Goal: Task Accomplishment & Management: Complete application form

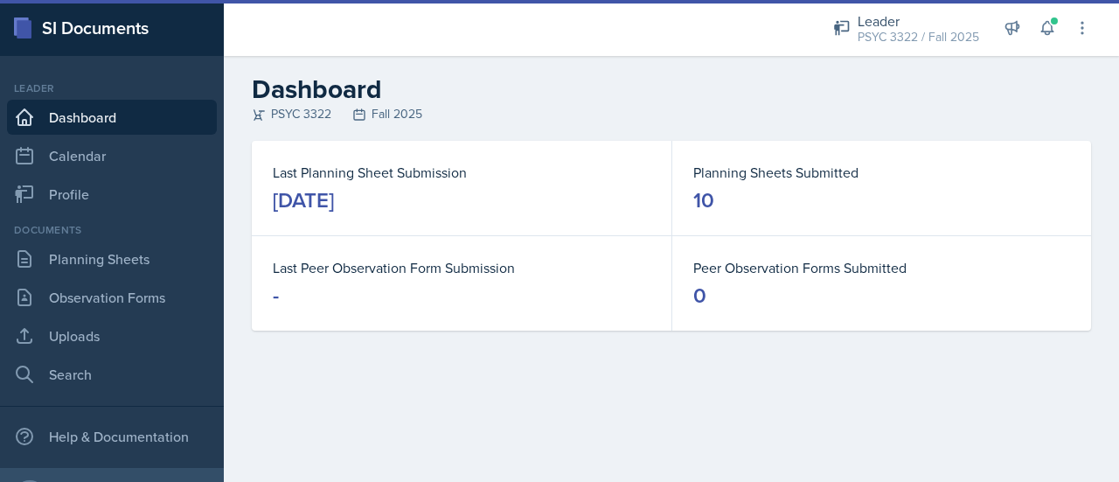
scroll to position [88, 0]
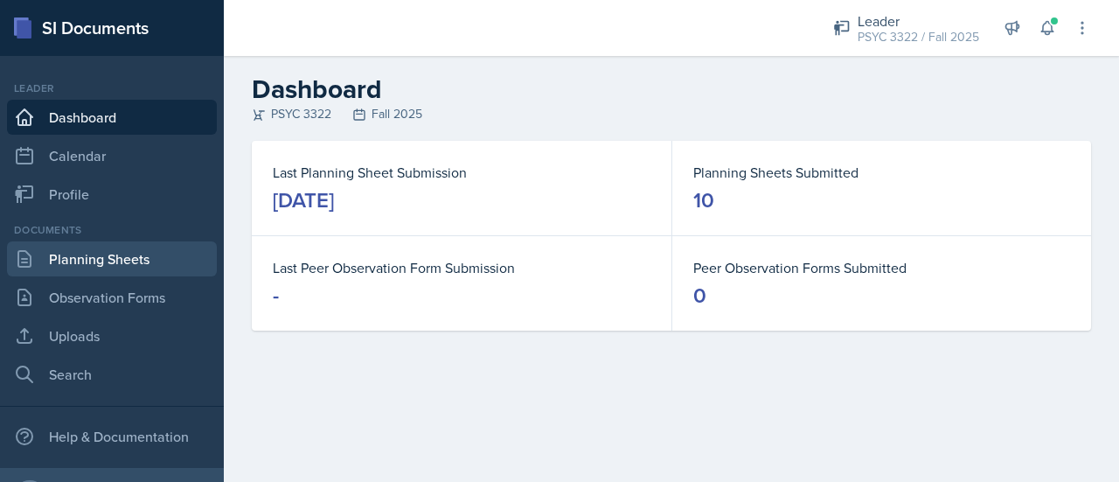
click at [131, 271] on link "Planning Sheets" at bounding box center [112, 258] width 210 height 35
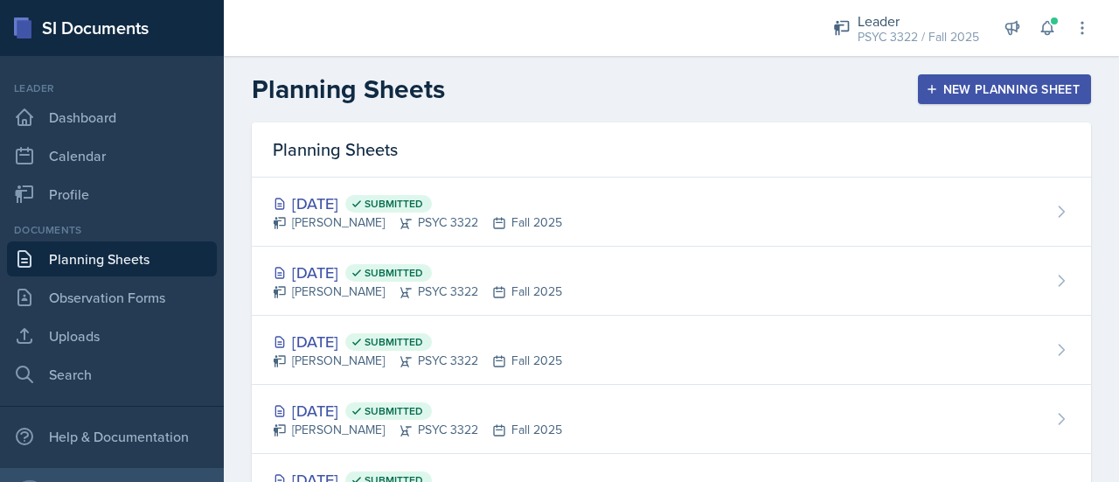
click at [942, 94] on div "New Planning Sheet" at bounding box center [1004, 89] width 150 height 14
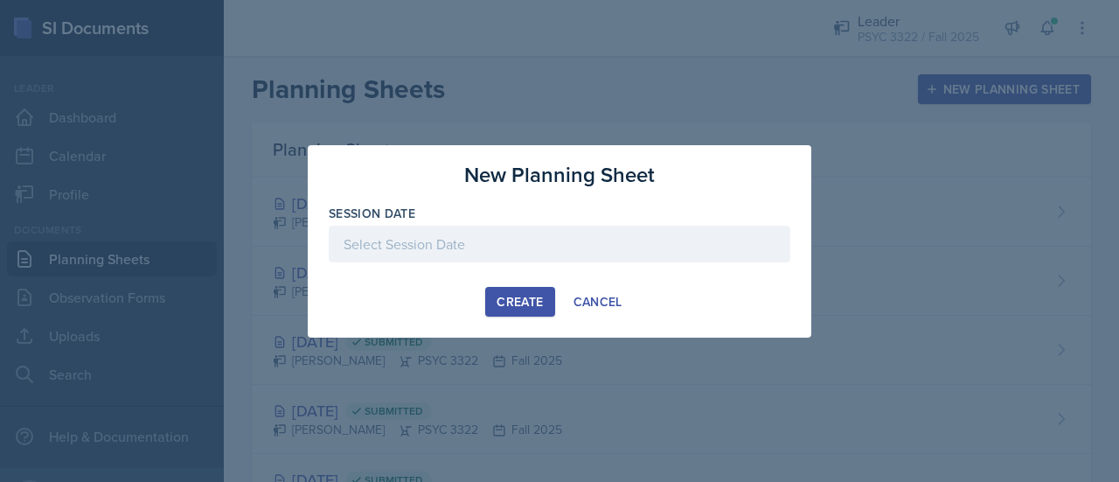
click at [516, 253] on div at bounding box center [560, 244] width 462 height 37
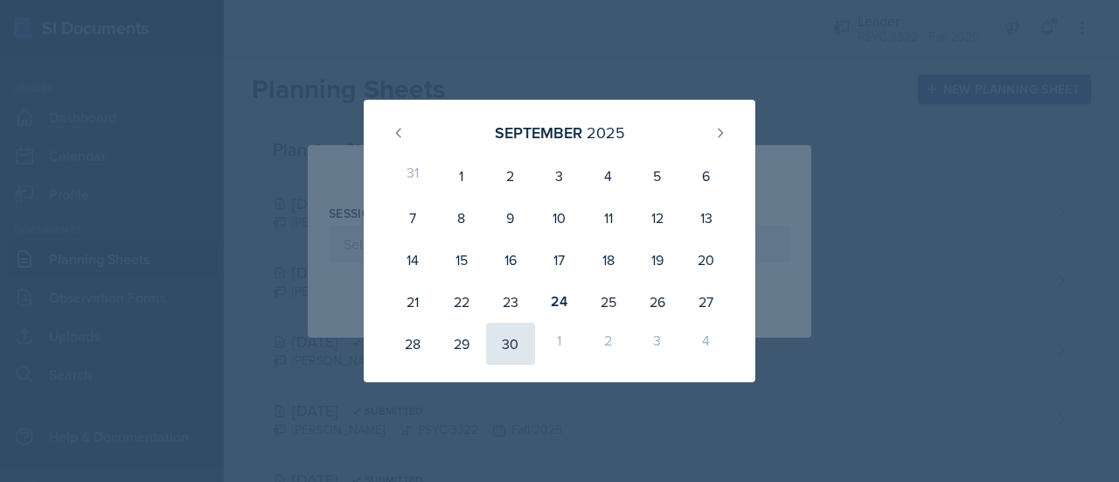
click at [499, 351] on div "30" at bounding box center [510, 344] width 49 height 42
type input "[DATE]"
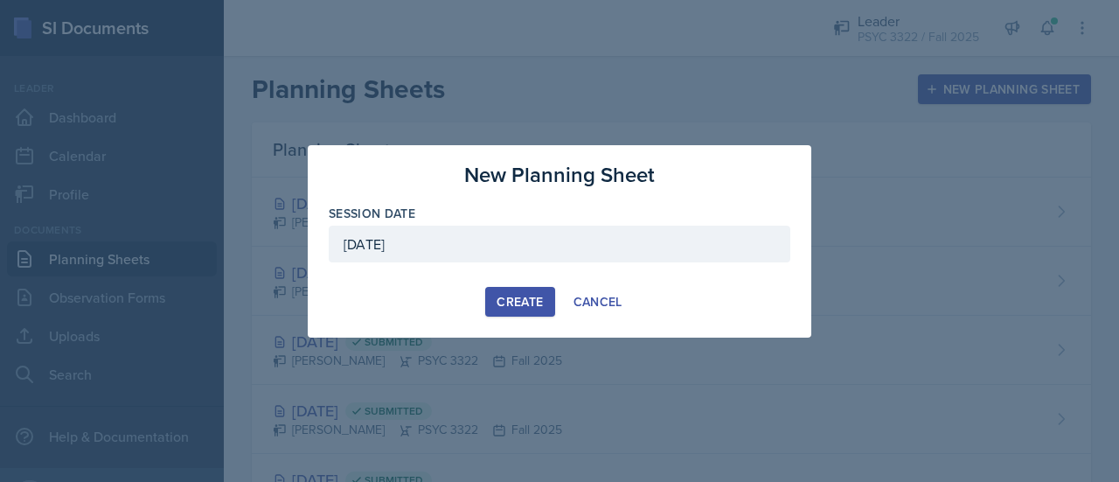
click at [507, 305] on div "Create" at bounding box center [520, 302] width 46 height 14
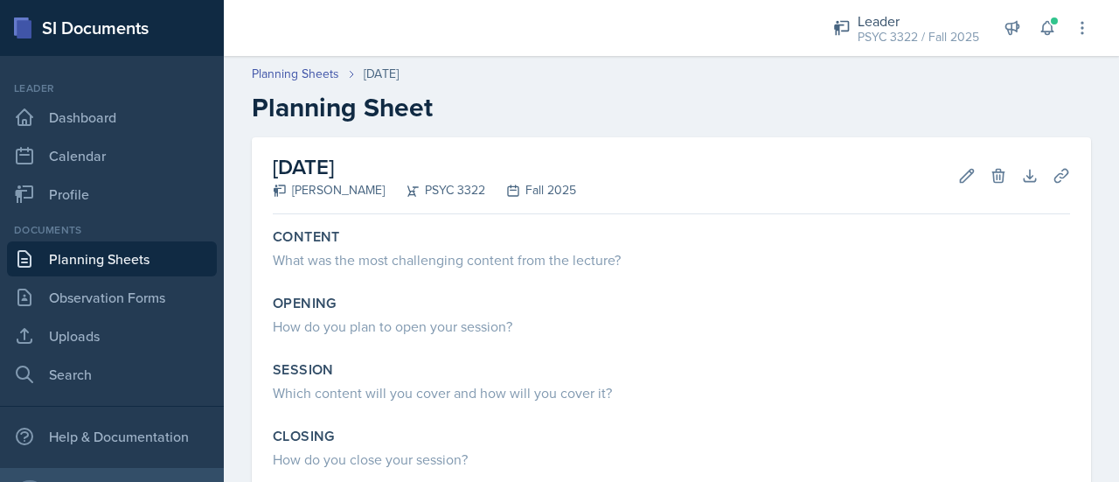
click at [112, 250] on link "Planning Sheets" at bounding box center [112, 258] width 210 height 35
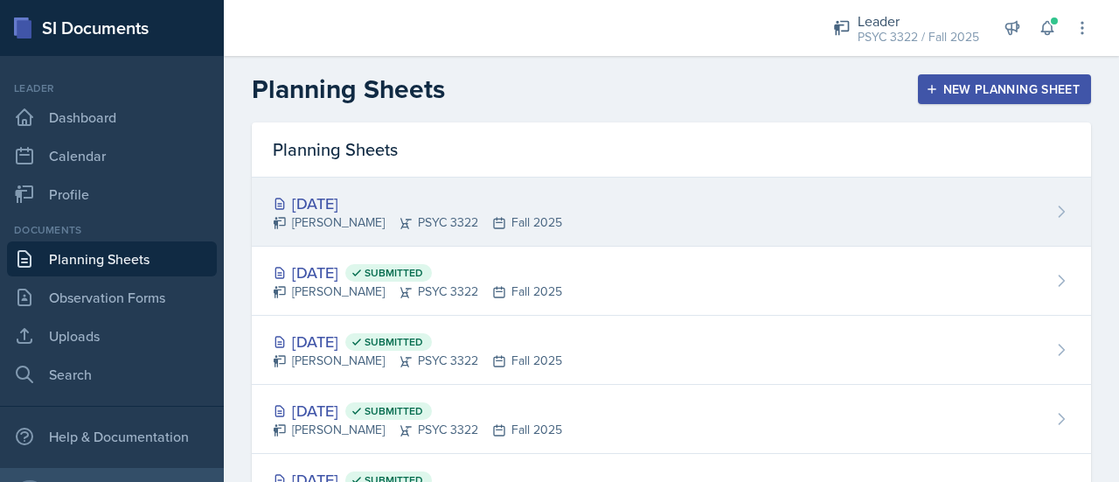
click at [353, 200] on div "[DATE]" at bounding box center [417, 203] width 289 height 24
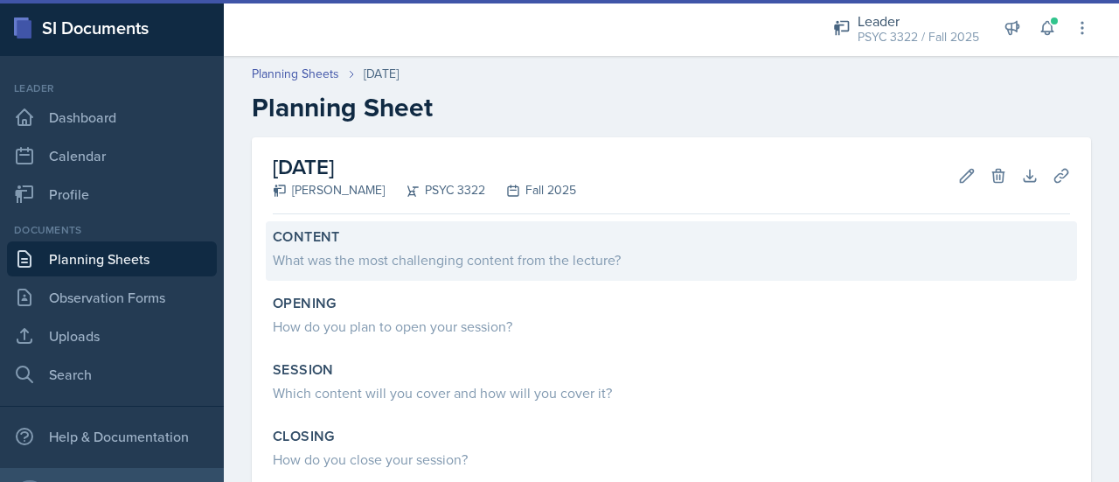
click at [465, 253] on div "What was the most challenging content from the lecture?" at bounding box center [671, 259] width 797 height 21
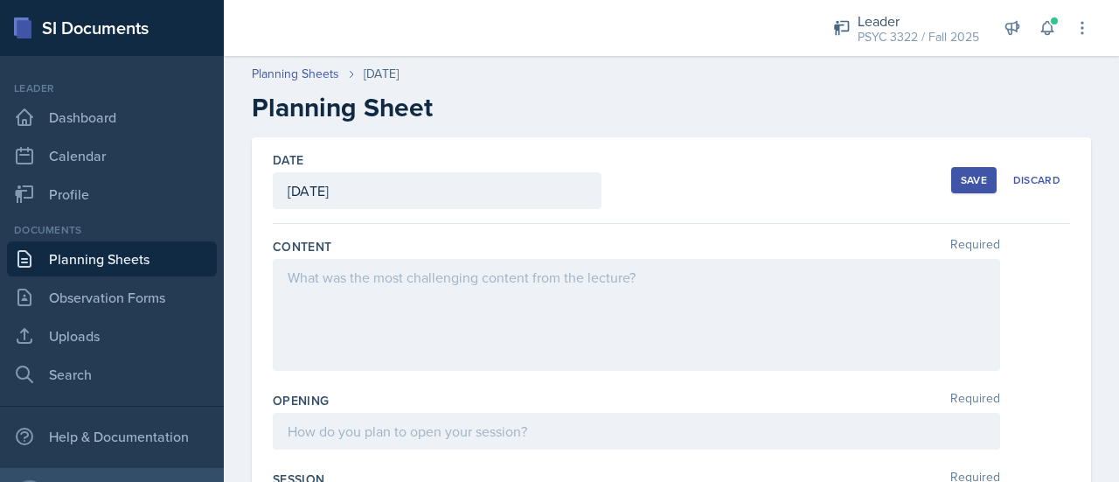
click at [439, 289] on div at bounding box center [636, 315] width 727 height 112
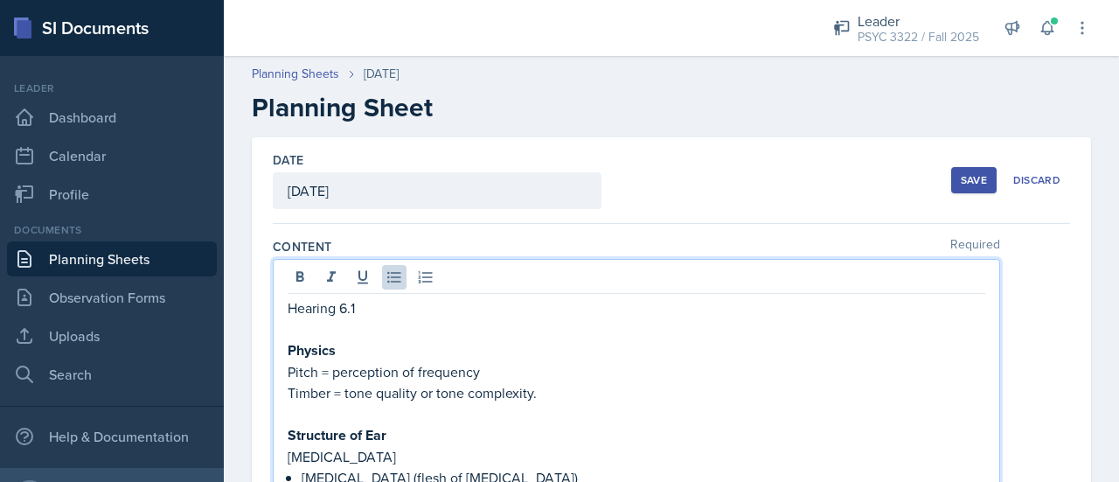
scroll to position [1125, 0]
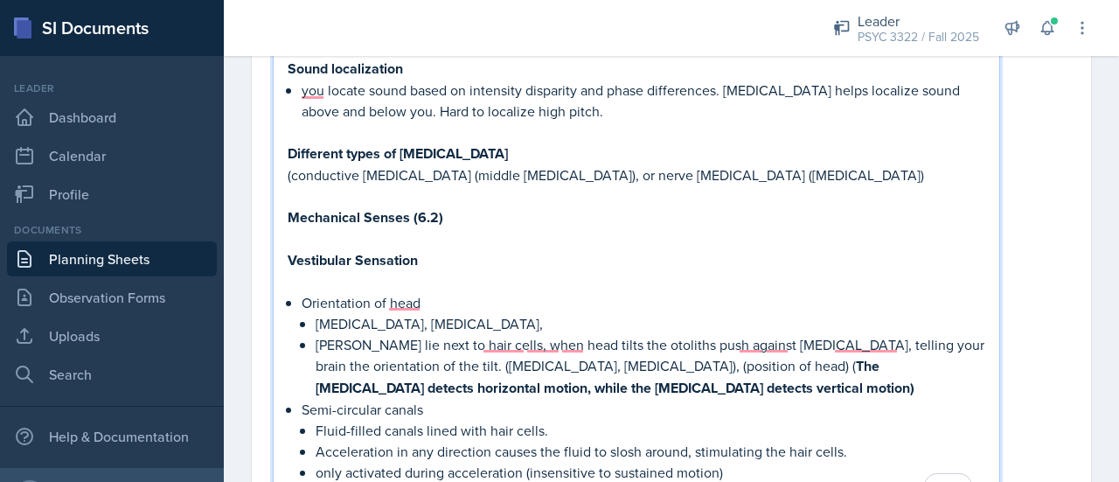
click at [439, 292] on p "Orientation of head" at bounding box center [644, 302] width 684 height 21
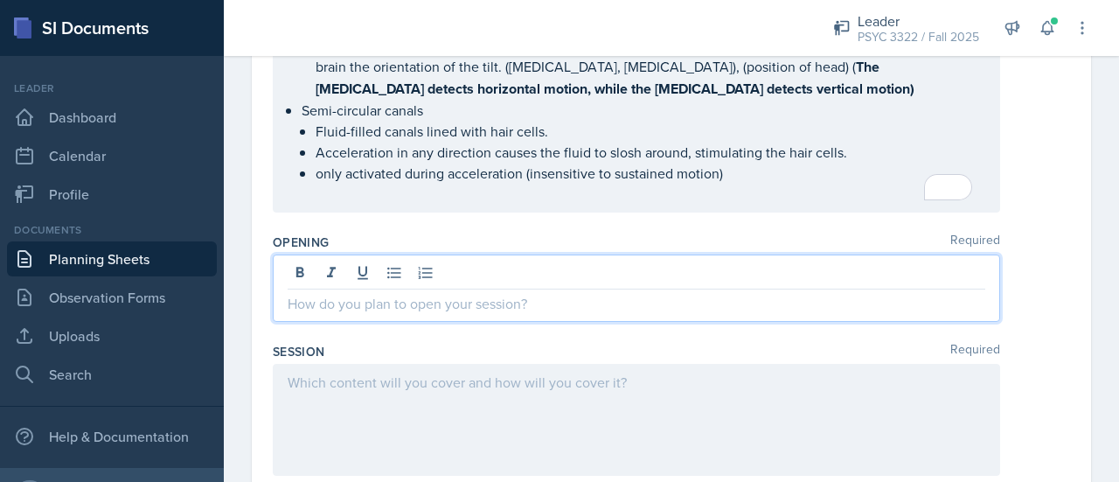
scroll to position [1424, 0]
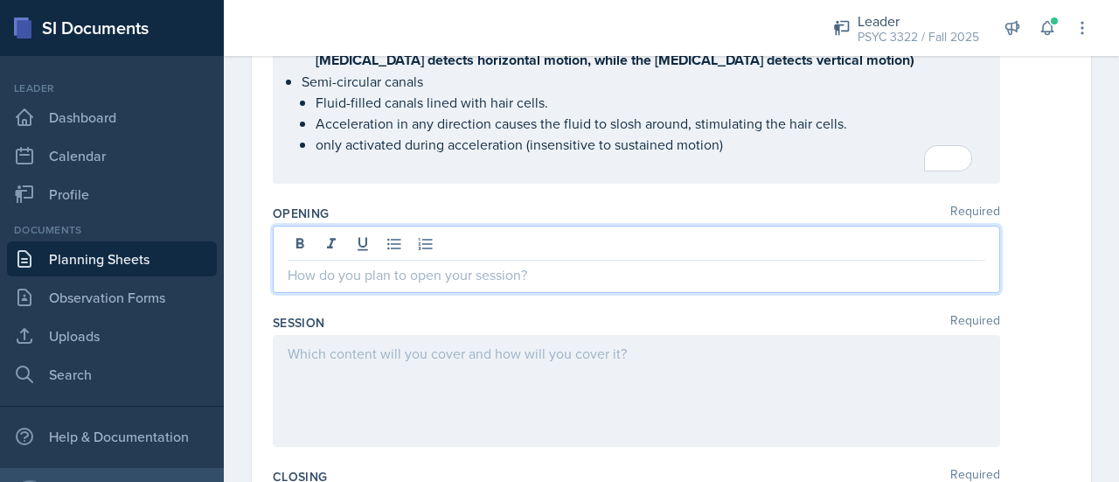
click at [493, 265] on p at bounding box center [637, 274] width 698 height 21
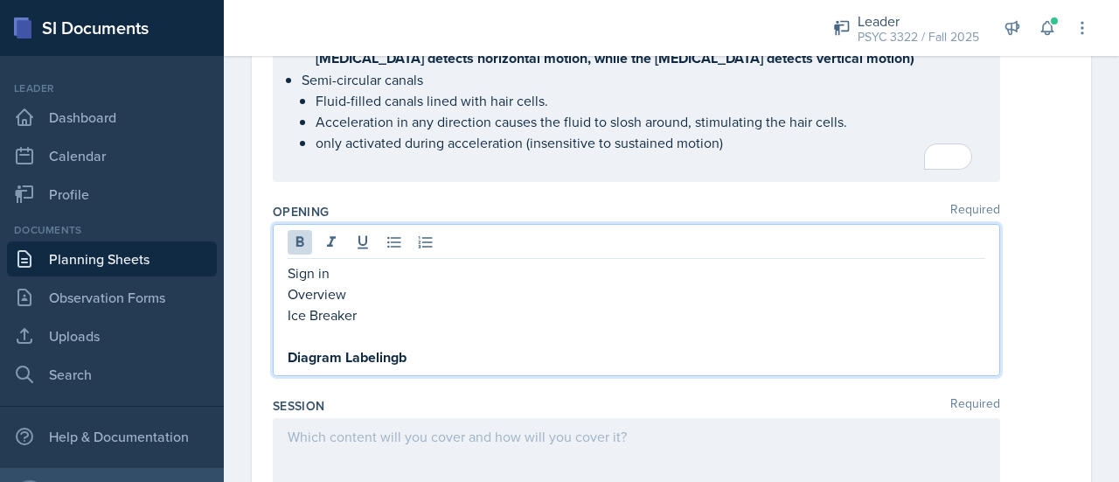
click at [0, 0] on span "Replace with" at bounding box center [0, 0] width 0 height 0
type textarea "Ice Breaker"
click at [0, 0] on span "Correct the spelling error" at bounding box center [0, 0] width 0 height 0
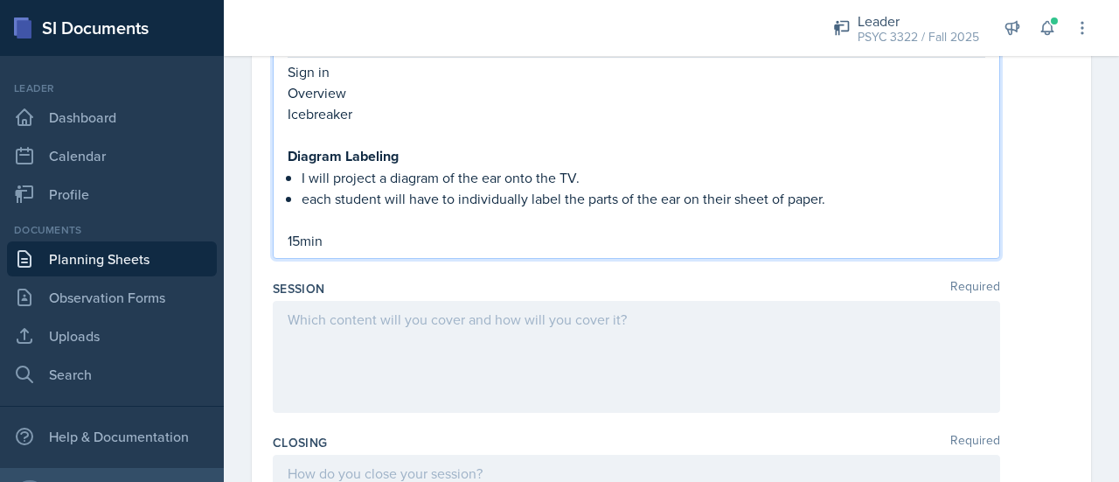
click at [403, 291] on div "Session Required" at bounding box center [671, 350] width 797 height 154
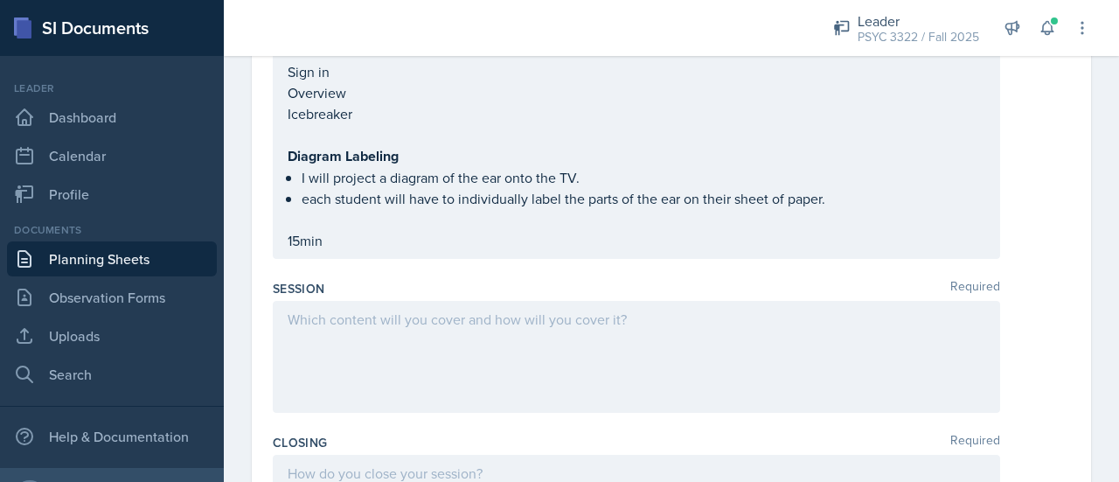
click at [400, 329] on div at bounding box center [636, 357] width 727 height 112
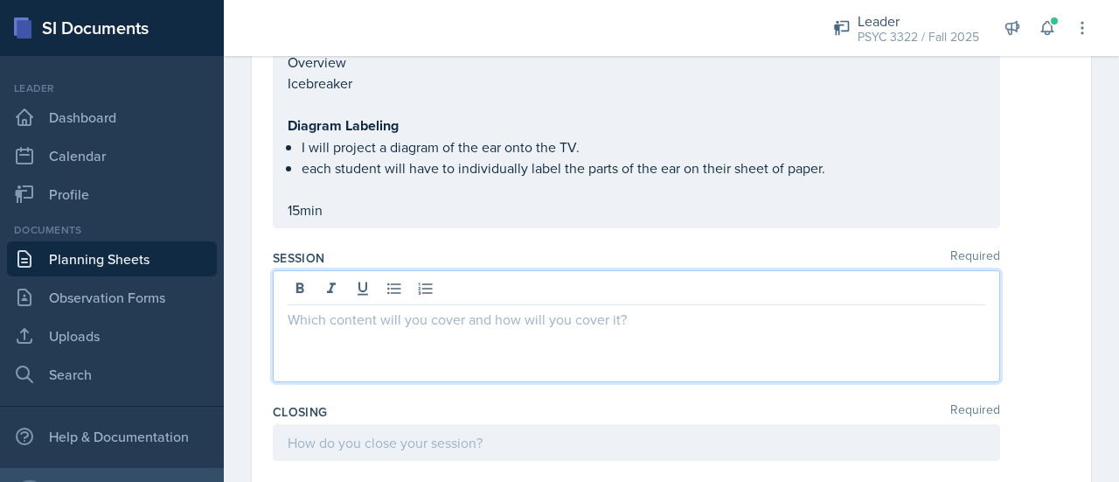
click at [0, 0] on div "Each" at bounding box center [0, 0] width 0 height 0
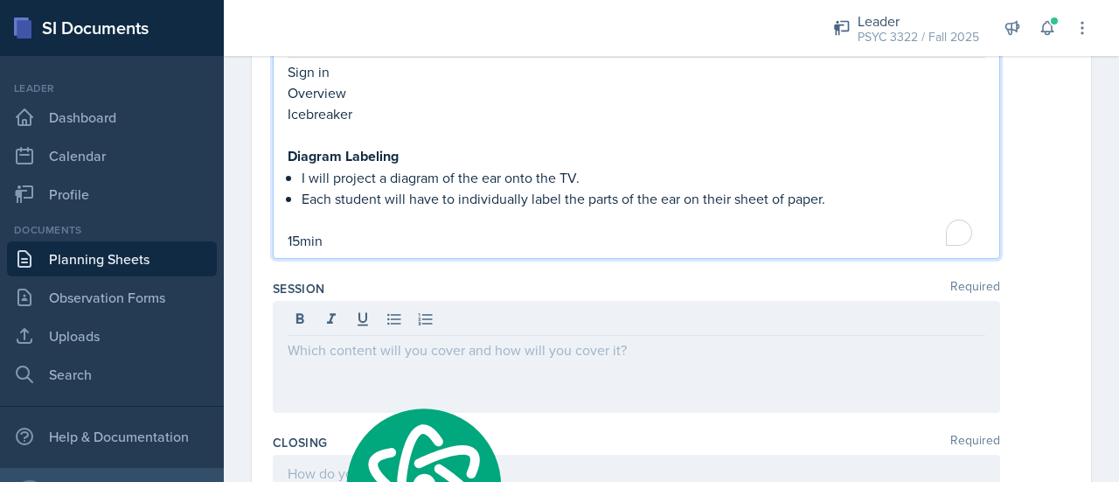
scroll to position [1422, 0]
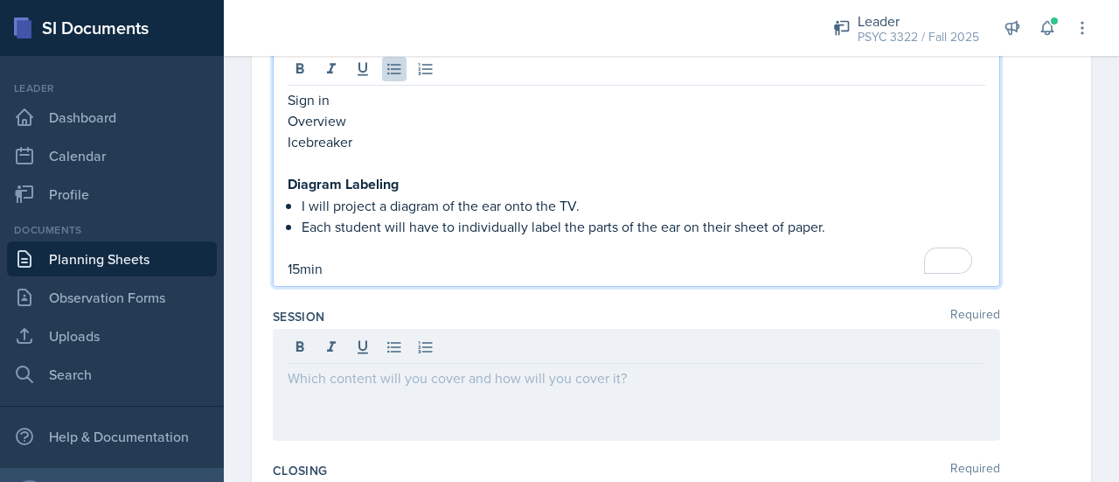
click at [376, 409] on div at bounding box center [636, 385] width 727 height 112
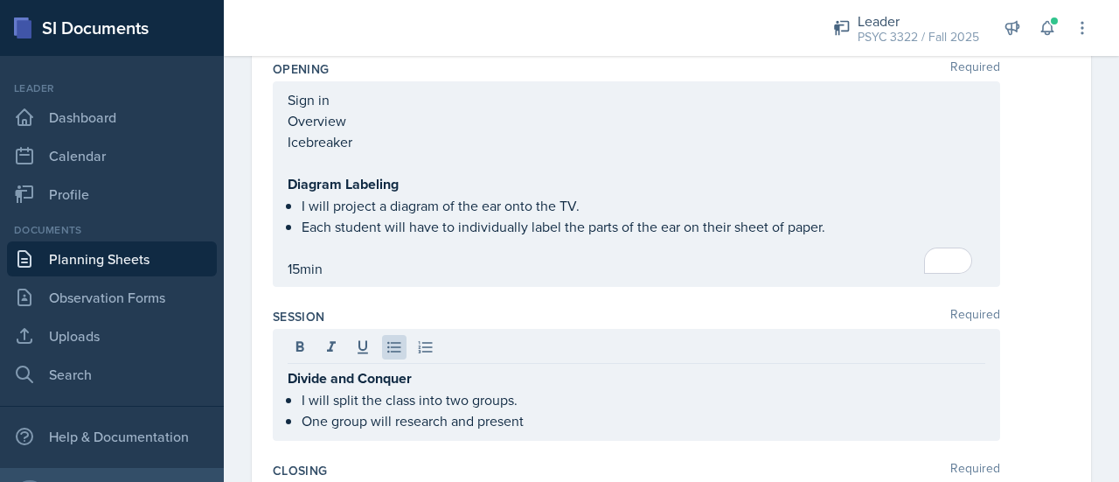
click at [419, 48] on div at bounding box center [513, 28] width 550 height 56
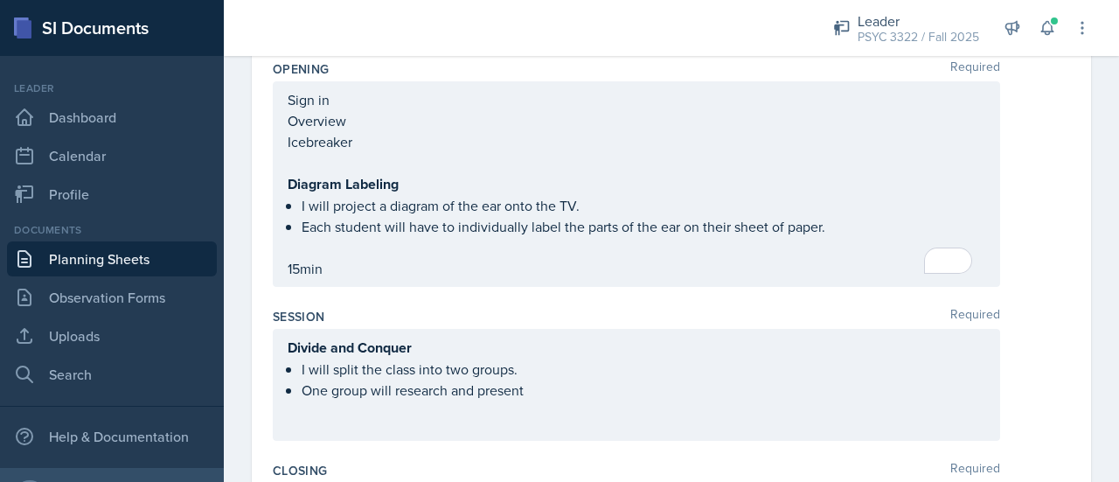
click at [569, 384] on ul "I will split the class into two groups. One group will research and present" at bounding box center [644, 379] width 684 height 42
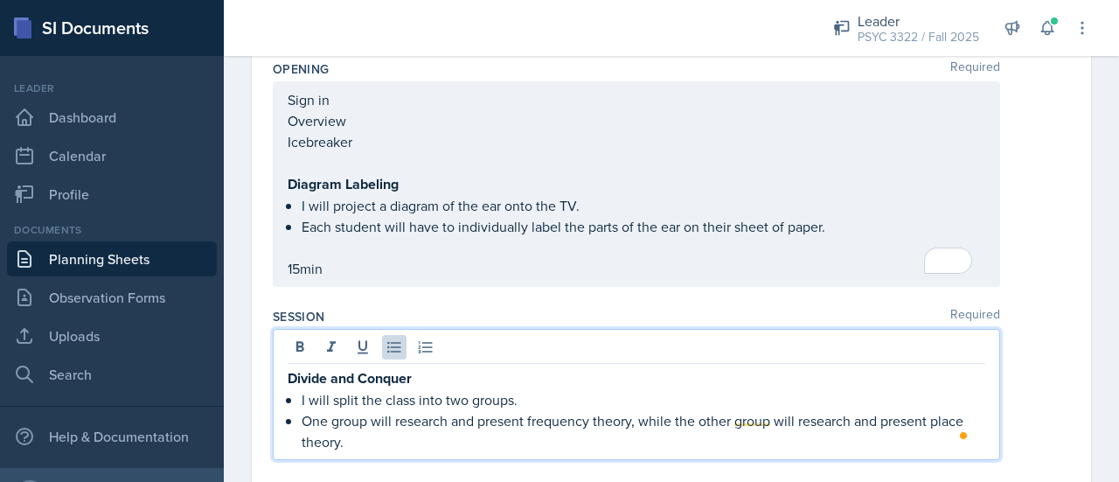
click at [738, 442] on p "One group will research and present frequency theory, while the other group wil…" at bounding box center [644, 431] width 684 height 42
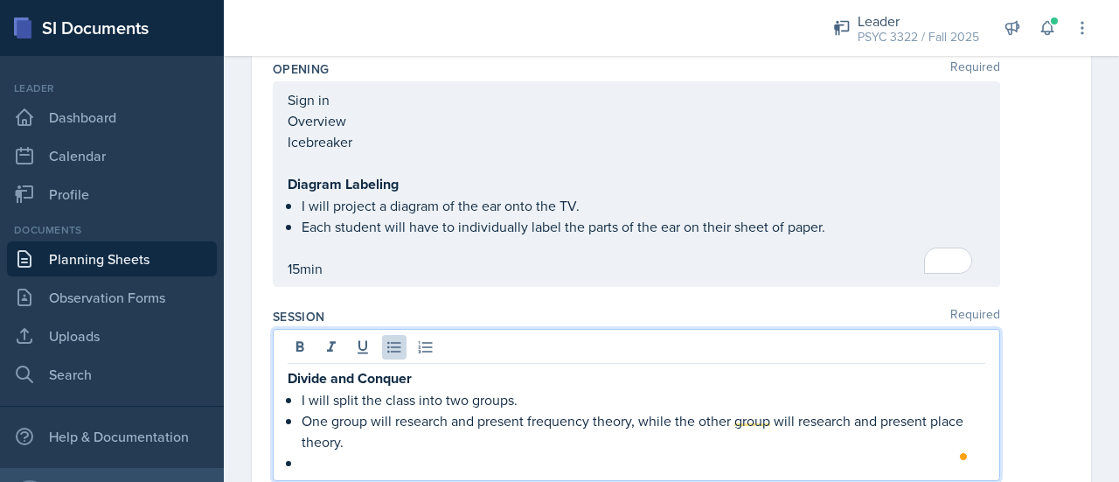
click at [742, 434] on p "One group will research and present frequency theory, while the other group wil…" at bounding box center [644, 431] width 684 height 42
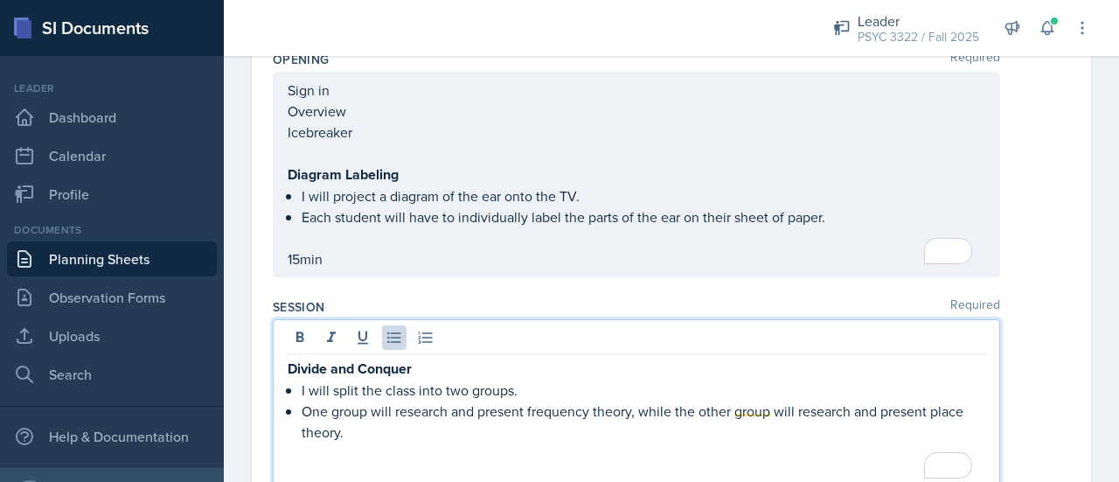
click at [742, 434] on p "One group will research and present frequency theory, while the other group wil…" at bounding box center [644, 421] width 684 height 42
click at [694, 469] on p "To enrich screen reader interactions, please activate Accessibility in Grammarl…" at bounding box center [637, 473] width 698 height 21
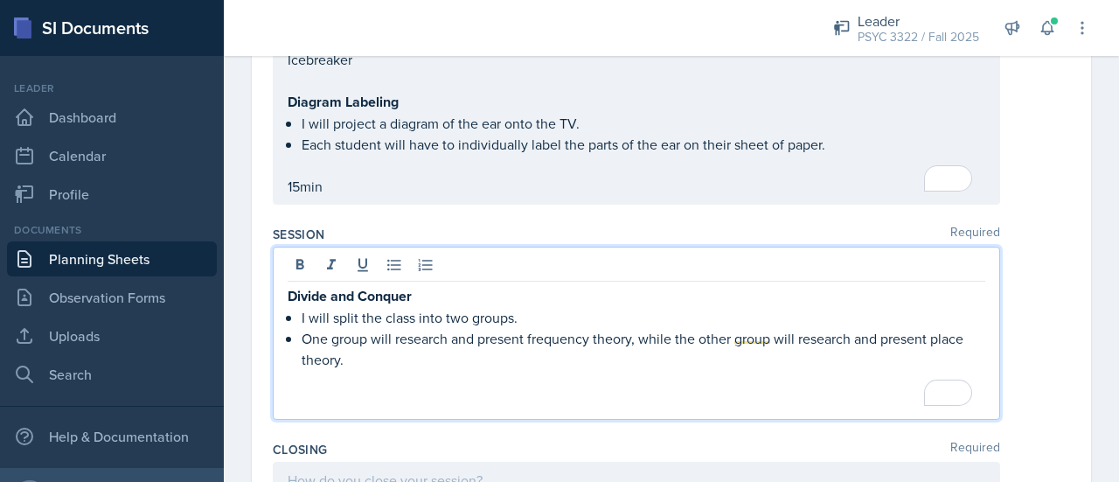
scroll to position [1654, 0]
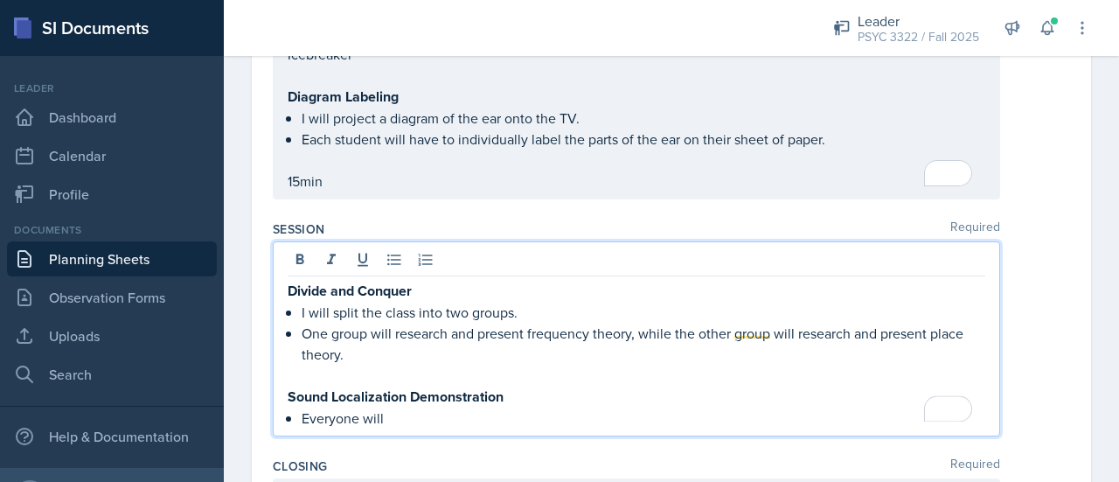
click at [360, 372] on p "To enrich screen reader interactions, please activate Accessibility in Grammarl…" at bounding box center [637, 375] width 698 height 21
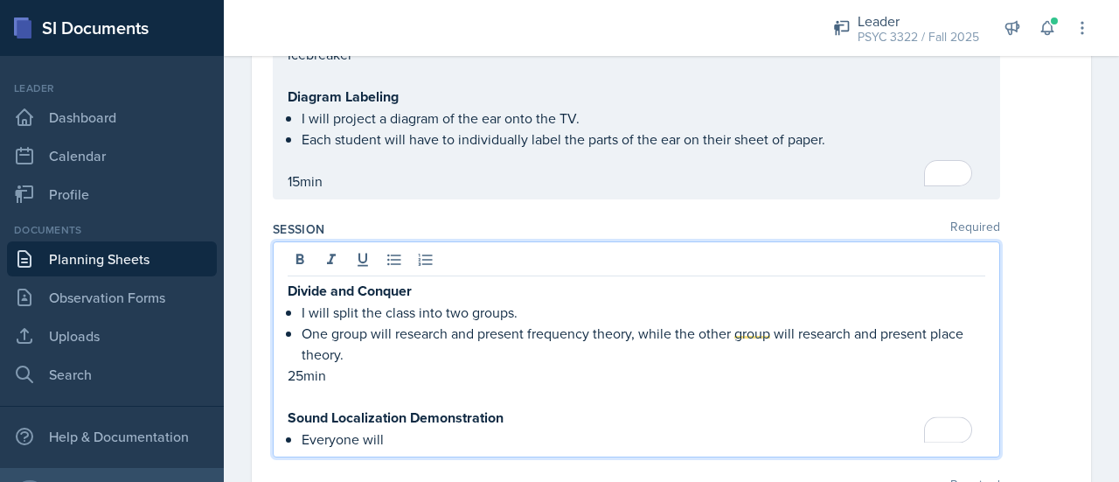
click at [417, 428] on p "Everyone will" at bounding box center [644, 438] width 684 height 21
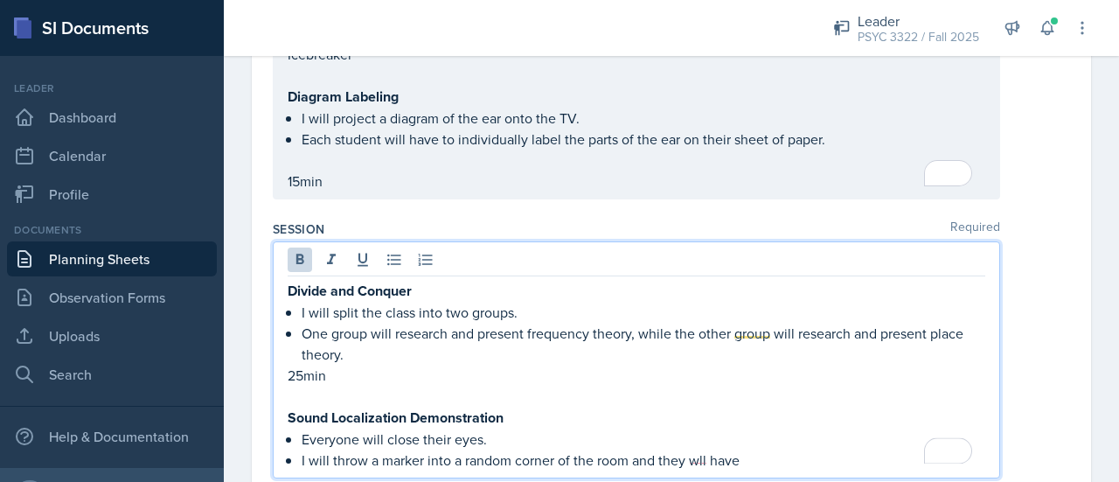
click at [515, 416] on p "Sound Localization Demonstration" at bounding box center [637, 417] width 698 height 22
click at [771, 449] on p "I will throw a marker into a random corner of the room and they wll have" at bounding box center [644, 459] width 684 height 21
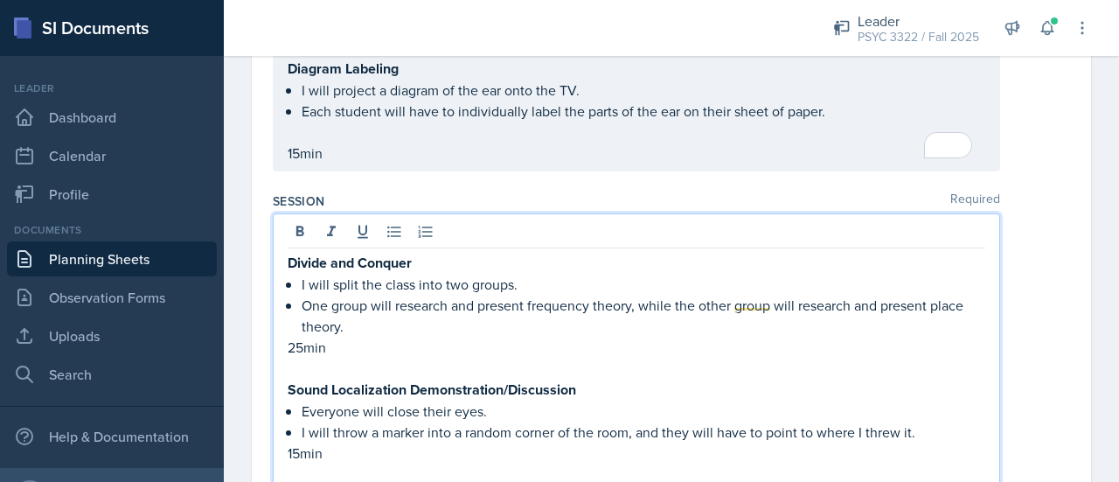
scroll to position [1703, 0]
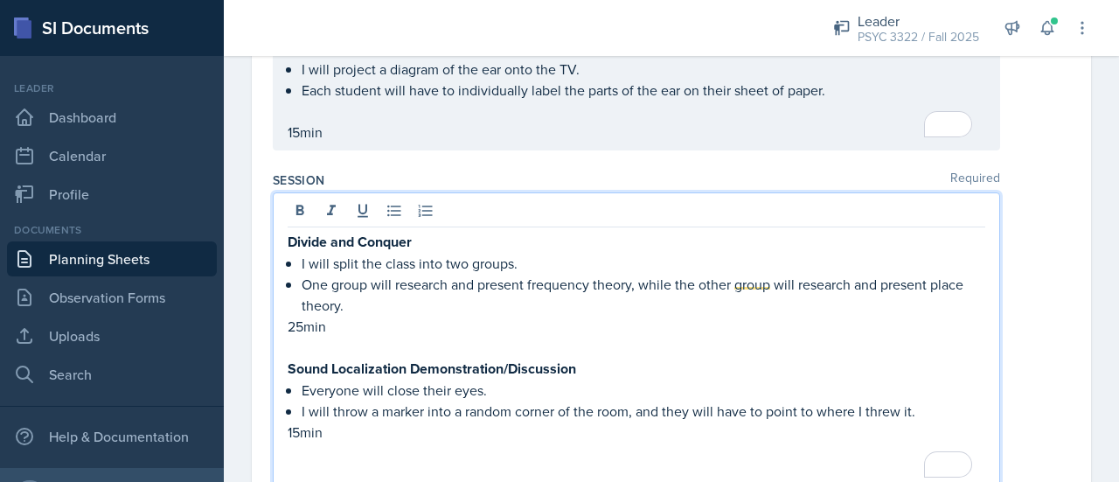
click at [946, 401] on p "I will throw a marker into a random corner of the room, and they will have to p…" at bounding box center [644, 410] width 684 height 21
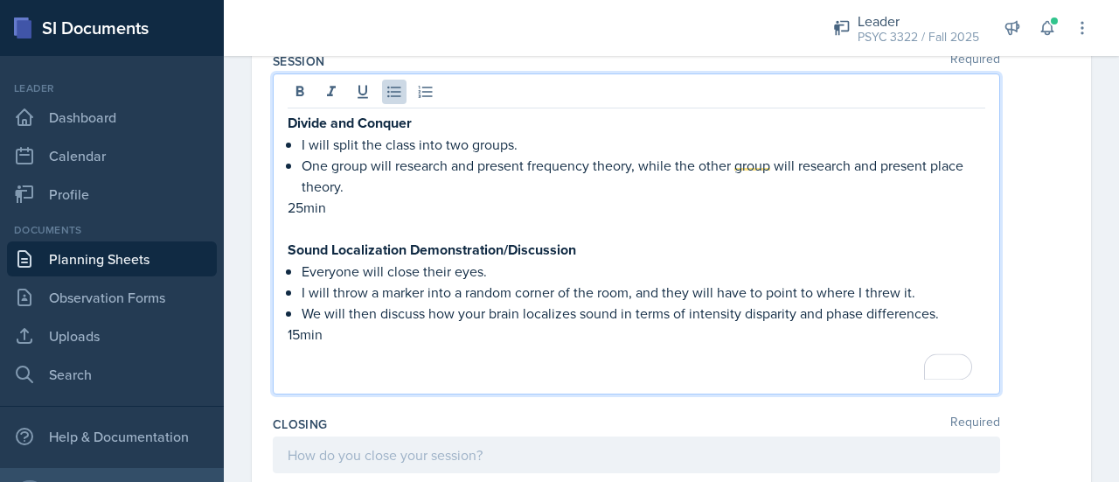
scroll to position [1862, 0]
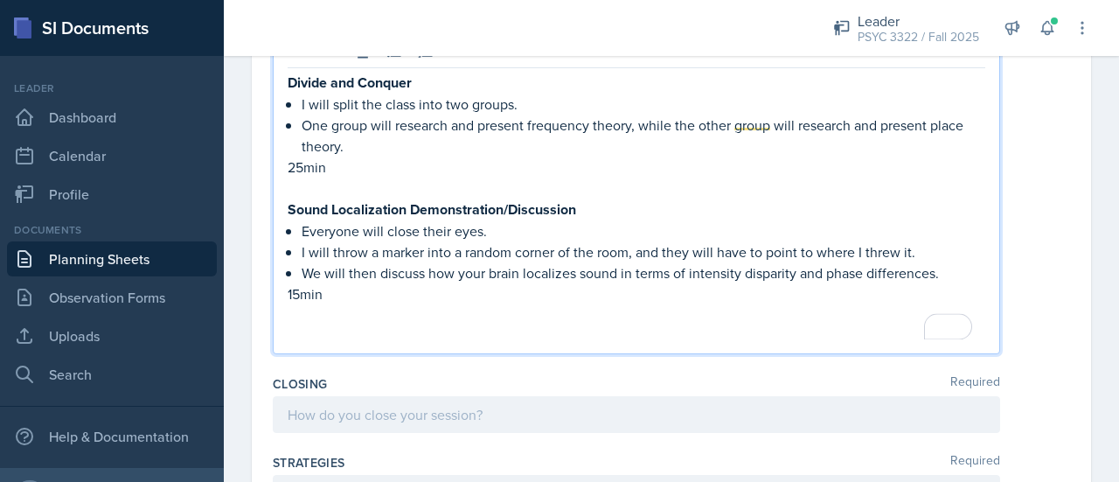
click at [406, 325] on p "To enrich screen reader interactions, please activate Accessibility in Grammarl…" at bounding box center [637, 335] width 698 height 21
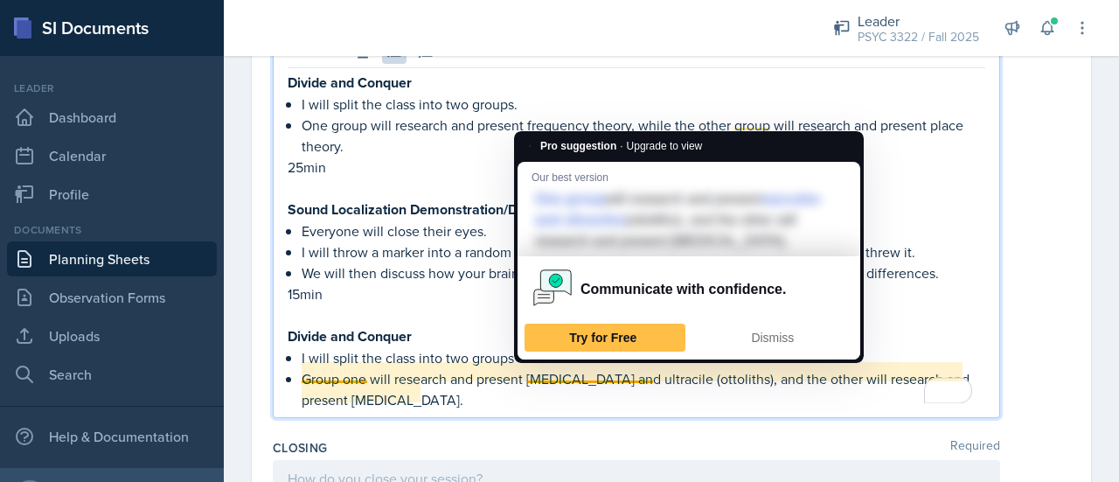
click at [0, 0] on span "saccules" at bounding box center [0, 0] width 0 height 0
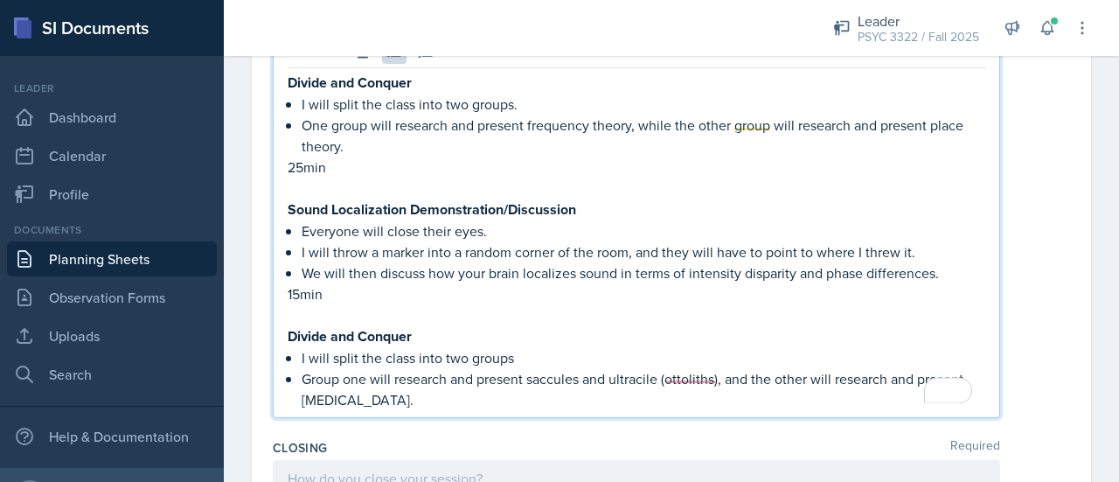
click at [0, 0] on div "utricle" at bounding box center [0, 0] width 0 height 0
click at [0, 0] on div "(otoliths)," at bounding box center [0, 0] width 0 height 0
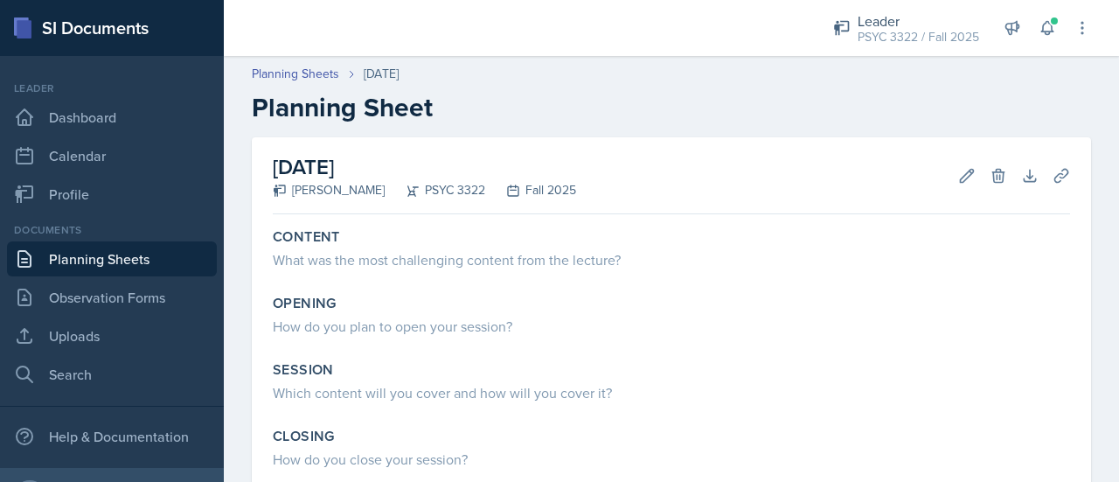
scroll to position [88, 0]
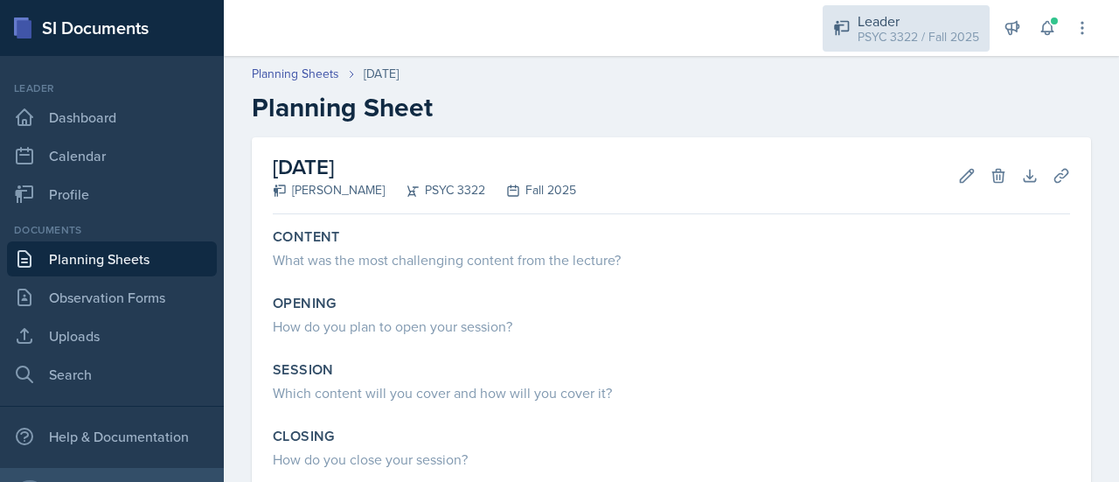
click at [904, 31] on div "PSYC 3322 / Fall 2025" at bounding box center [919, 37] width 122 height 18
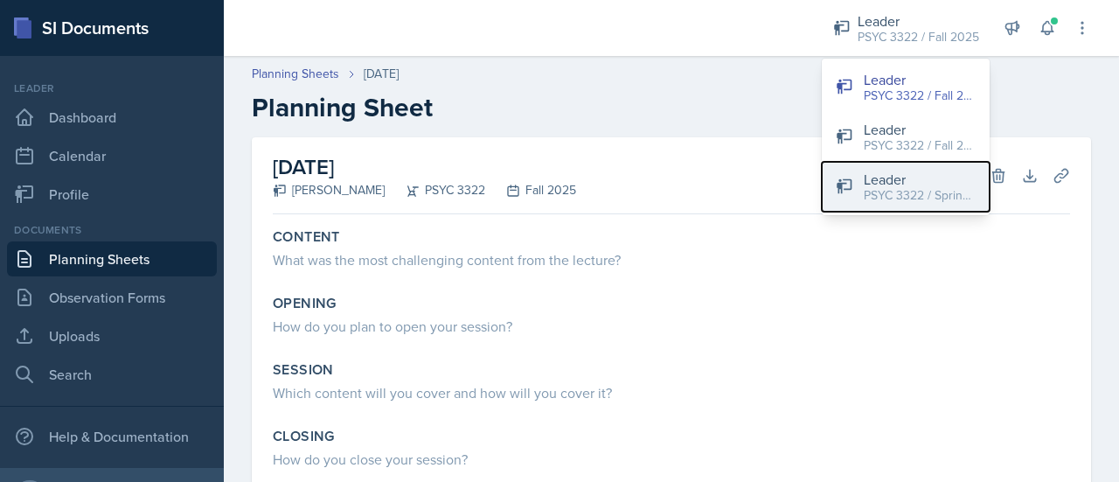
click at [889, 183] on div "Leader" at bounding box center [920, 179] width 112 height 21
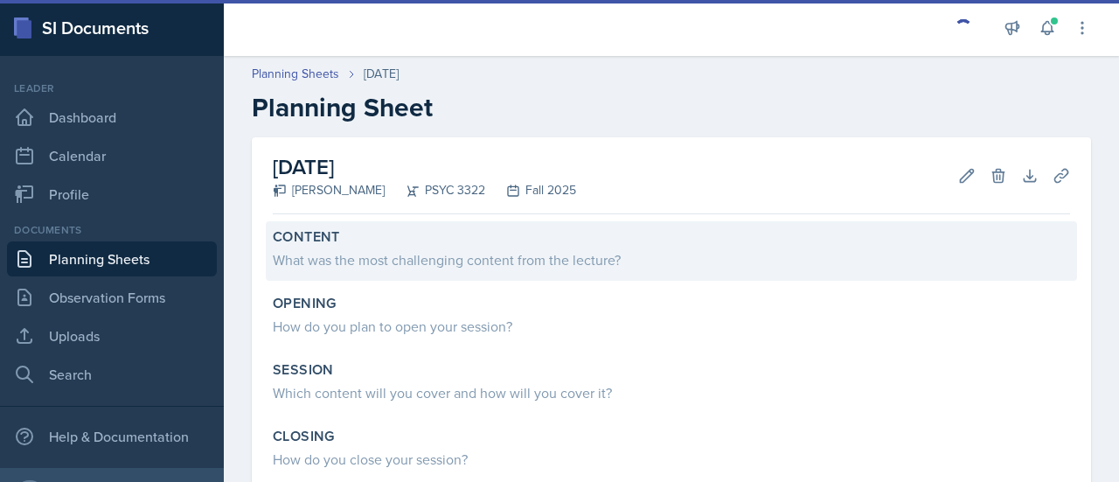
scroll to position [524, 0]
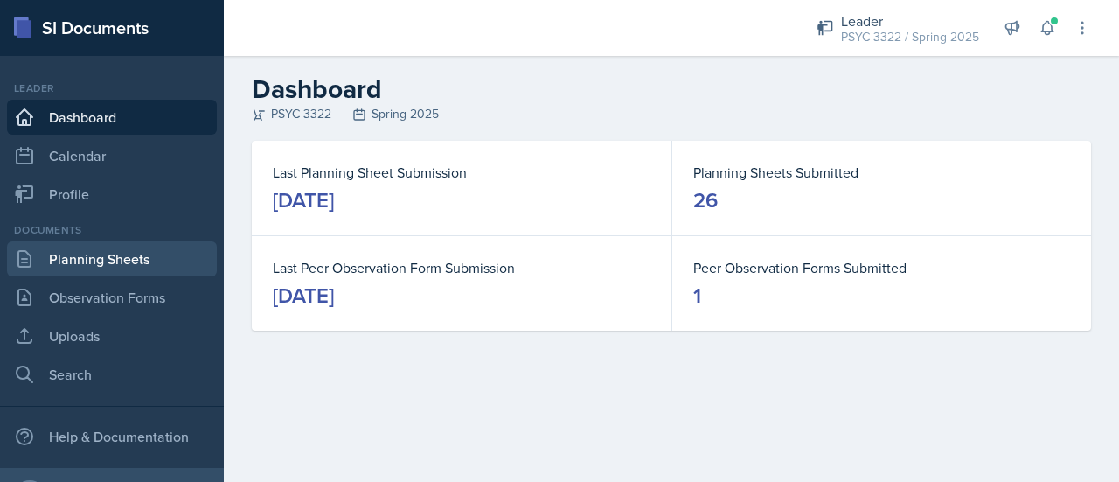
click at [116, 260] on link "Planning Sheets" at bounding box center [112, 258] width 210 height 35
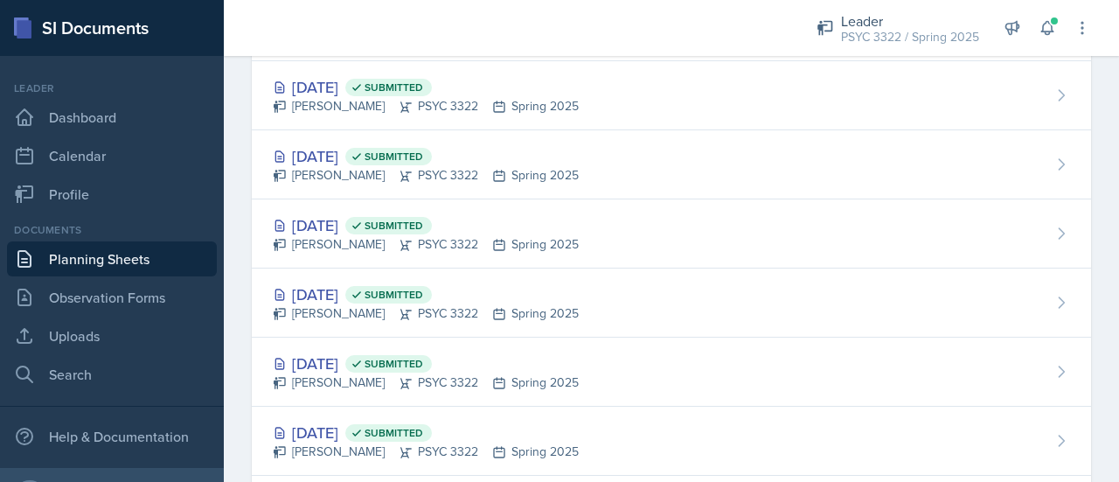
scroll to position [875, 0]
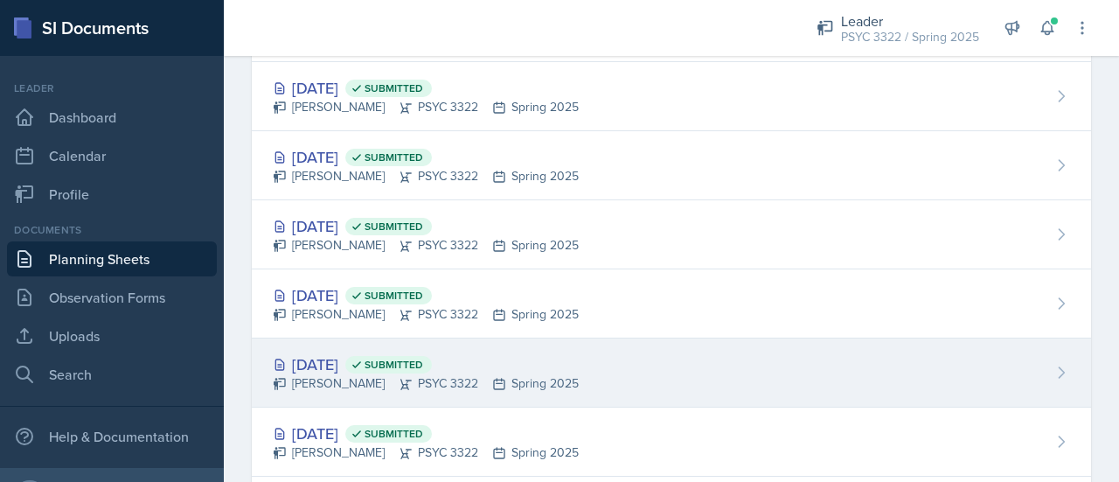
click at [425, 381] on div "Troy Broome PSYC 3322 Spring 2025" at bounding box center [426, 383] width 306 height 18
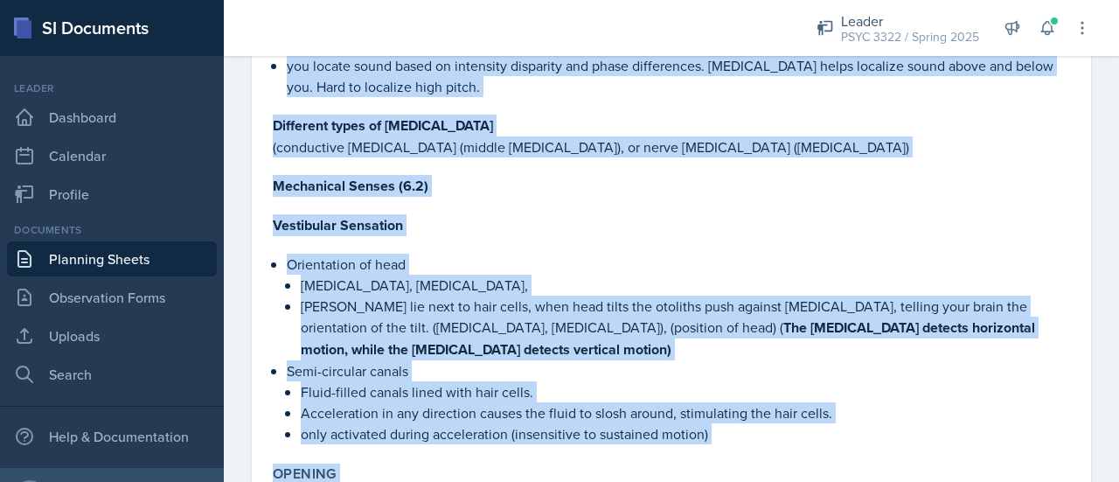
scroll to position [1090, 0]
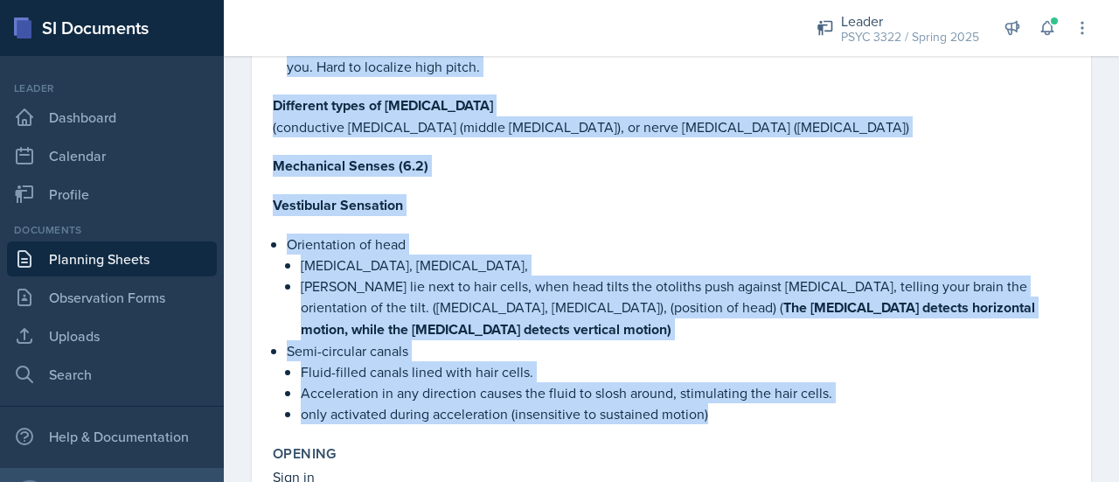
drag, startPoint x: 269, startPoint y: 155, endPoint x: 747, endPoint y: 373, distance: 524.9
type textarea "Hearing 6.1 Physics Pitch = perception of frequency Timber = tone quality or to…"
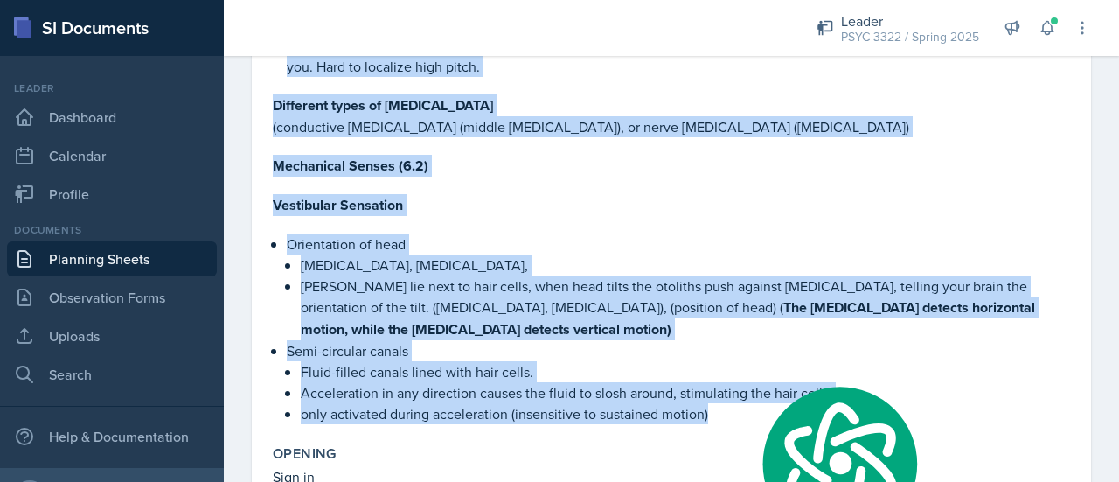
copy div "Hearing 6.1 Physics Pitch = perception of frequency Timber = tone quality or to…"
click at [425, 233] on p "Orientation of head" at bounding box center [678, 243] width 783 height 21
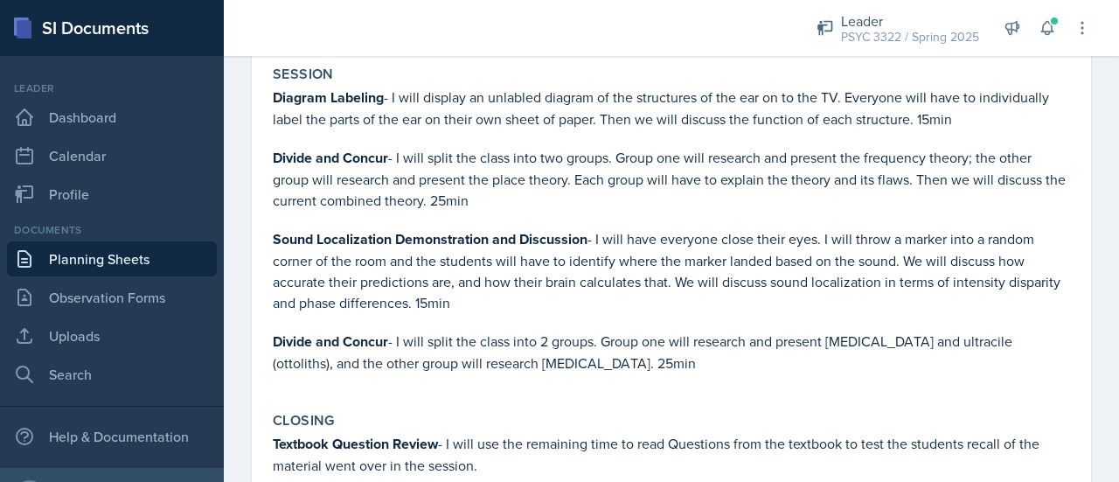
scroll to position [1651, 0]
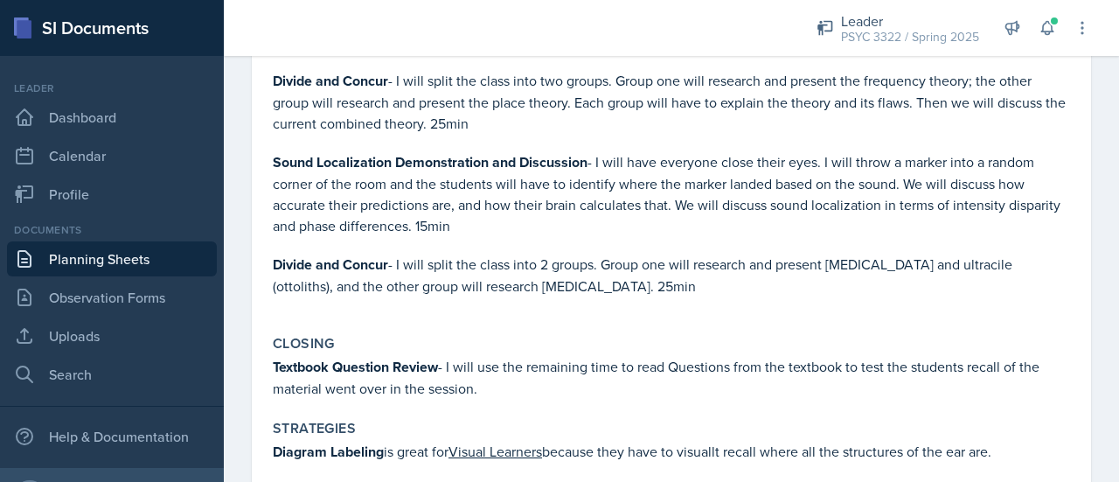
click at [537, 254] on p "Divide and Concur - I will split the class into 2 groups. Group one will resear…" at bounding box center [671, 275] width 797 height 43
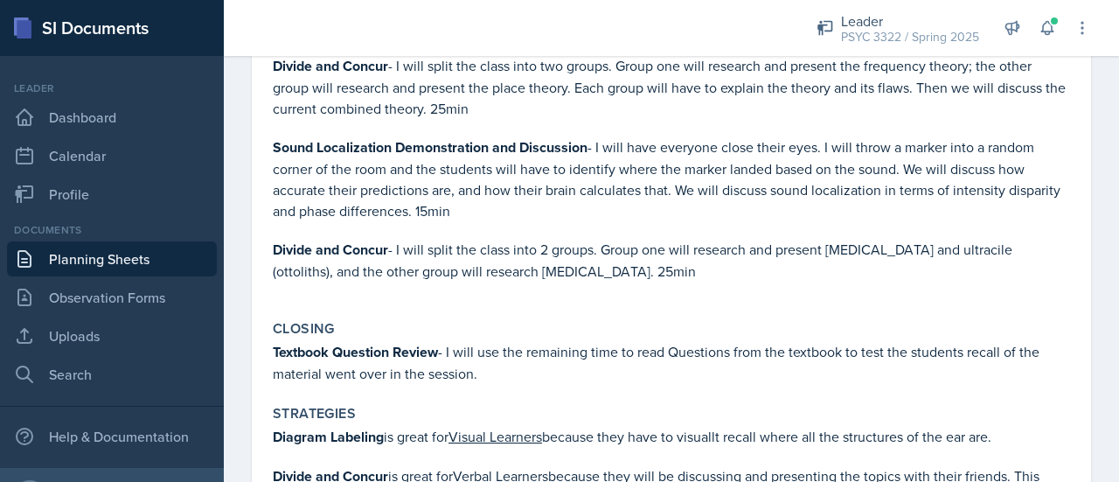
scroll to position [1670, 0]
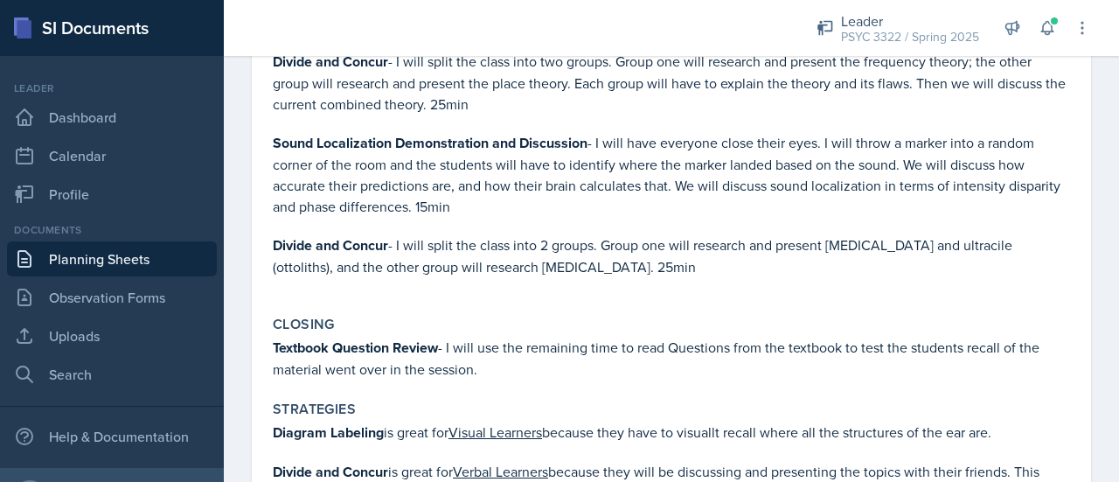
click at [152, 249] on link "Planning Sheets" at bounding box center [112, 258] width 210 height 35
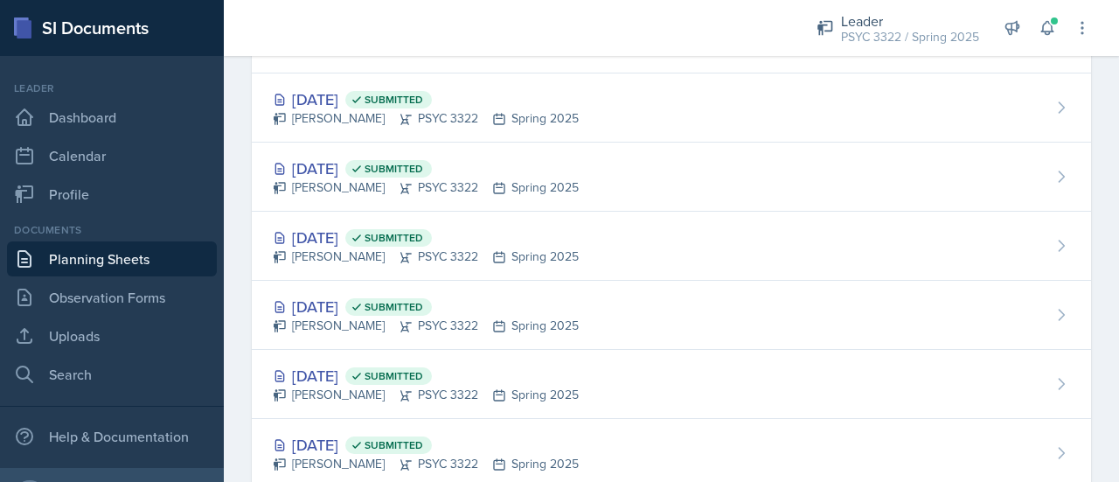
scroll to position [504, 0]
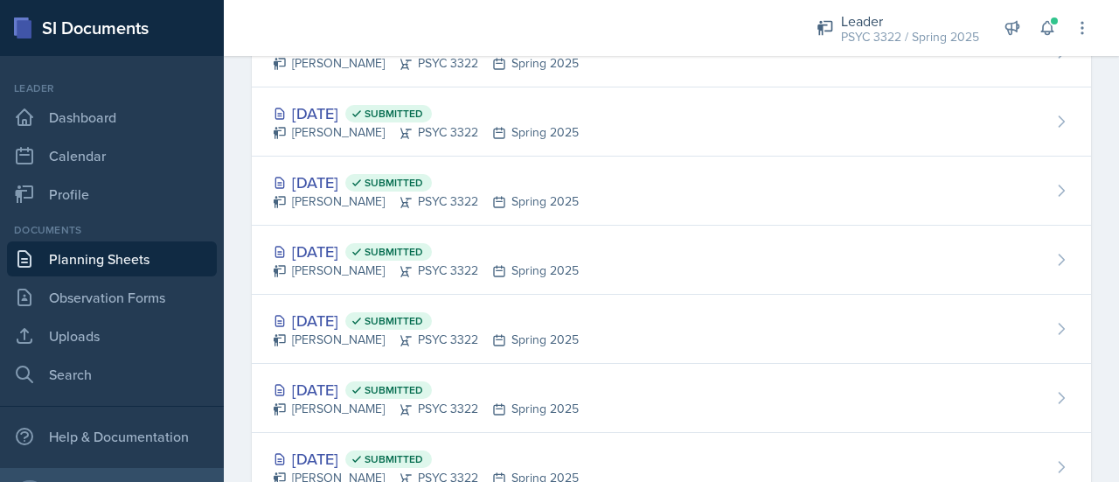
click at [932, 55] on div "Leader PSYC 3322 / Spring 2025 Leader PSYC 3322 / Fall 2025 Leader PSYC 3322 / …" at bounding box center [941, 28] width 299 height 56
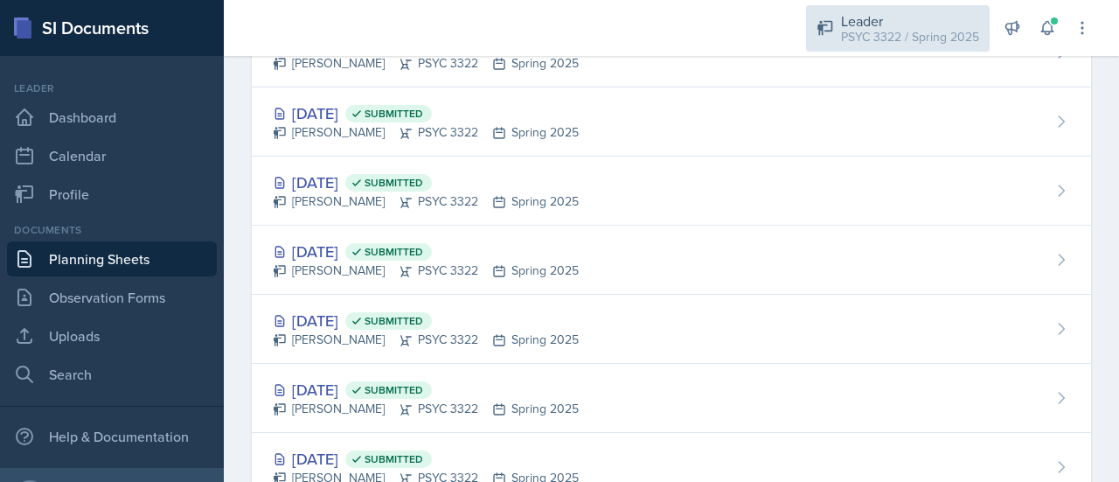
click at [925, 41] on div "PSYC 3322 / Spring 2025" at bounding box center [910, 37] width 138 height 18
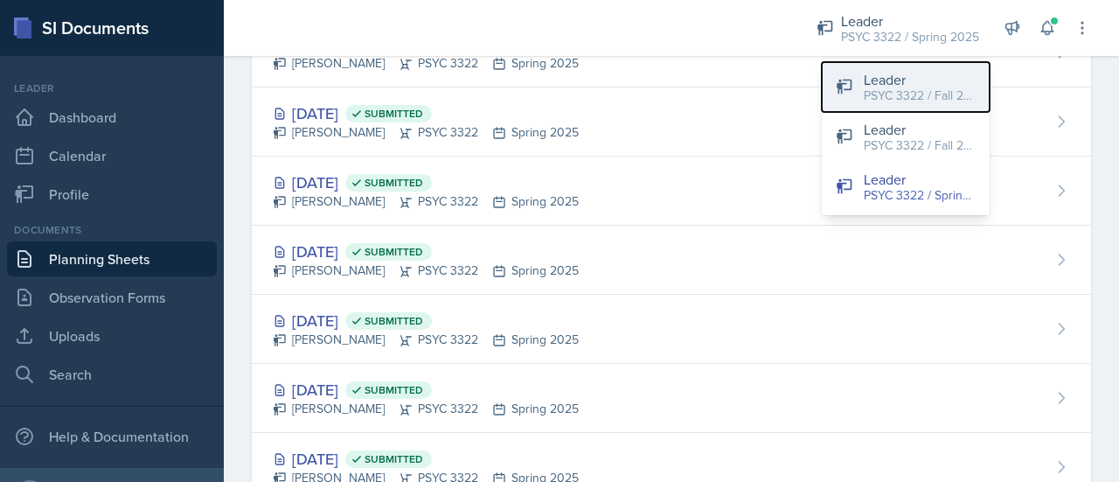
click at [874, 81] on div "Leader" at bounding box center [920, 79] width 112 height 21
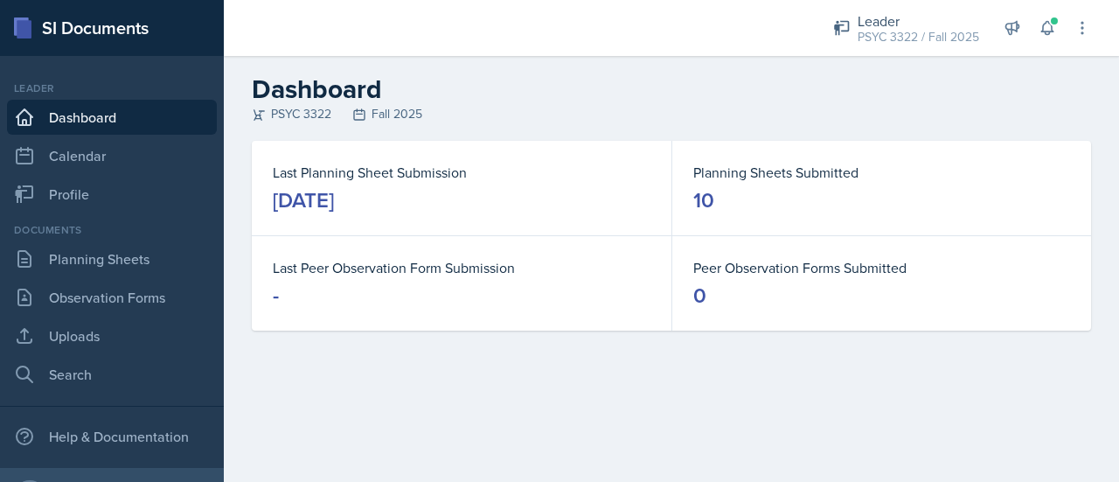
click at [177, 276] on div "Documents Planning Sheets Observation Forms Uploads Search" at bounding box center [112, 307] width 210 height 170
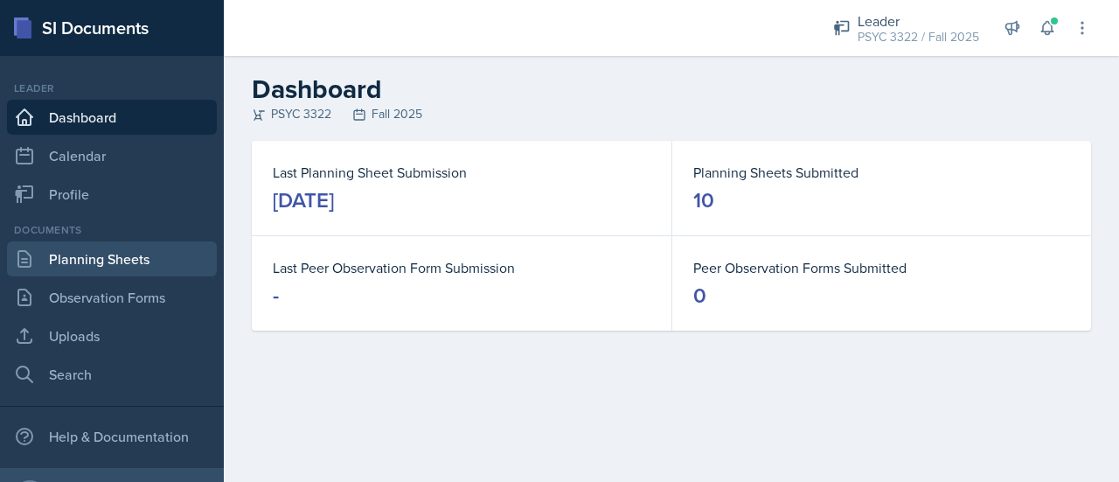
click at [133, 263] on link "Planning Sheets" at bounding box center [112, 258] width 210 height 35
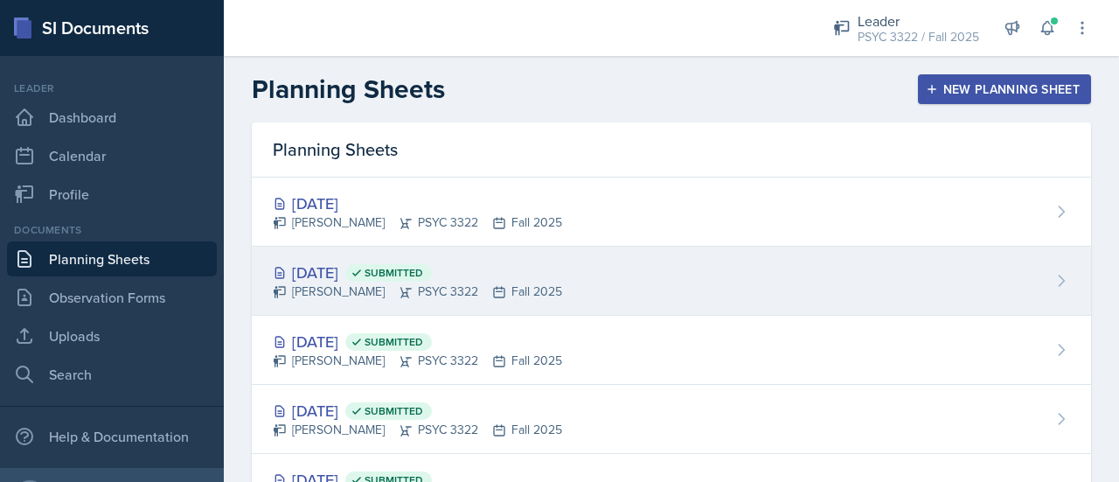
click at [347, 270] on div "Sep 25th, 2025 Submitted" at bounding box center [417, 272] width 289 height 24
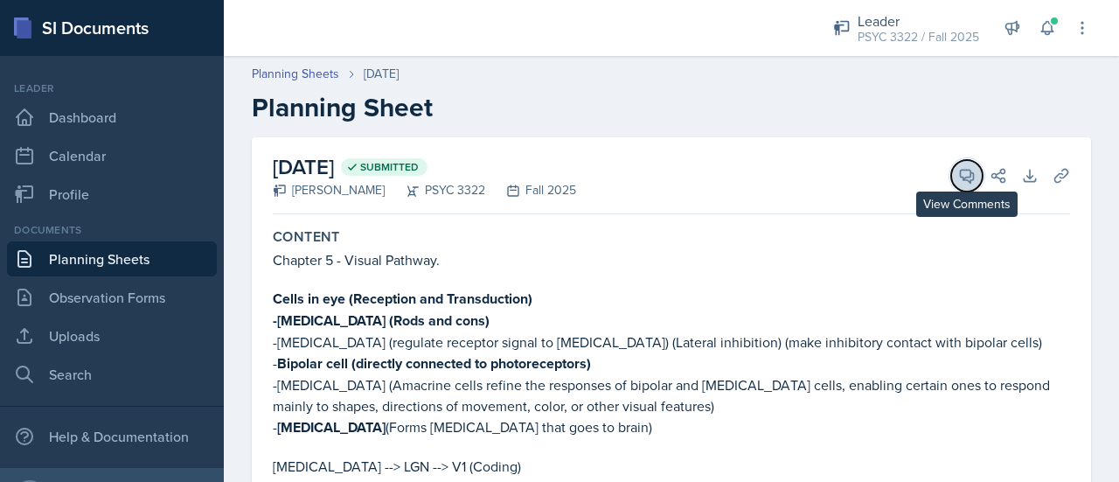
click at [951, 174] on button "View Comments" at bounding box center [966, 175] width 31 height 31
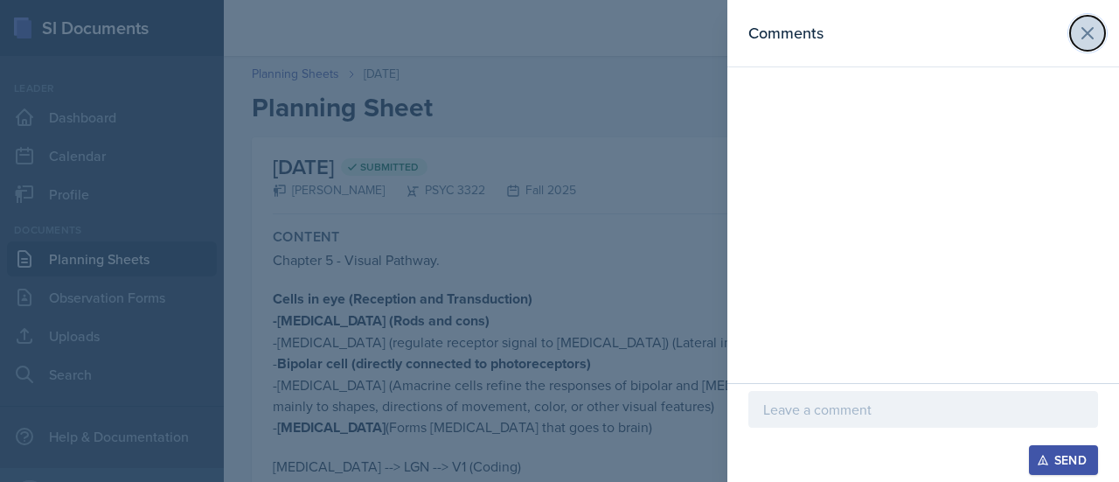
click at [1085, 25] on icon at bounding box center [1087, 33] width 21 height 21
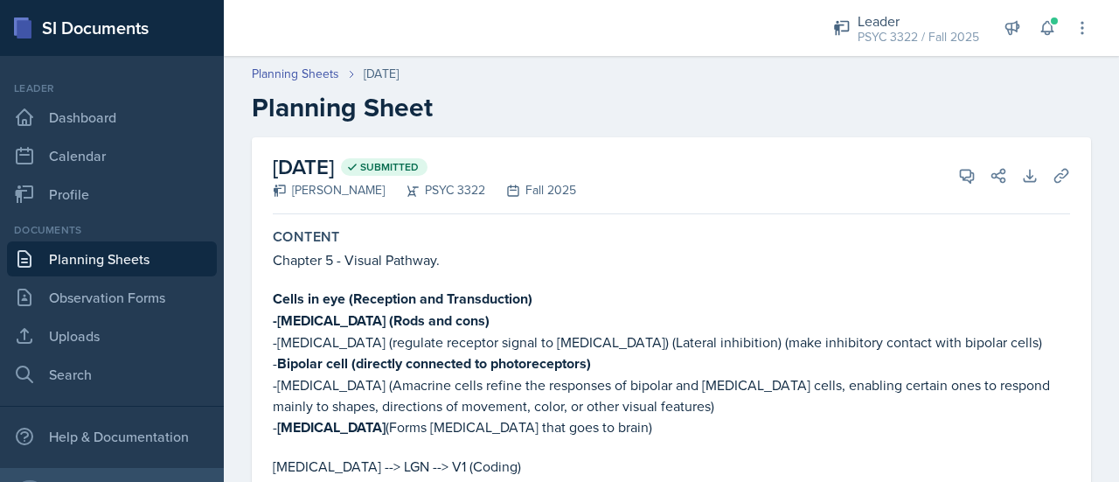
click at [171, 258] on link "Planning Sheets" at bounding box center [112, 258] width 210 height 35
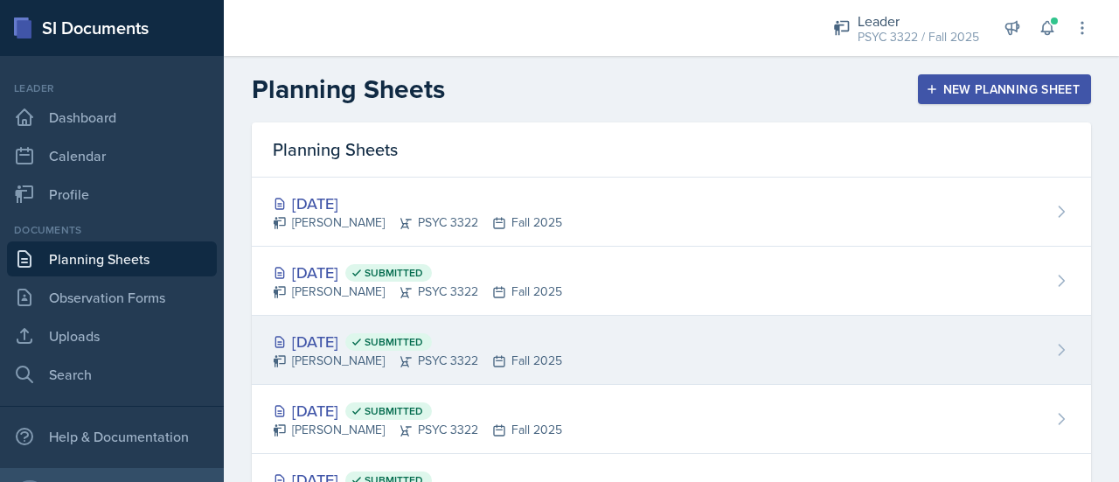
click at [330, 331] on div "Sep 23rd, 2025 Submitted" at bounding box center [417, 342] width 289 height 24
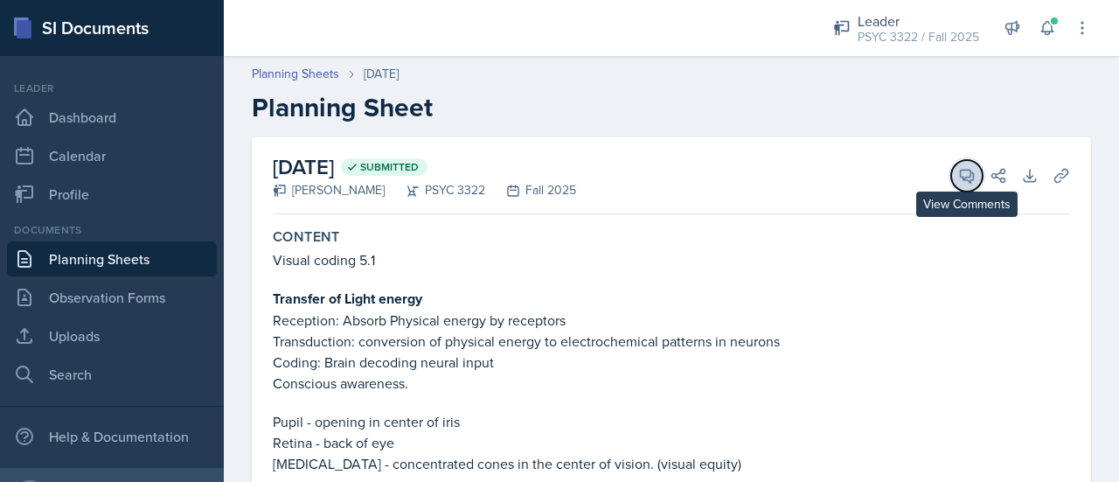
click at [958, 171] on icon at bounding box center [966, 175] width 17 height 17
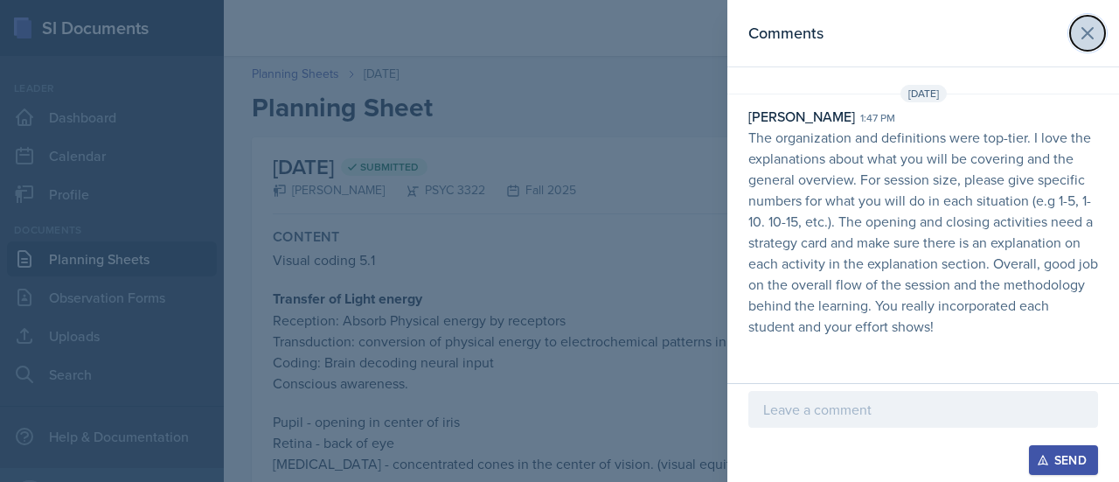
click at [1091, 32] on icon at bounding box center [1087, 33] width 21 height 21
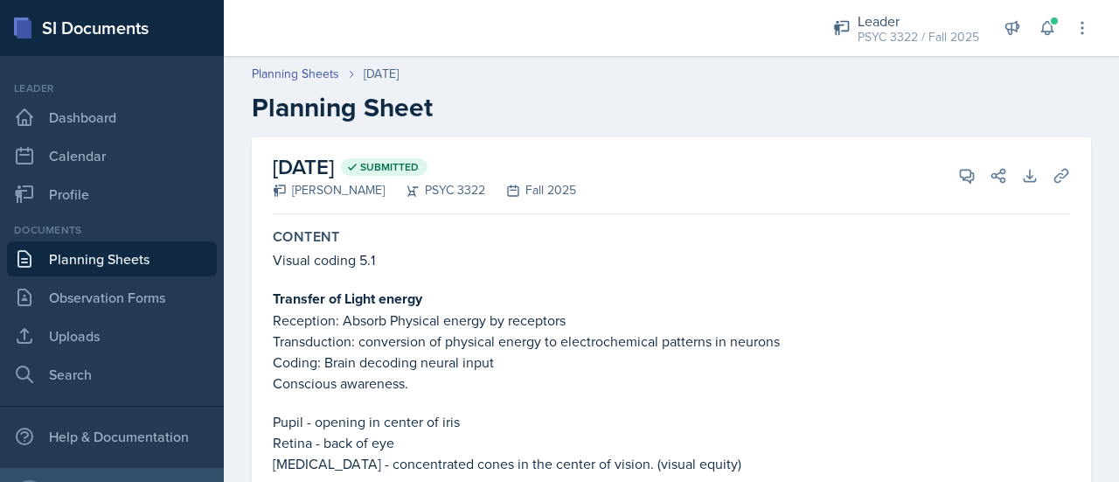
click at [98, 262] on link "Planning Sheets" at bounding box center [112, 258] width 210 height 35
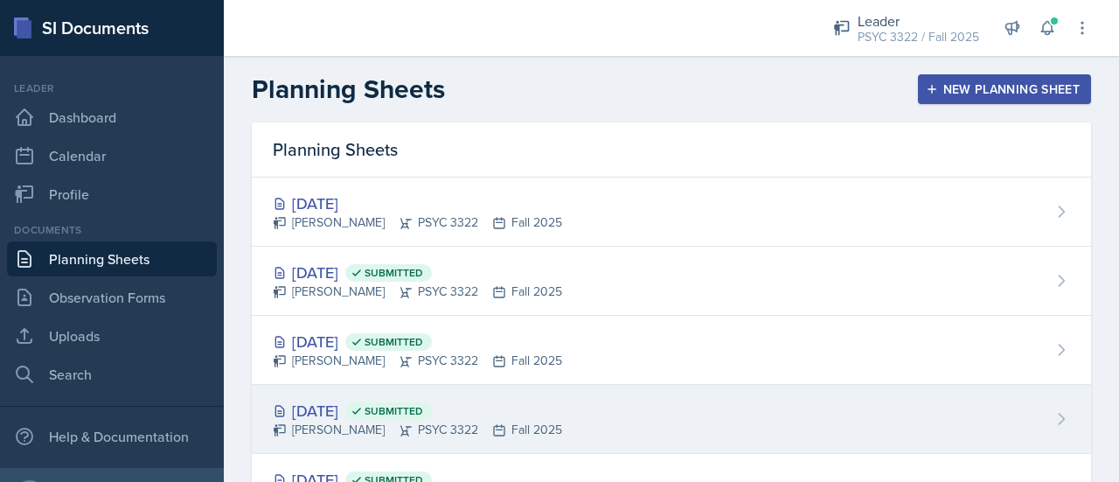
click at [348, 399] on div "Sep 18th, 2025 Submitted" at bounding box center [417, 411] width 289 height 24
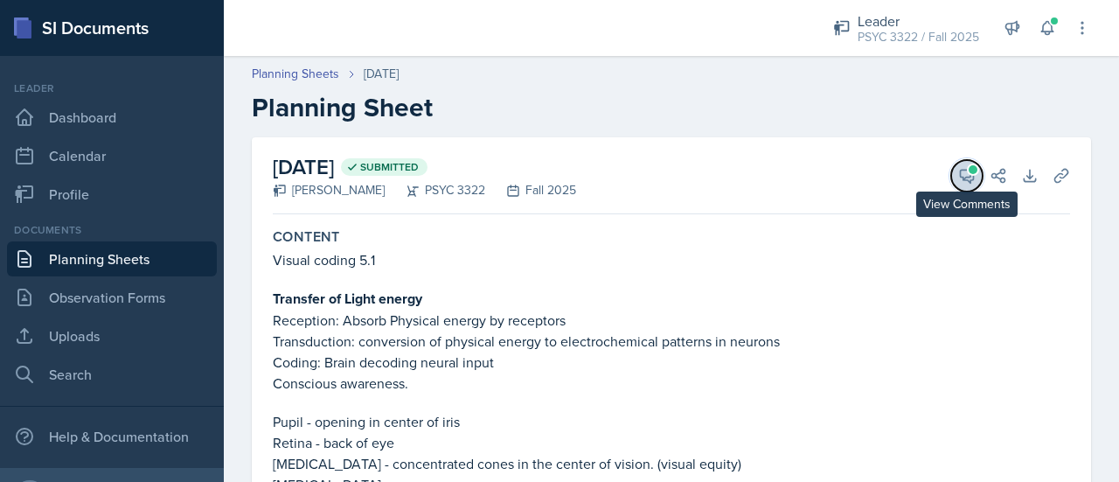
click at [951, 163] on button "View Comments" at bounding box center [966, 175] width 31 height 31
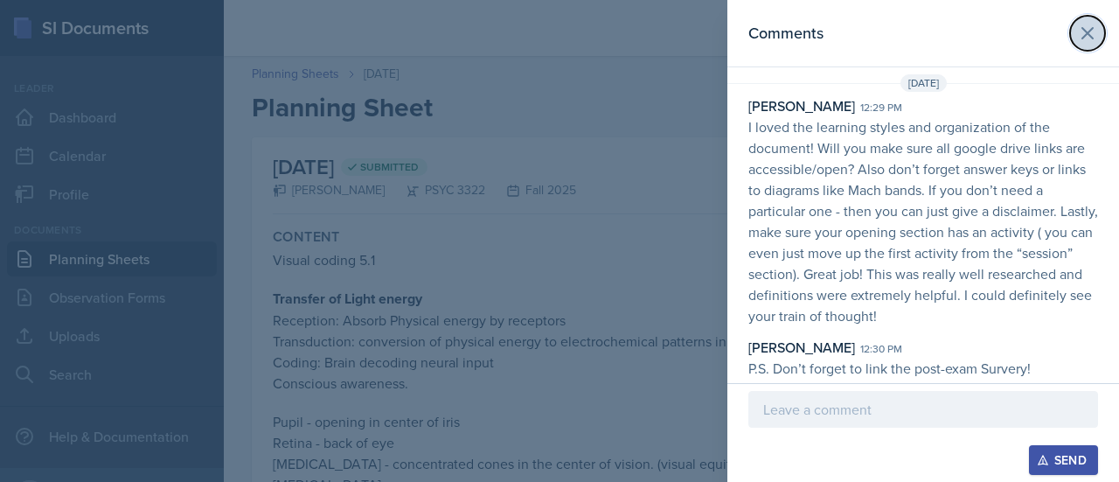
click at [1087, 27] on button at bounding box center [1087, 33] width 35 height 35
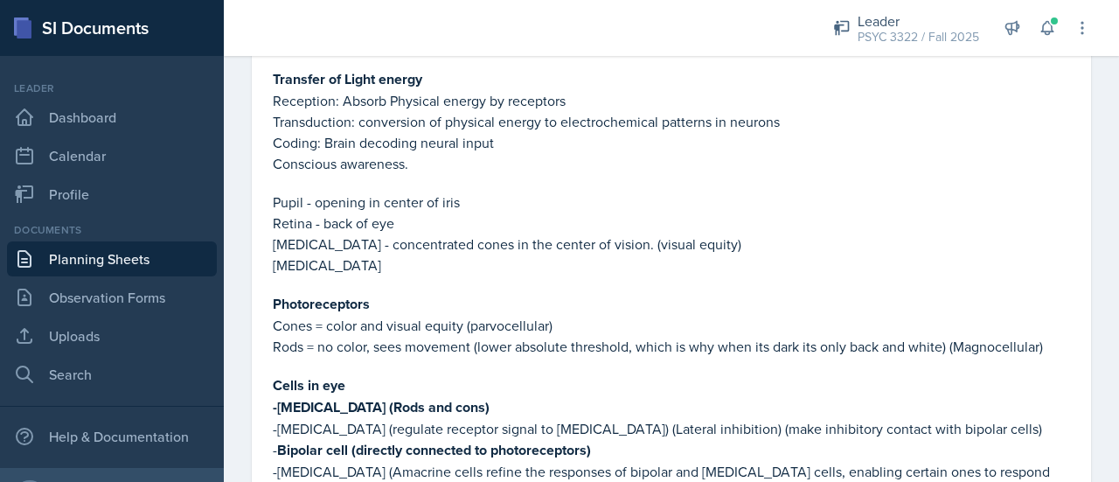
scroll to position [0, 0]
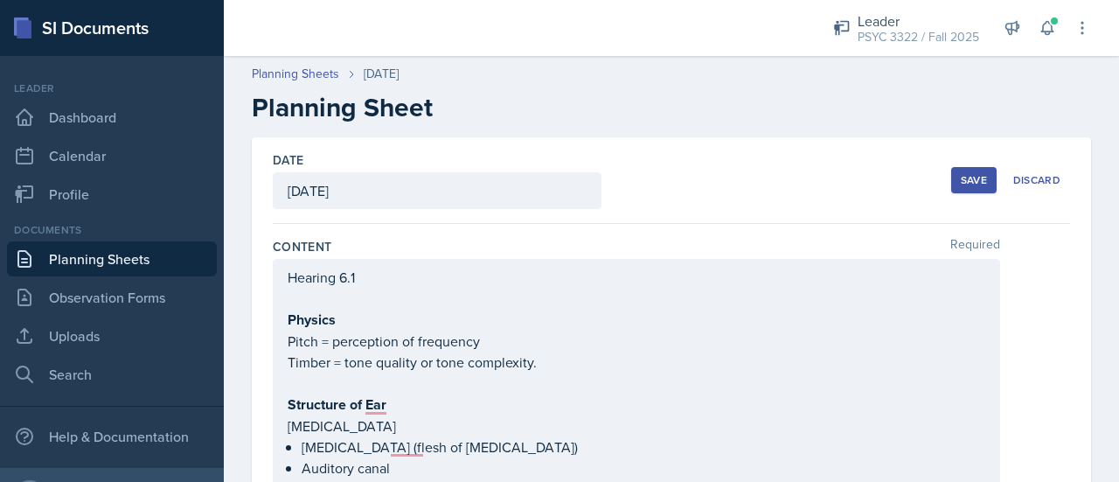
scroll to position [88, 0]
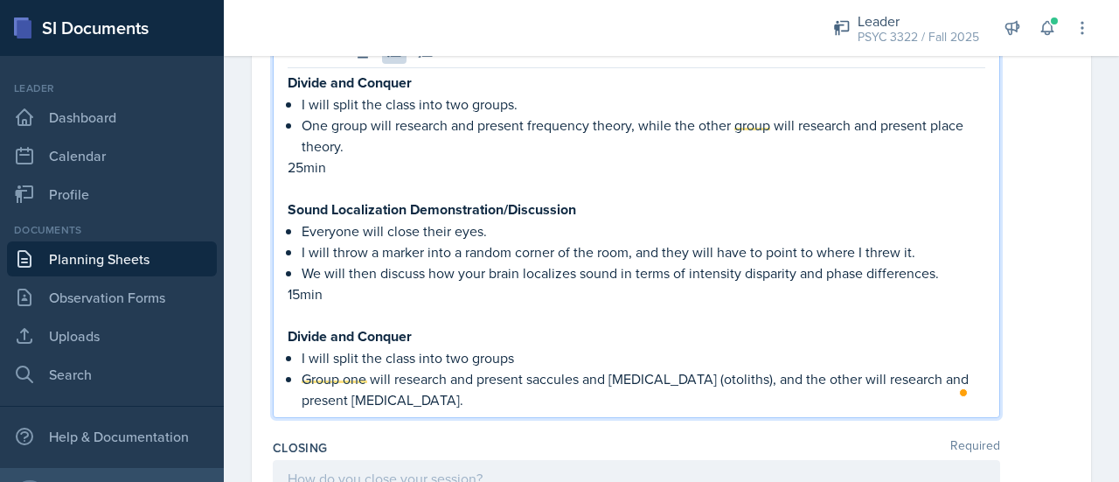
click at [538, 394] on p "Group one will research and present saccules and [MEDICAL_DATA] (otoliths), and…" at bounding box center [644, 389] width 684 height 42
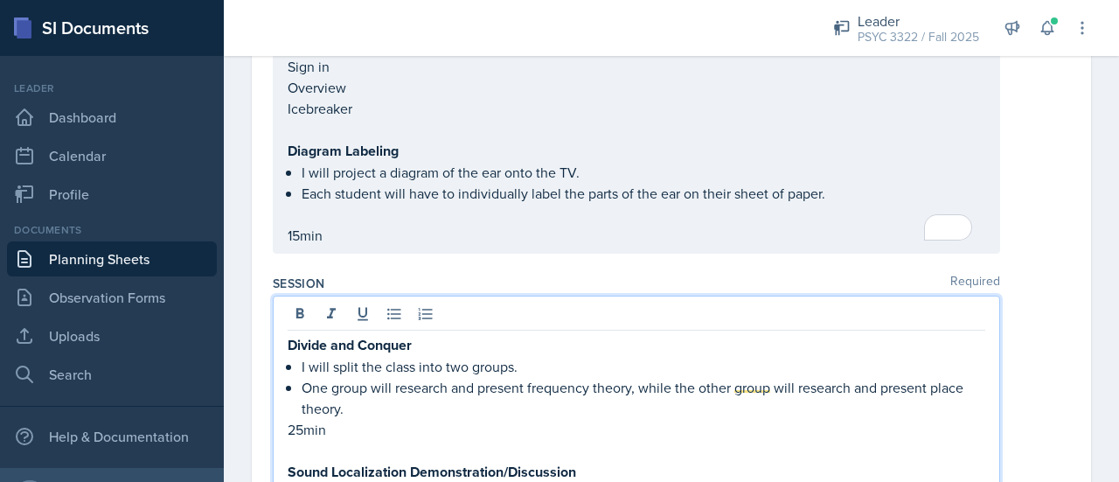
click at [500, 204] on p "To enrich screen reader interactions, please activate Accessibility in Grammarl…" at bounding box center [637, 214] width 698 height 21
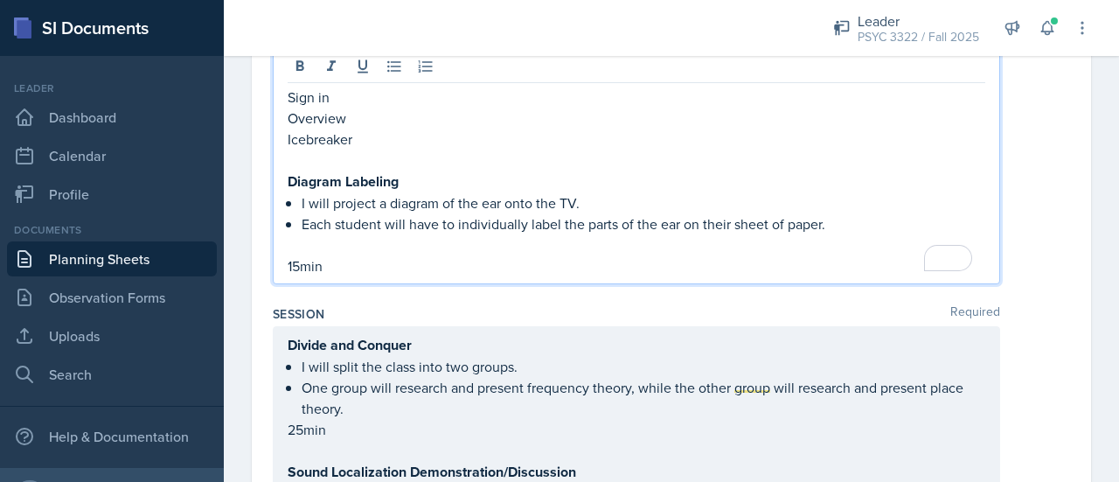
scroll to position [1629, 0]
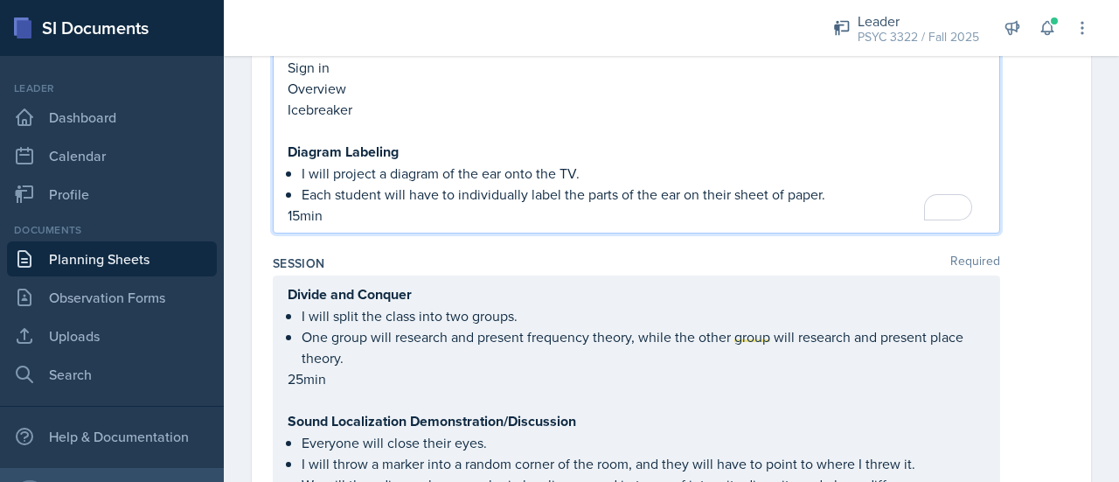
click at [442, 213] on p "15min" at bounding box center [637, 215] width 698 height 21
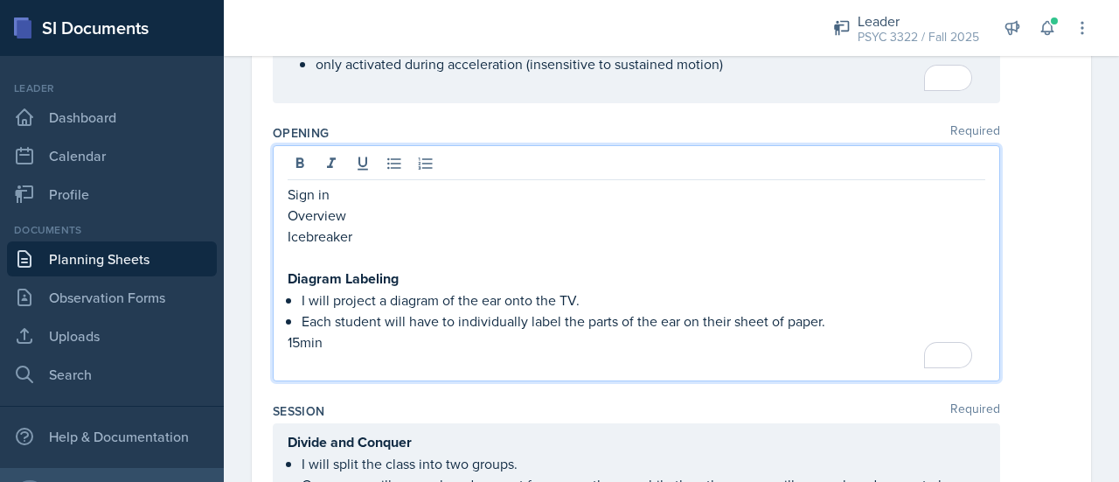
scroll to position [1613, 0]
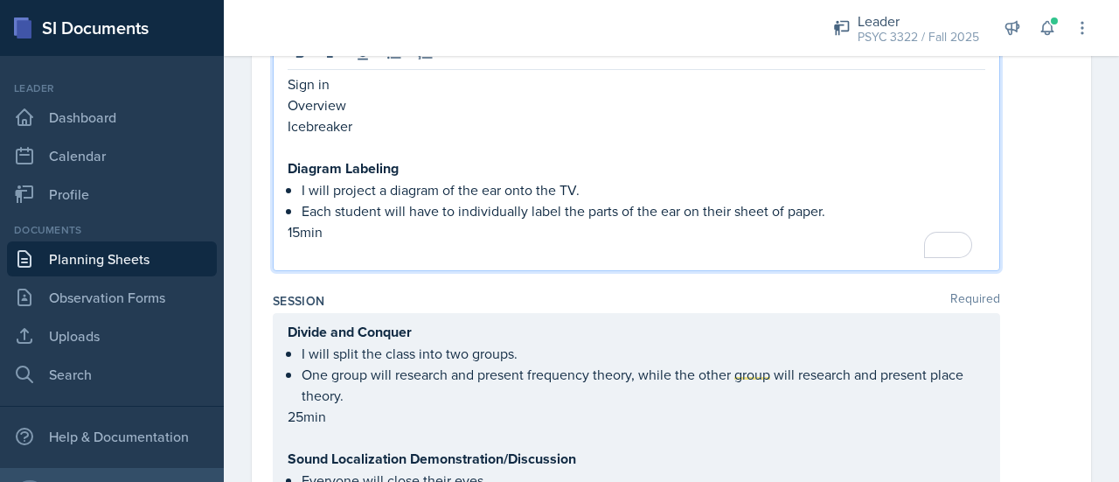
click at [836, 203] on p "Each student will have to individually label the parts of the ear on their shee…" at bounding box center [644, 210] width 684 height 21
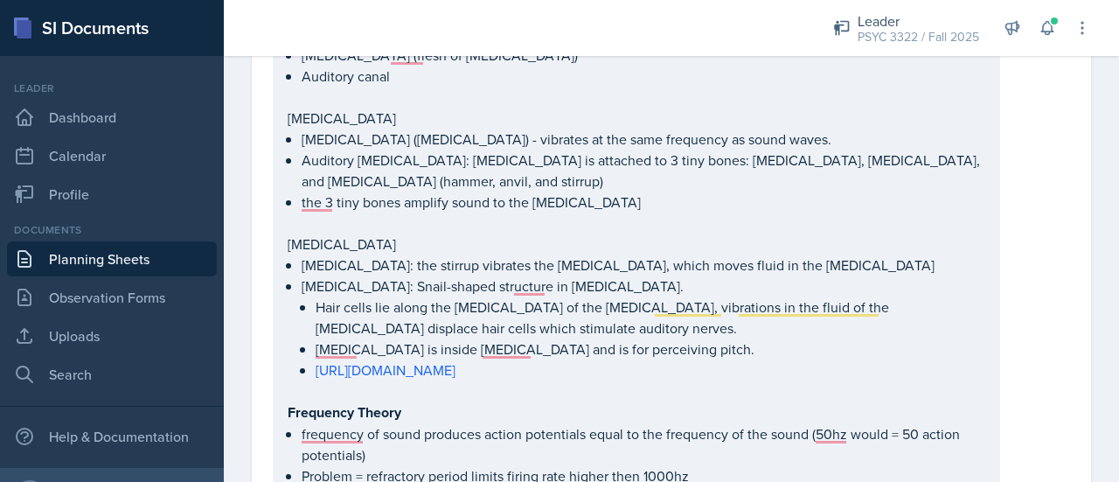
scroll to position [0, 0]
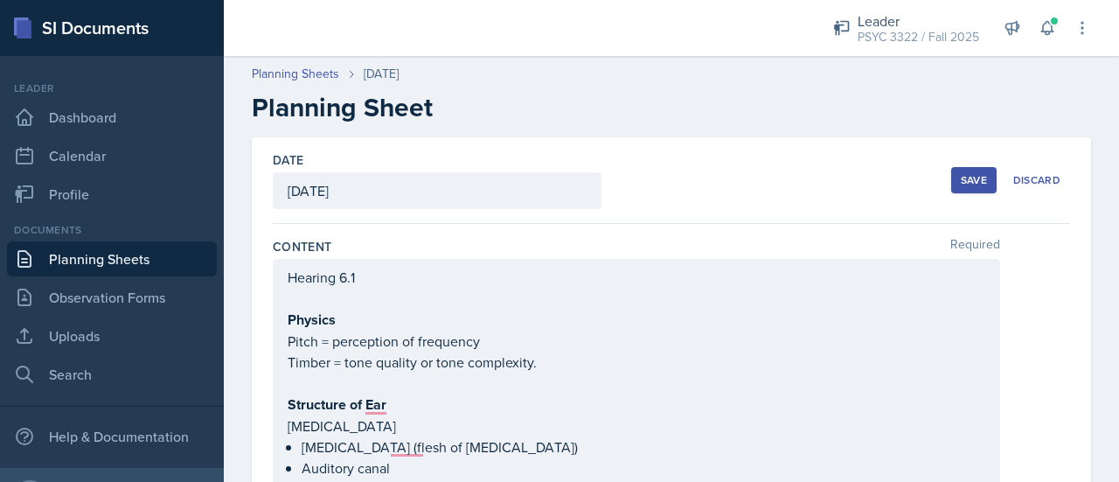
click at [961, 176] on div "Save" at bounding box center [974, 180] width 26 height 14
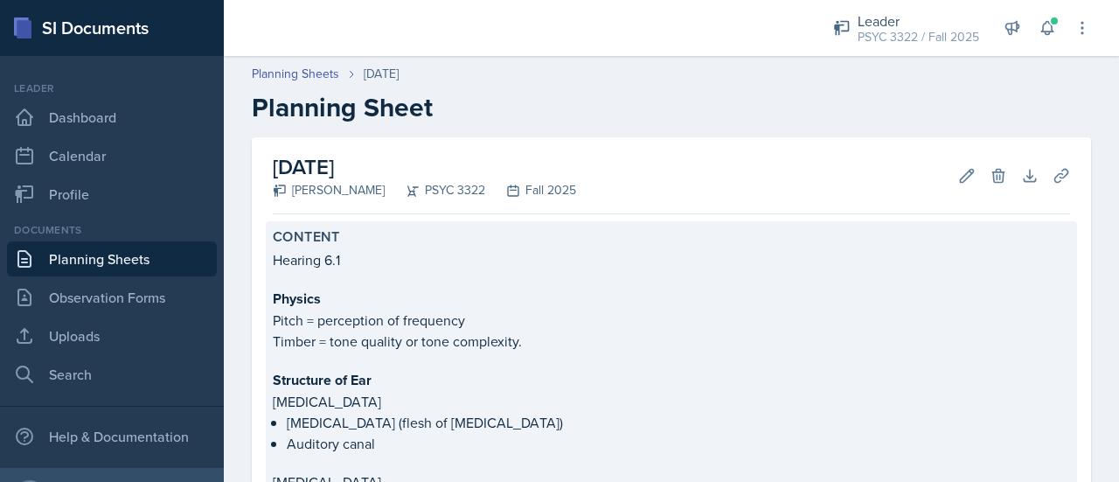
scroll to position [525, 0]
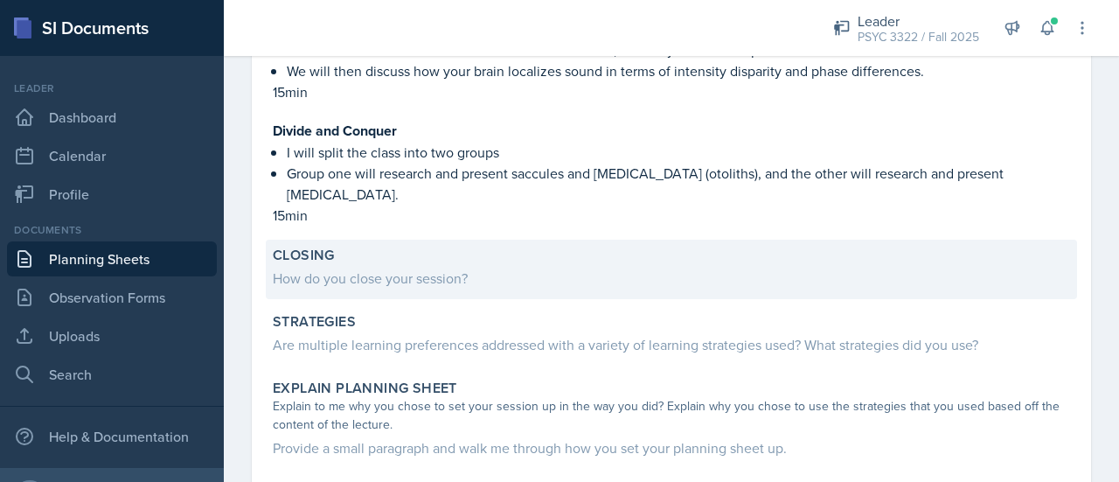
click at [438, 267] on div "How do you close your session?" at bounding box center [671, 277] width 797 height 21
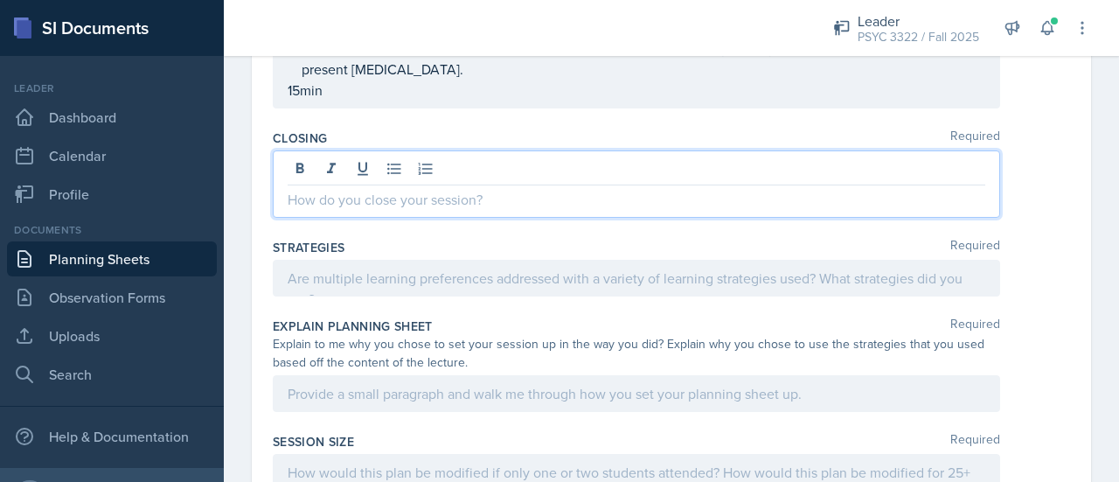
click at [434, 189] on p at bounding box center [637, 199] width 698 height 21
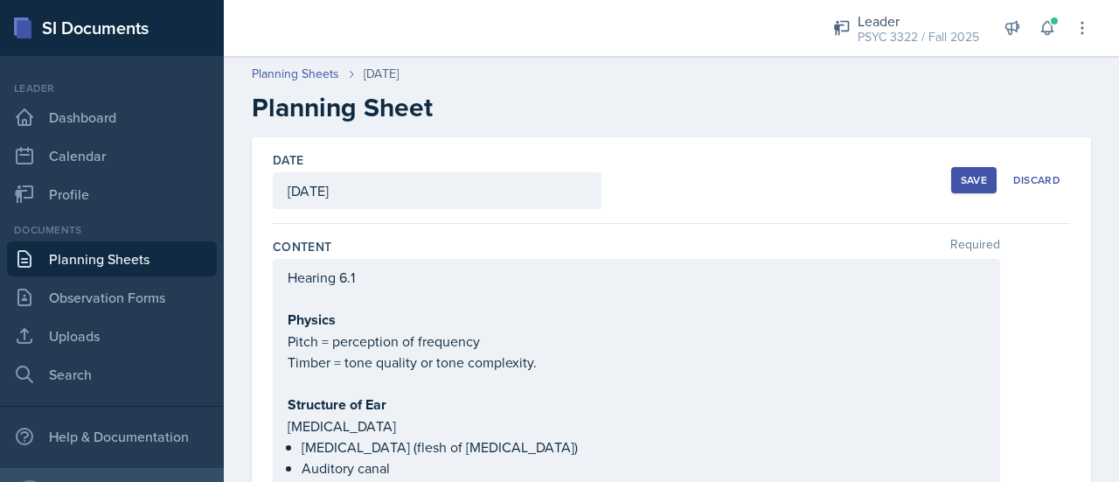
scroll to position [88, 0]
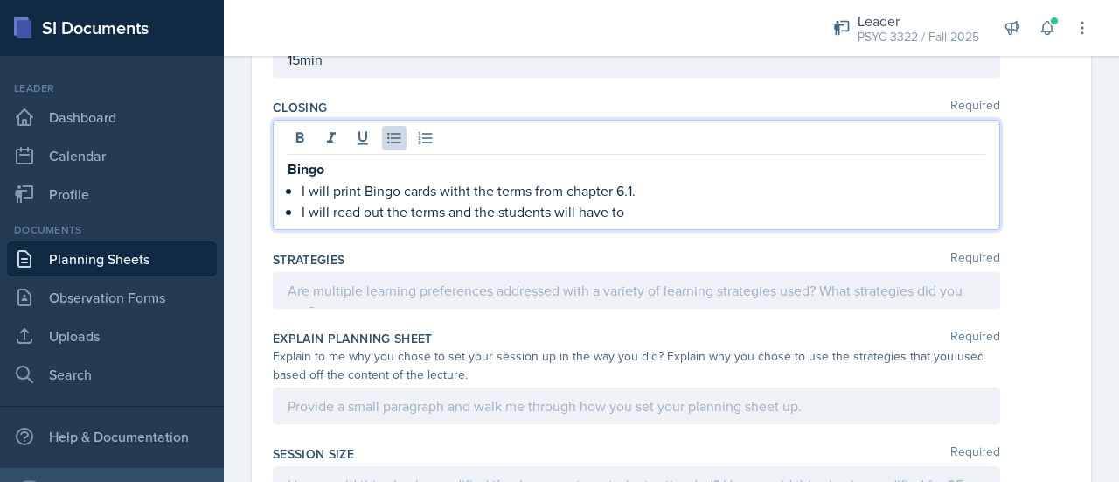
click at [0, 0] on span "Correct the spelling error" at bounding box center [0, 0] width 0 height 0
click at [680, 201] on p "I will read out the terms and the students will have to" at bounding box center [644, 211] width 684 height 21
drag, startPoint x: 636, startPoint y: 197, endPoint x: 360, endPoint y: 212, distance: 276.6
click at [360, 212] on p "I will read out the terms and the students will have to" at bounding box center [644, 211] width 684 height 21
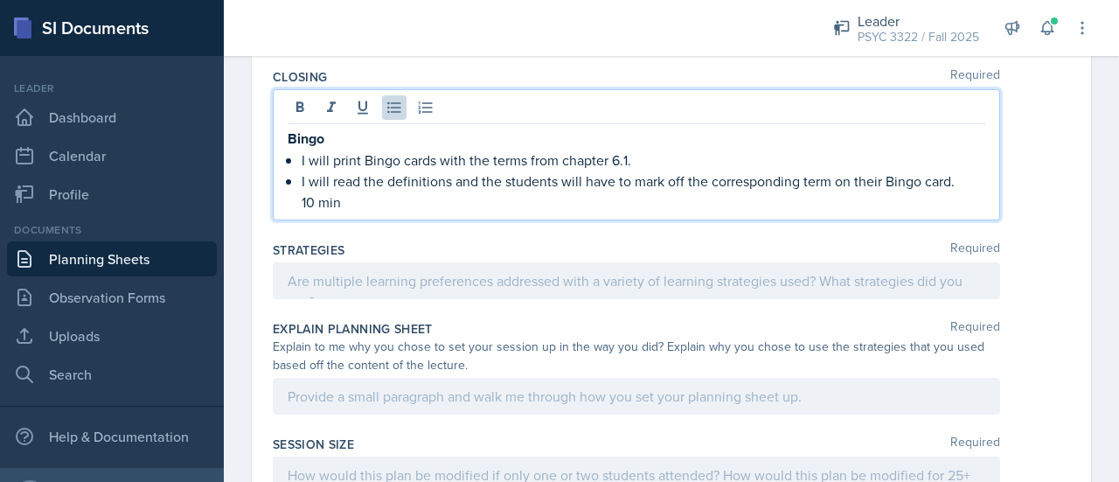
scroll to position [2246, 0]
click at [300, 190] on div "Bingo I will print Bingo cards with the terms from chapter 6.1. I will read the…" at bounding box center [637, 168] width 698 height 85
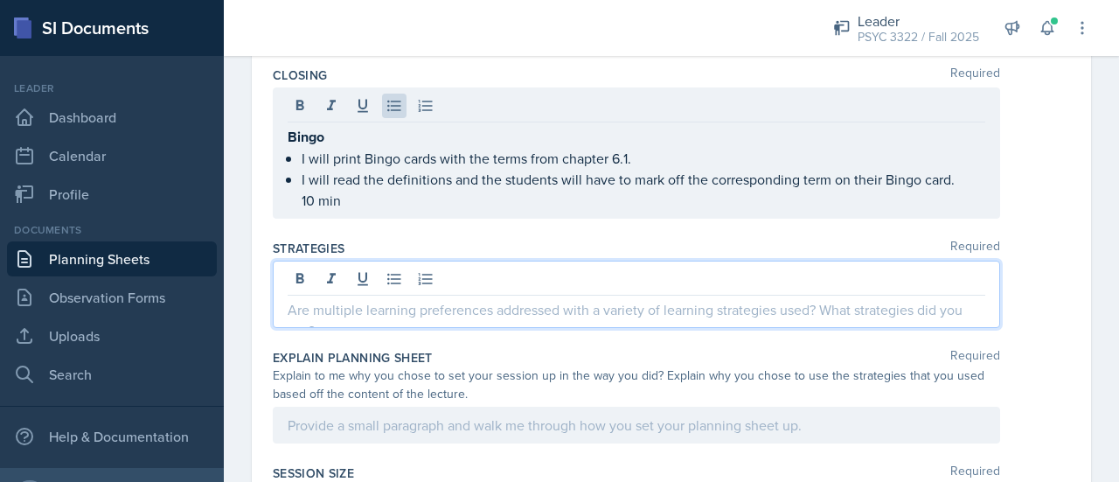
click at [310, 274] on div at bounding box center [636, 293] width 727 height 67
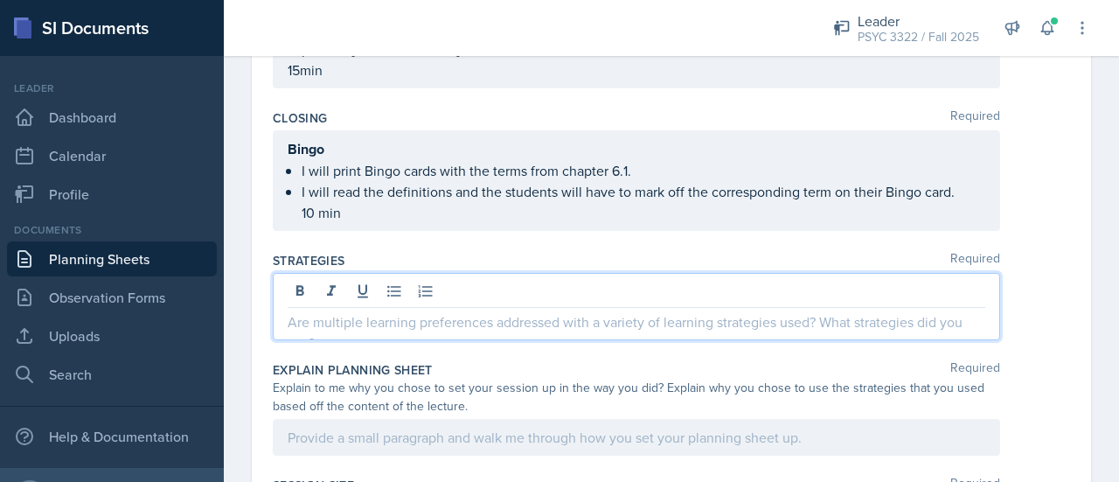
scroll to position [2205, 0]
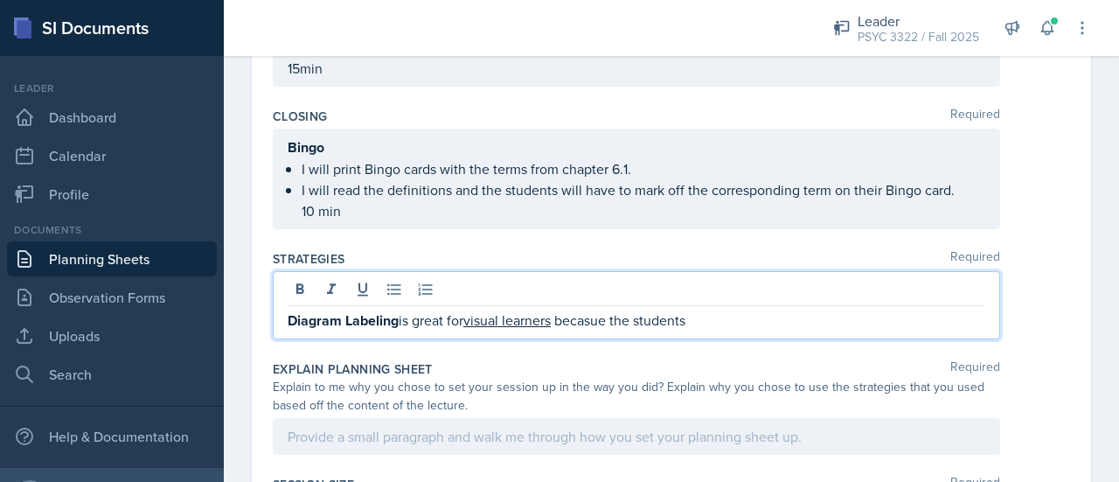
click at [0, 0] on span "Correct the spelling error" at bounding box center [0, 0] width 0 height 0
click at [715, 323] on div "Diagram Labeling is great for visual learners because the students" at bounding box center [636, 305] width 727 height 68
click at [726, 309] on p "Diagram Labeling is great for visual learners because the students" at bounding box center [637, 320] width 698 height 22
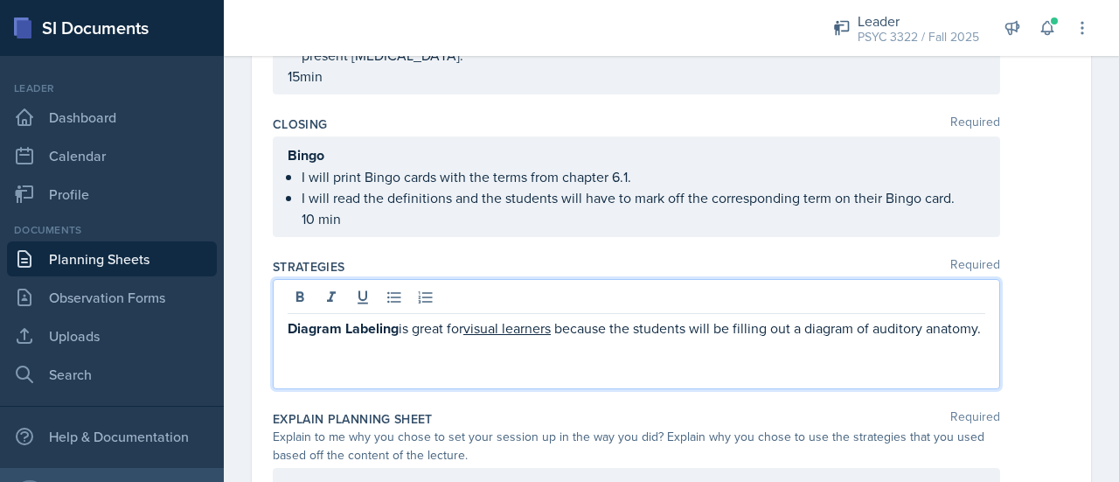
scroll to position [2198, 0]
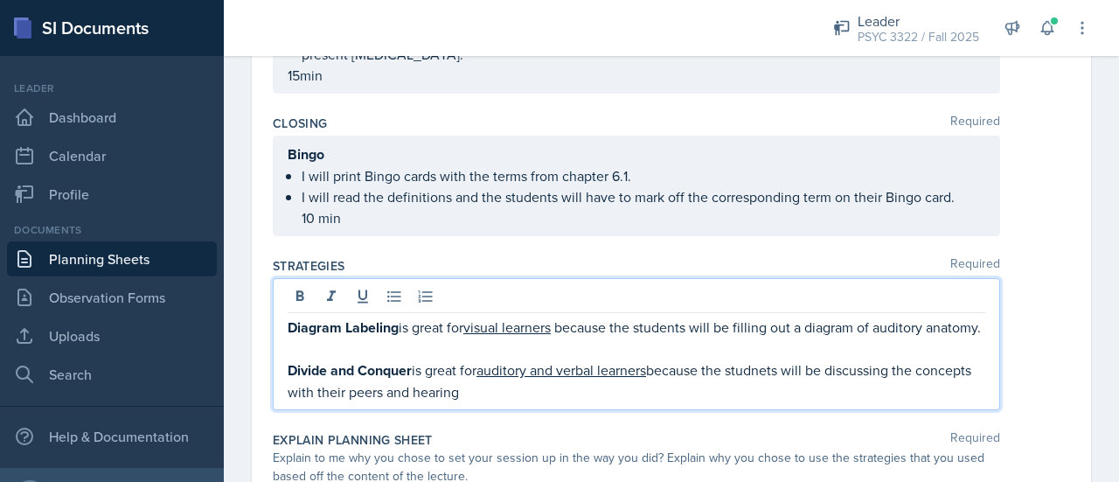
click at [732, 316] on p "Diagram Labeling is great for visual learners because the students will be fill…" at bounding box center [637, 327] width 698 height 22
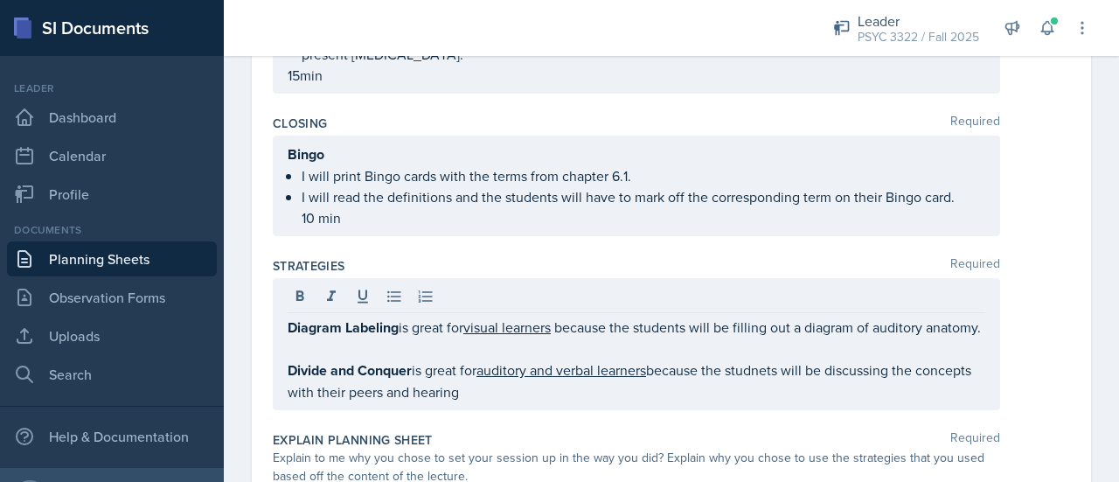
click at [731, 295] on div at bounding box center [637, 298] width 698 height 29
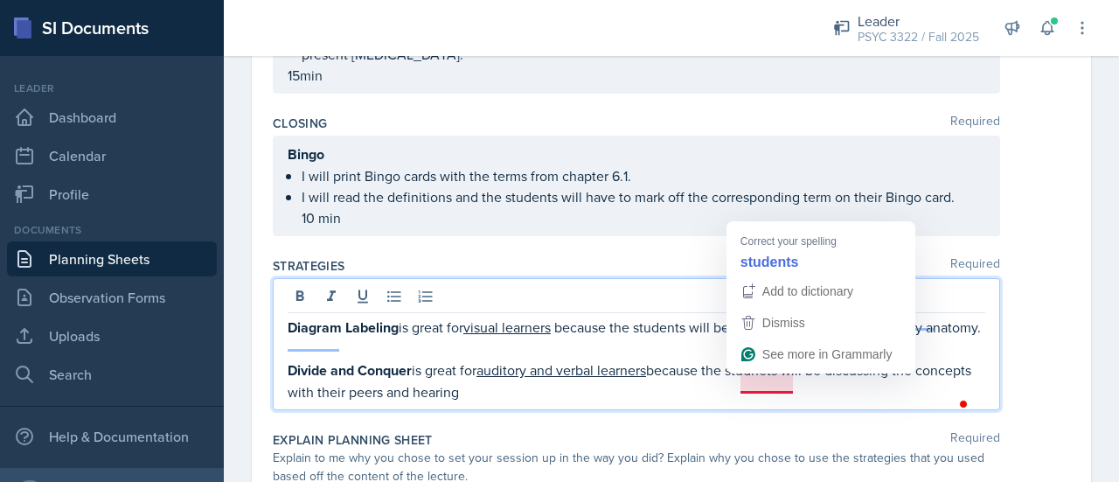
drag, startPoint x: 772, startPoint y: 288, endPoint x: 754, endPoint y: 523, distance: 235.8
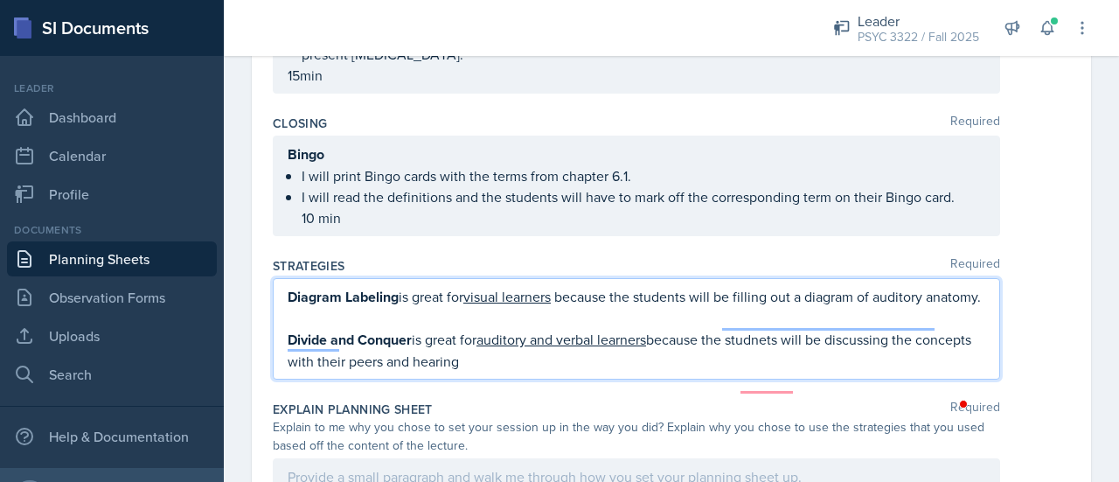
scroll to position [2168, 0]
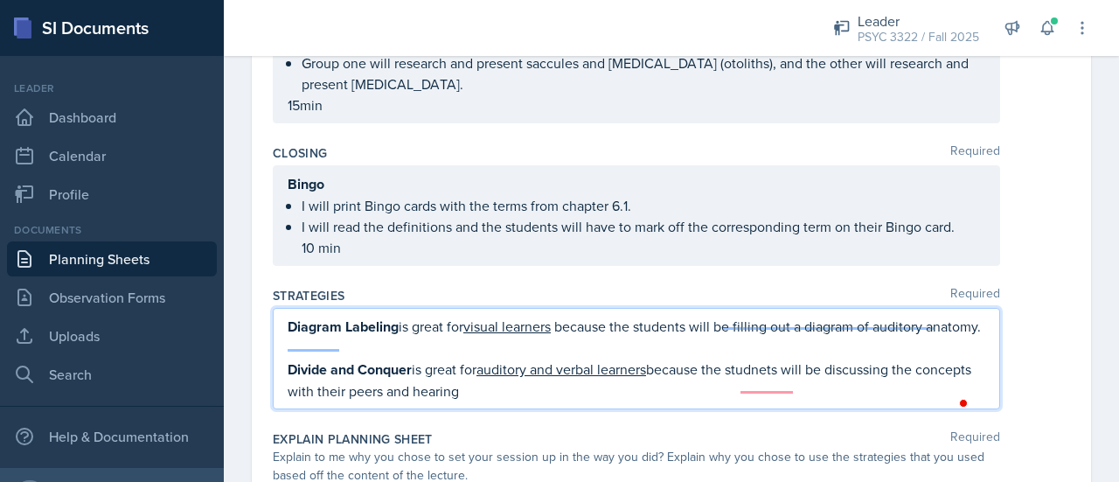
click at [670, 308] on div "Diagram Labeling is great for visual learners because the students will be fill…" at bounding box center [636, 358] width 727 height 101
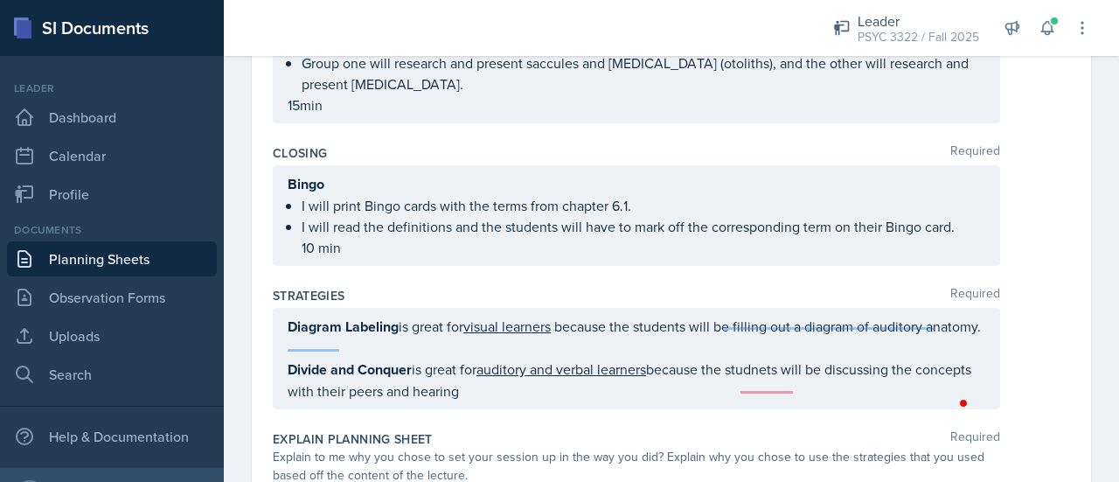
scroll to position [2198, 0]
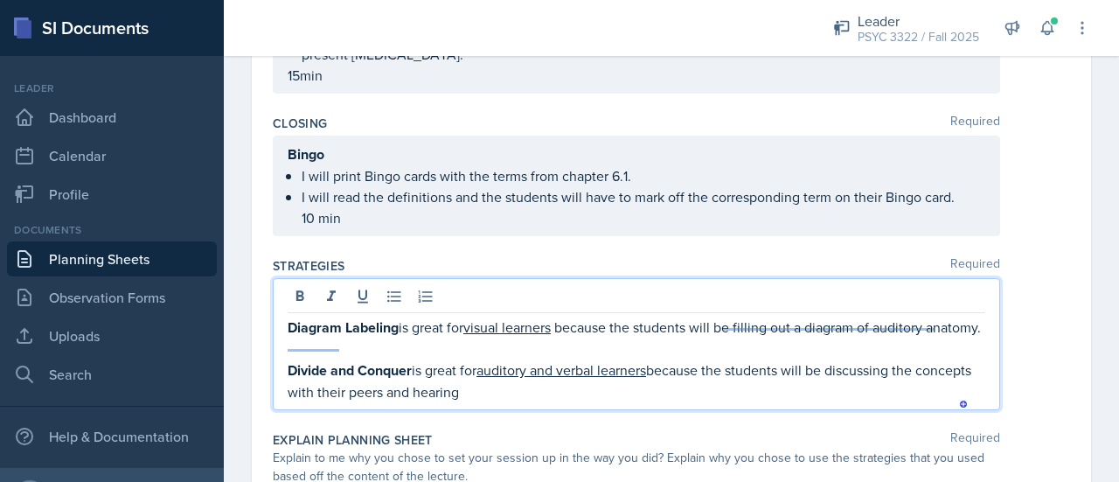
click at [531, 401] on p "Divide and Conquer is great for auditory and verbal learners because the studen…" at bounding box center [637, 380] width 698 height 43
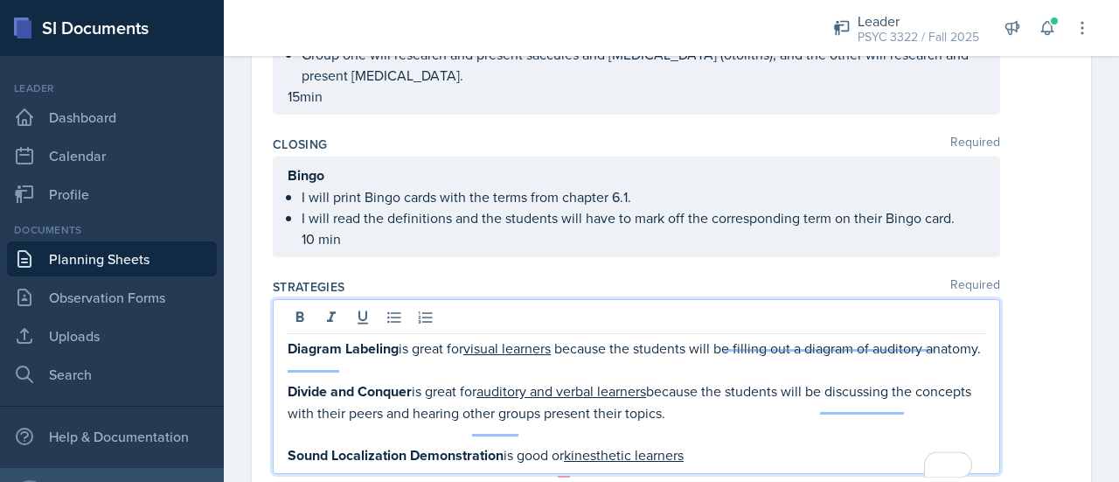
scroll to position [2311, 0]
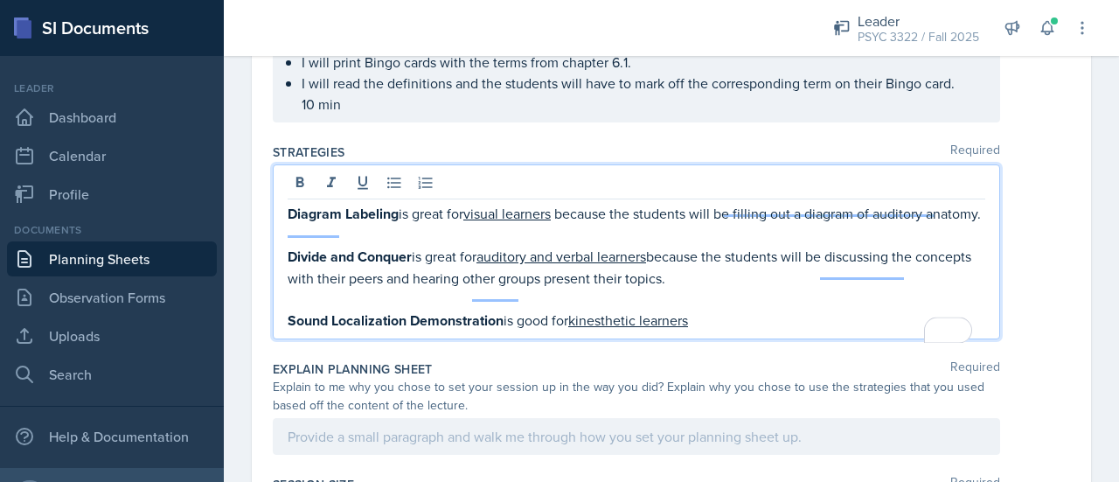
click at [710, 329] on p "Sound Localization Demonstration is good for kinesthetic learners" at bounding box center [637, 320] width 698 height 22
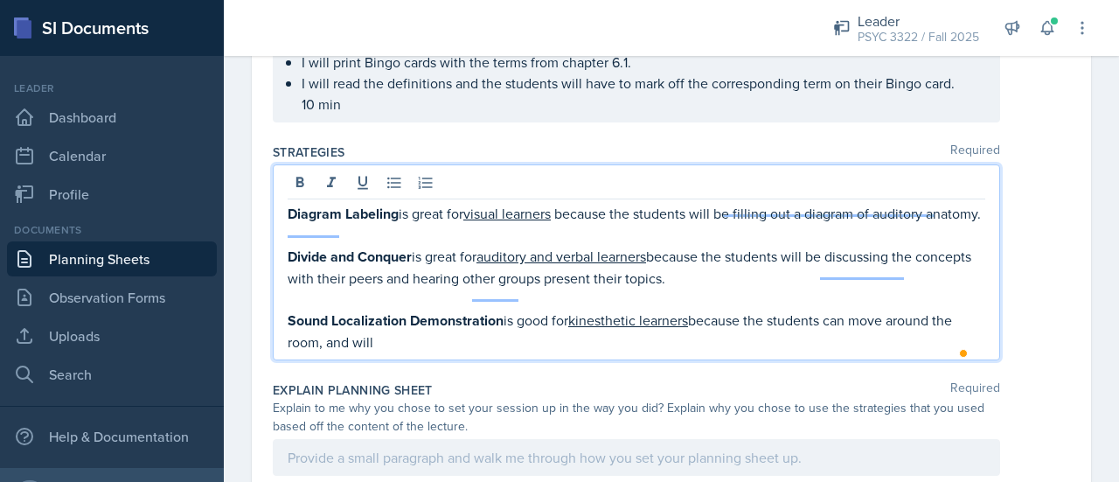
click at [486, 374] on div "Strategies Required Diagram Labeling is great for visual learners because the s…" at bounding box center [671, 255] width 797 height 238
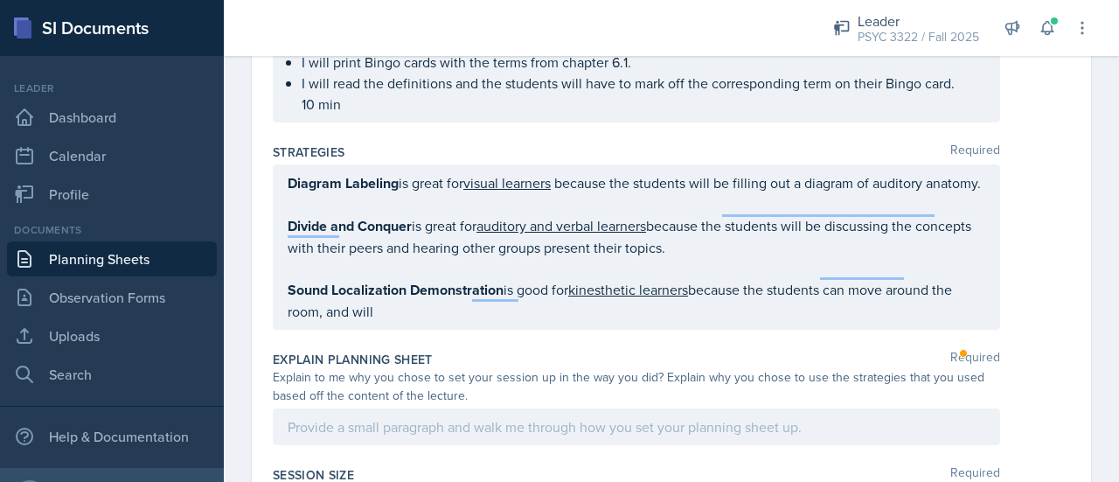
click at [509, 322] on p "Sound Localization Demonstration is good for kinesthetic learners because the s…" at bounding box center [637, 300] width 698 height 43
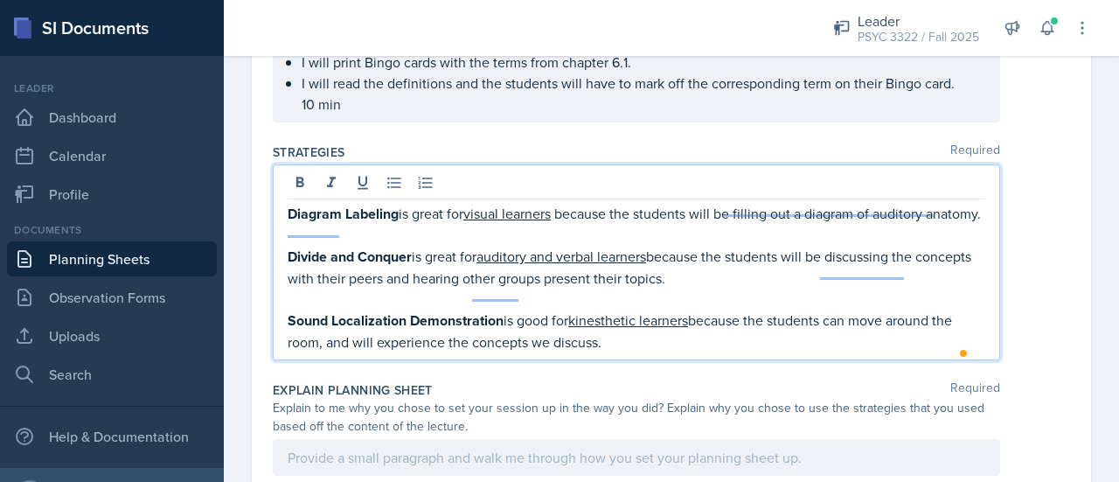
click at [662, 360] on div "Diagram Labeling is great for visual learners because the students will be fill…" at bounding box center [636, 262] width 727 height 196
click at [650, 352] on p "Sound Localization Demonstration is good for kinesthetic learners because the s…" at bounding box center [637, 330] width 698 height 43
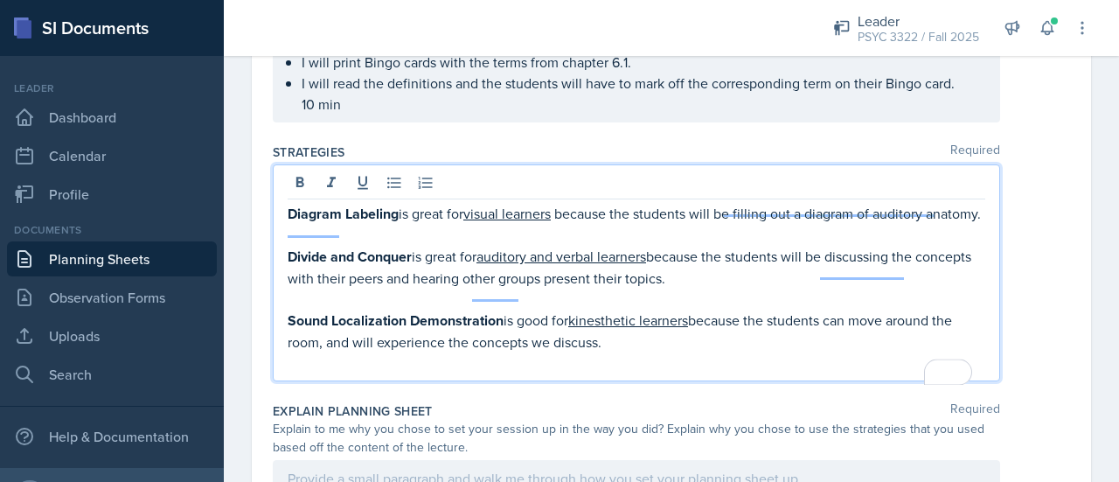
click at [0, 0] on div "room , and" at bounding box center [0, 0] width 0 height 0
click at [656, 352] on p "Sound Localization Demonstration is good for kinesthetic learners because the s…" at bounding box center [637, 330] width 698 height 43
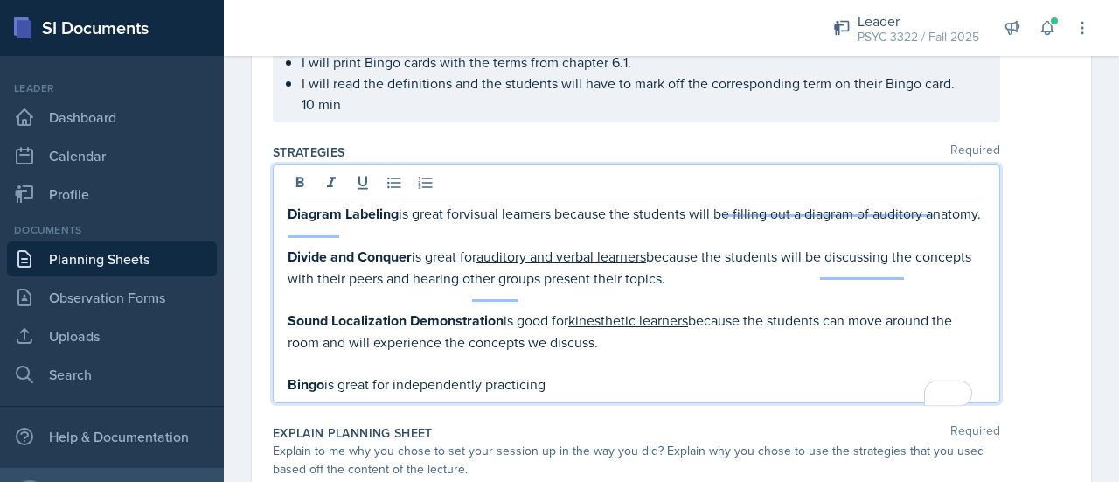
click at [587, 395] on p "Bingo is great for independently practicing" at bounding box center [637, 384] width 698 height 22
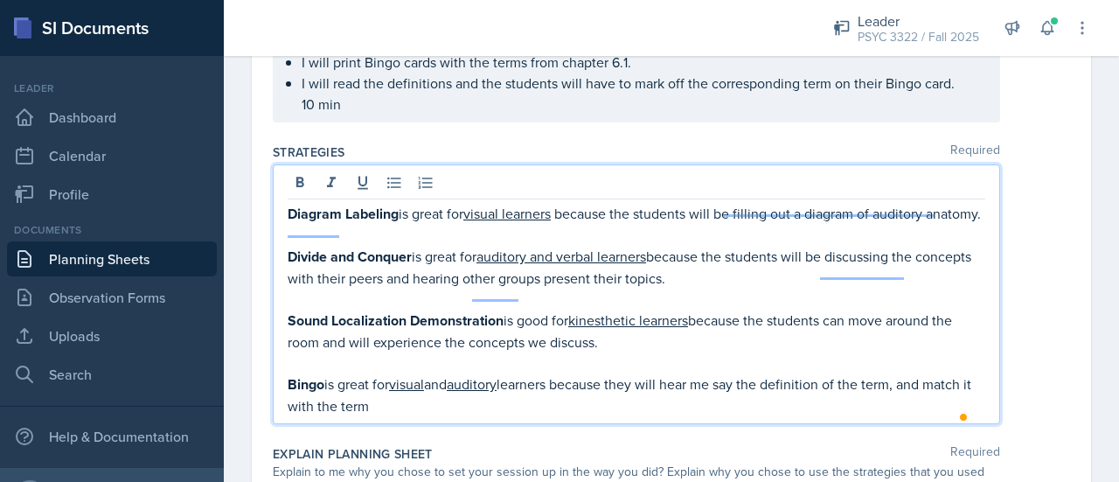
click at [519, 424] on div "Diagram Labeling is great for visual learners because the students will be fill…" at bounding box center [636, 294] width 727 height 260
click at [510, 416] on p "Bingo is great for visual and auditory learners because they will hear me say t…" at bounding box center [637, 394] width 698 height 43
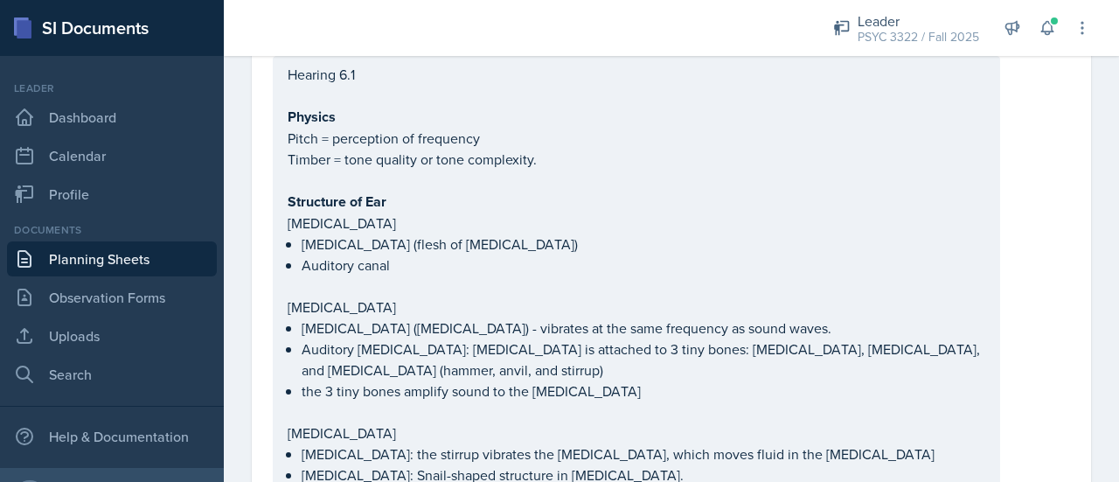
scroll to position [0, 0]
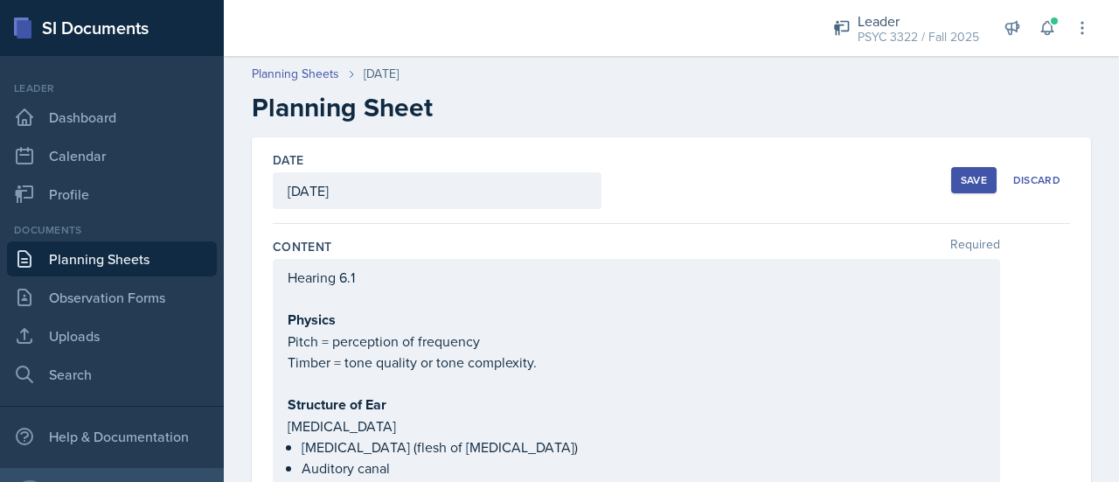
click at [961, 184] on div "Save" at bounding box center [974, 180] width 26 height 14
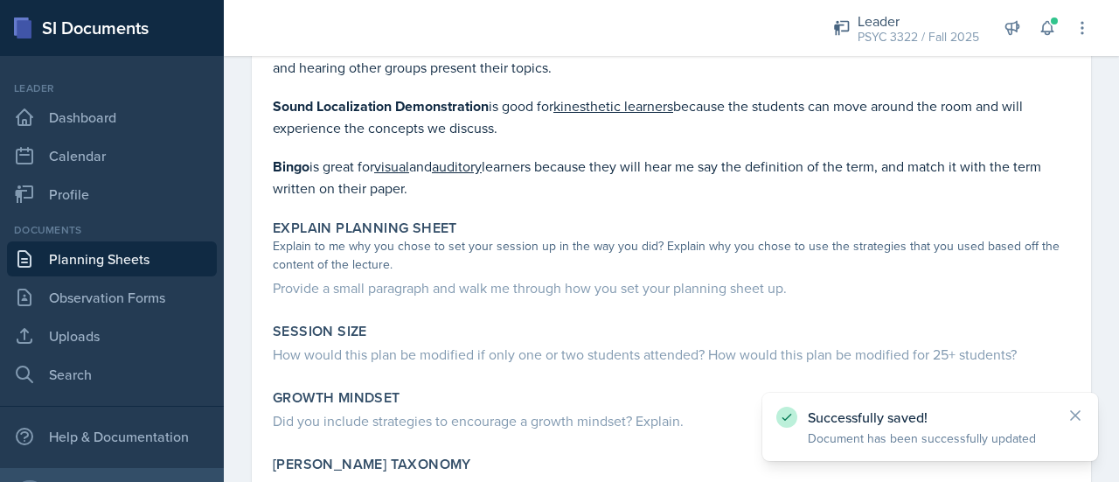
scroll to position [2305, 0]
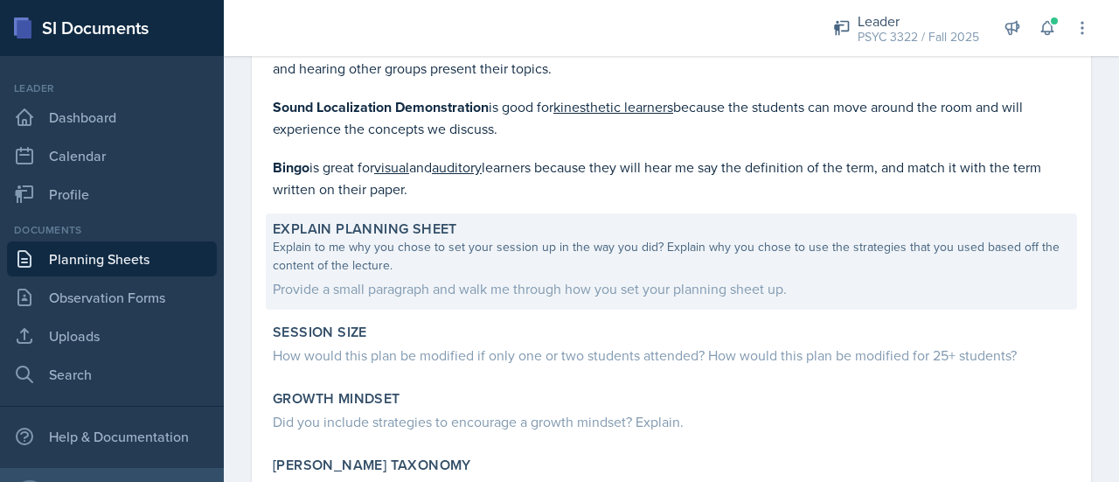
click at [549, 238] on div "Explain to me why you chose to set your session up in the way you did? Explain …" at bounding box center [671, 268] width 797 height 61
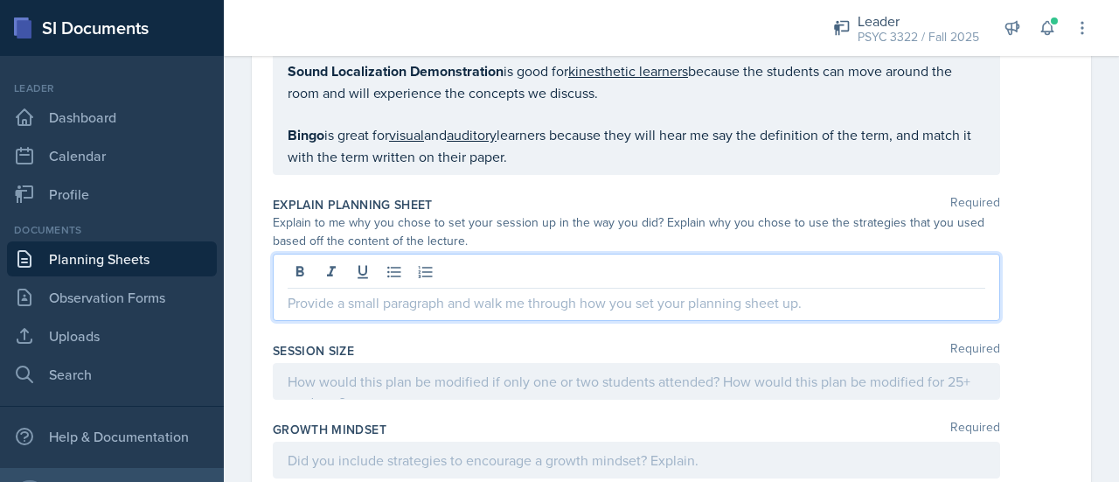
scroll to position [2559, 0]
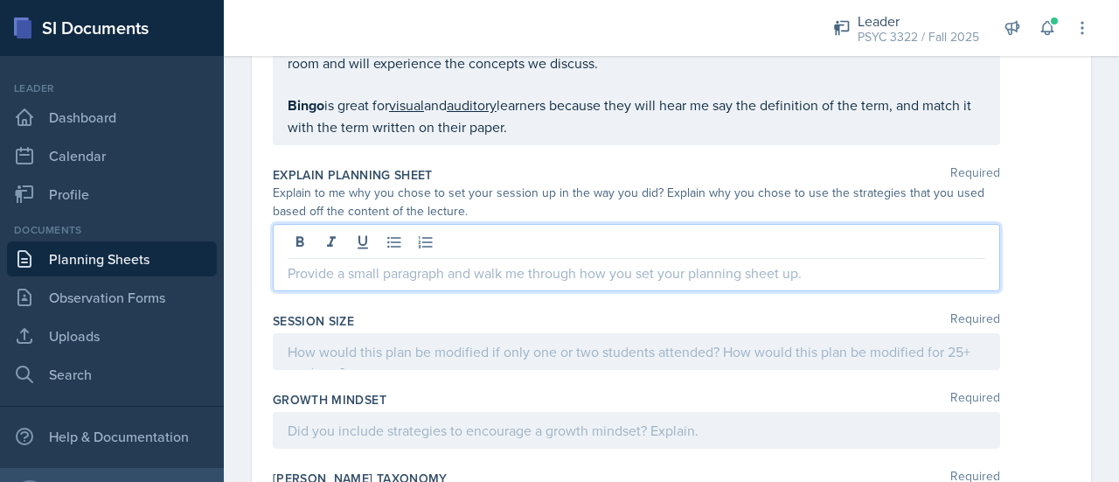
click at [479, 283] on p at bounding box center [637, 272] width 698 height 21
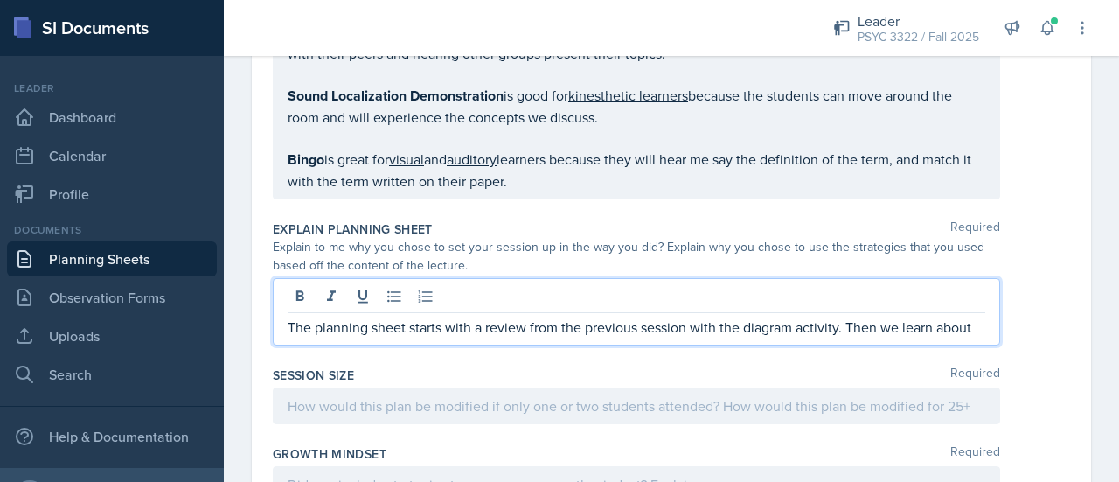
scroll to position [2505, 0]
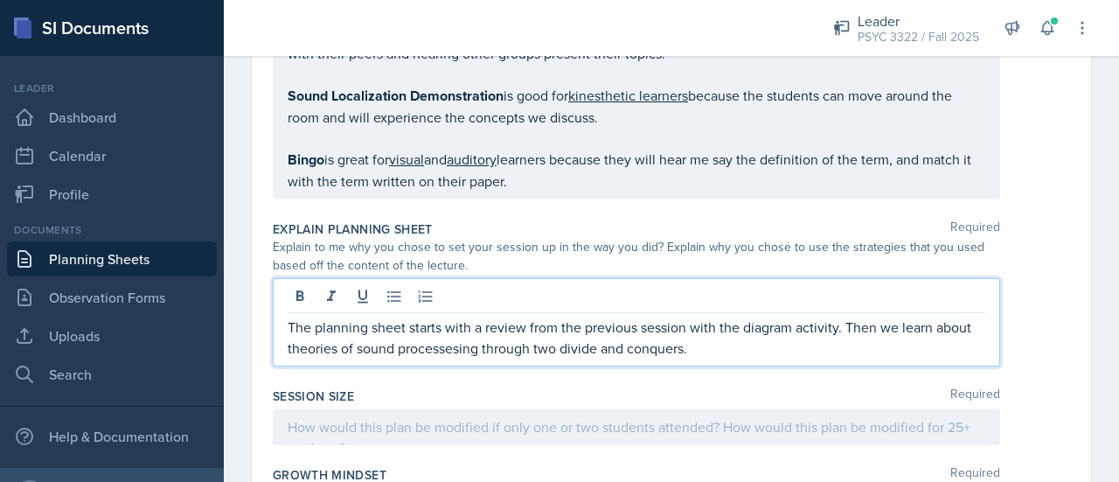
click at [0, 0] on span "Correct the spelling error" at bounding box center [0, 0] width 0 height 0
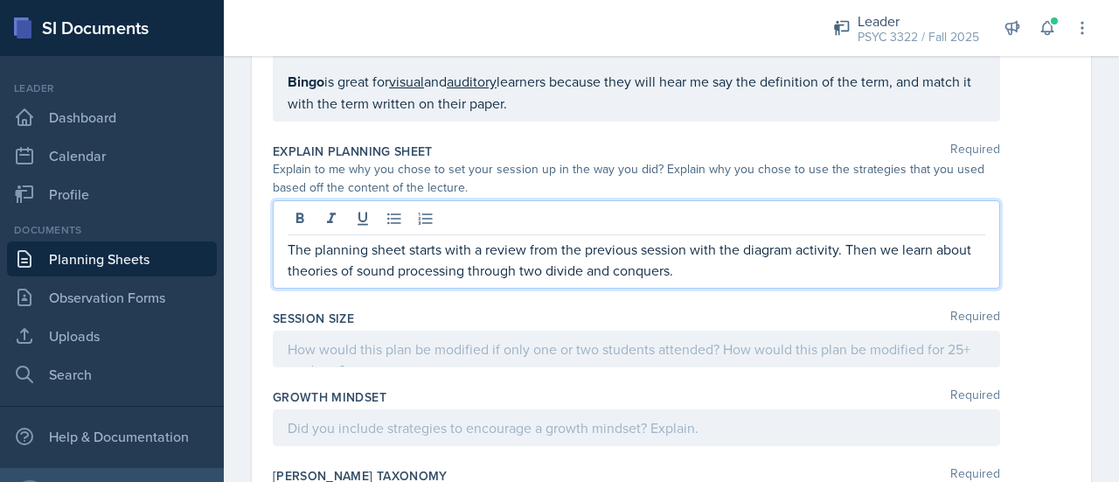
scroll to position [2592, 0]
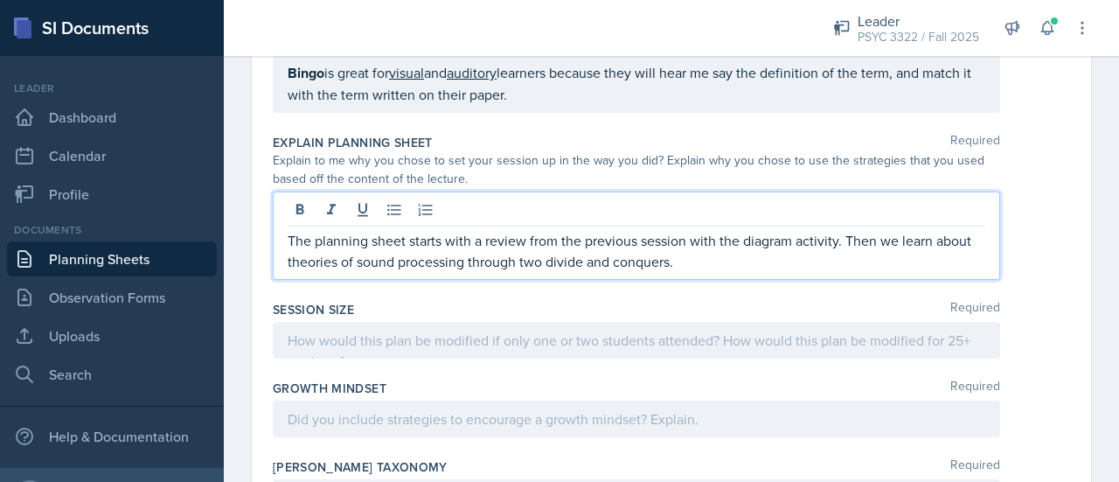
click at [725, 272] on p "The planning sheet starts with a review from the previous session with the diag…" at bounding box center [637, 251] width 698 height 42
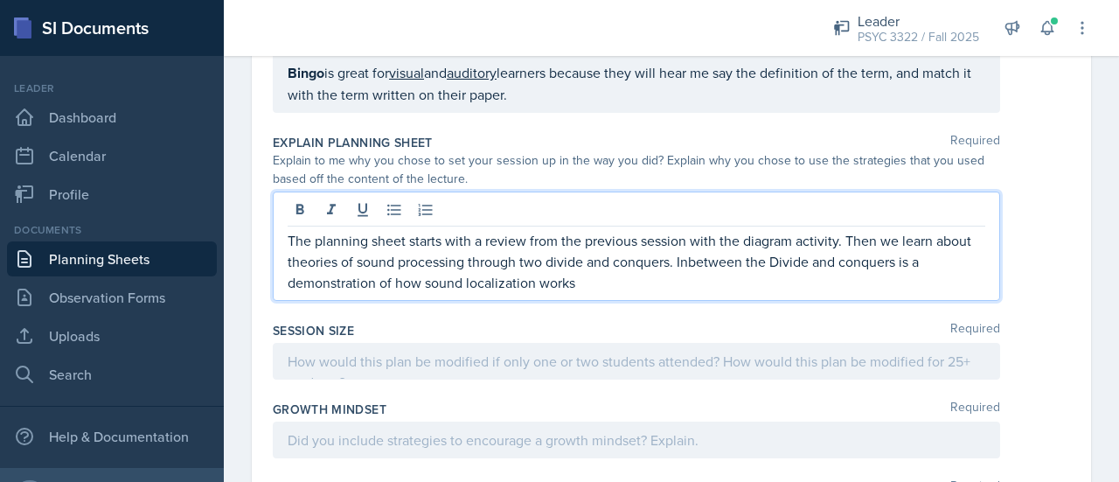
click at [0, 0] on qb-div "Replace with In between" at bounding box center [0, 0] width 0 height 0
click at [708, 293] on p "The planning sheet starts with a review from the previous session with the diag…" at bounding box center [637, 261] width 698 height 63
click at [0, 0] on qb-div "Correct the spelling error During" at bounding box center [0, 0] width 0 height 0
click at [0, 0] on qb-div "Correct the spelling error allow" at bounding box center [0, 0] width 0 height 0
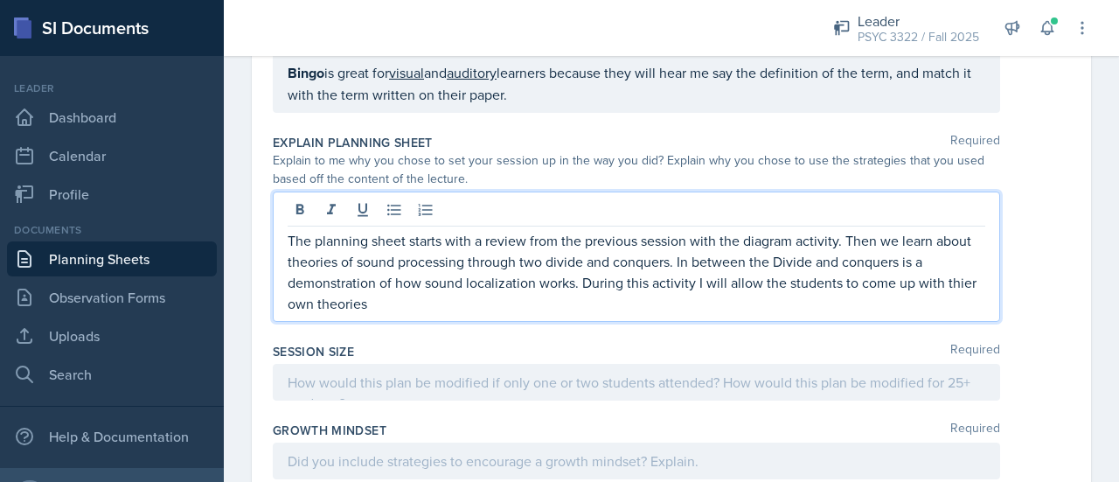
click at [0, 0] on div "divide" at bounding box center [0, 0] width 0 height 0
click at [573, 293] on p "The planning sheet starts with a review from the previous session with the diag…" at bounding box center [637, 272] width 698 height 84
click at [563, 322] on div "The planning sheet starts with a review from the previous session with the diag…" at bounding box center [636, 256] width 727 height 130
click at [0, 0] on qb-div "Add localization works ." at bounding box center [0, 0] width 0 height 0
click at [422, 295] on p "The planning sheet starts with a review from the previous session with the diag…" at bounding box center [637, 272] width 698 height 84
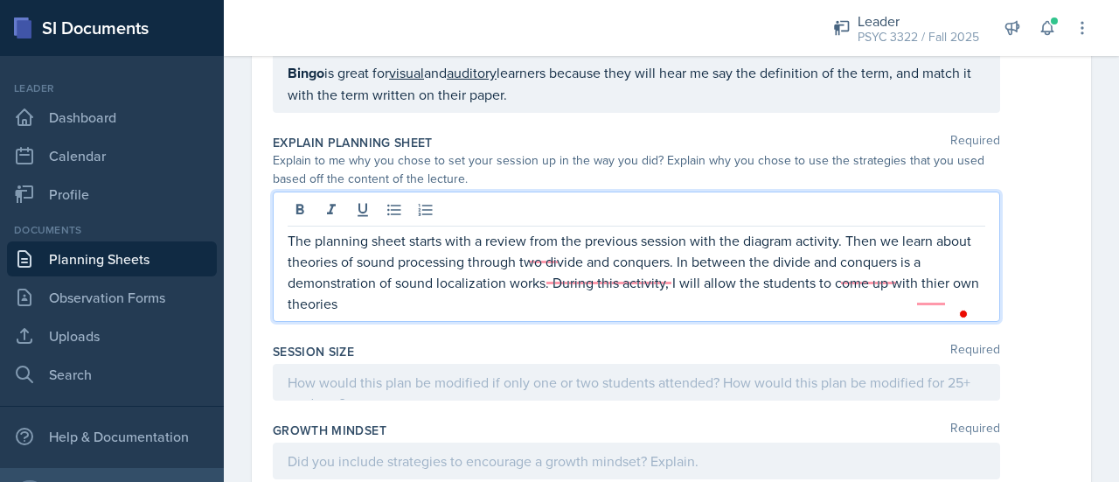
click at [542, 298] on p "The planning sheet starts with a review from the previous session with the diag…" at bounding box center [637, 272] width 698 height 84
click at [595, 314] on p "The planning sheet starts with a review from the previous session with the diag…" at bounding box center [637, 272] width 698 height 84
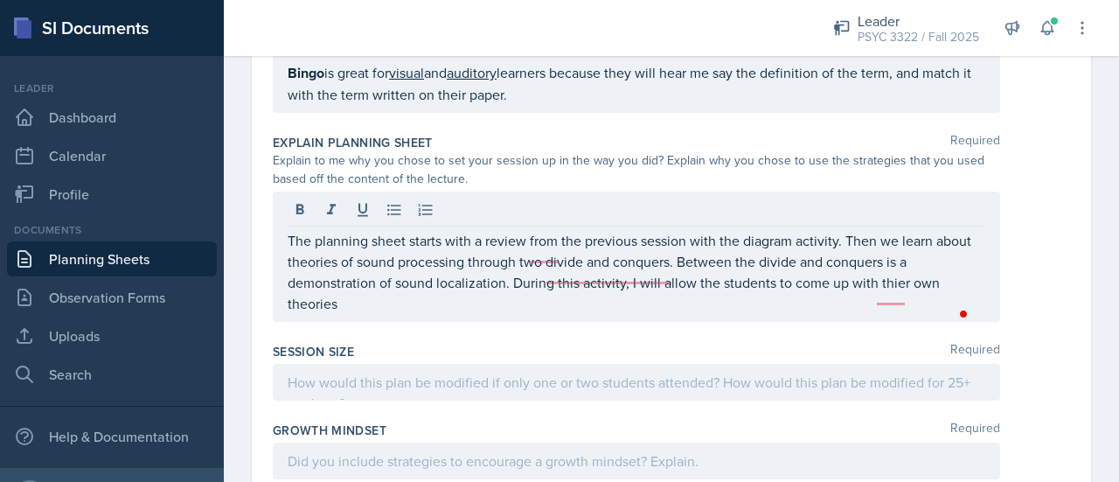
click at [731, 322] on div "The planning sheet starts with a review from the previous session with the diag…" at bounding box center [636, 256] width 727 height 130
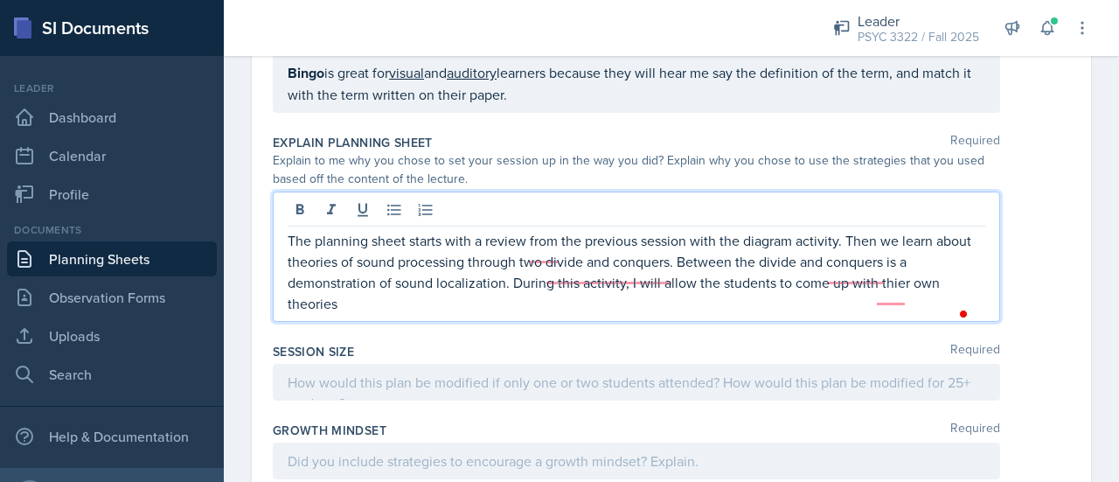
click at [709, 314] on p "The planning sheet starts with a review from the previous session with the diag…" at bounding box center [637, 272] width 698 height 84
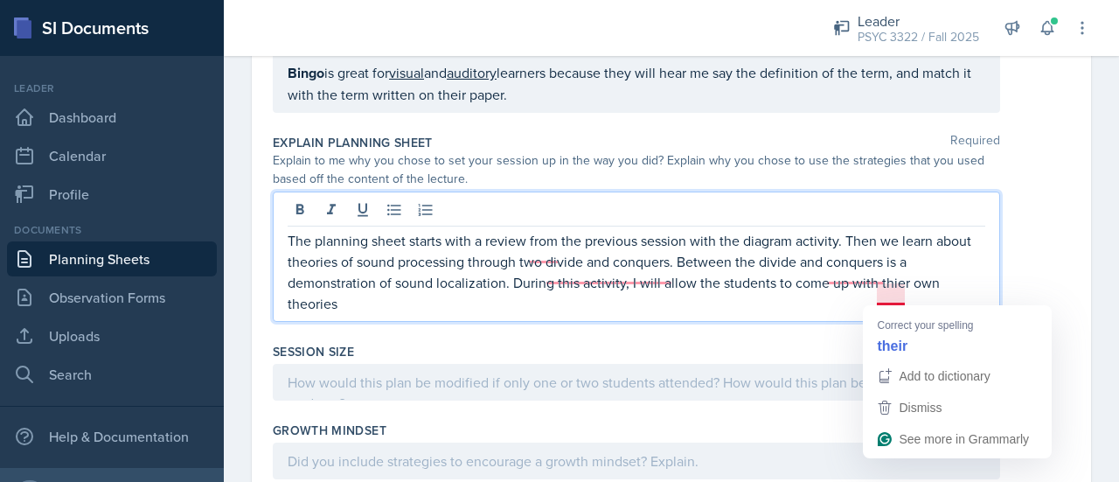
click at [837, 322] on div "The planning sheet starts with a review from the previous session with the diag…" at bounding box center [636, 256] width 727 height 130
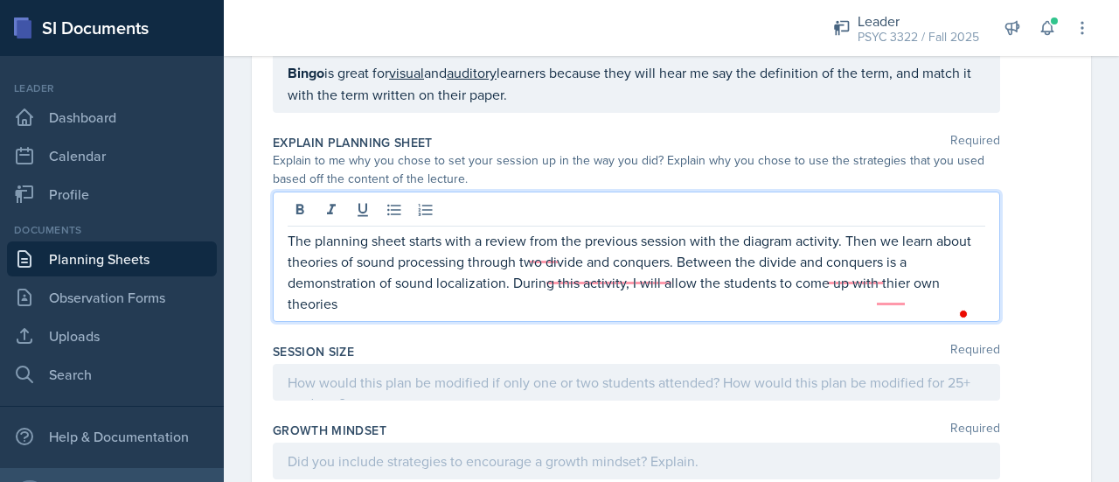
click at [837, 314] on p "The planning sheet starts with a review from the previous session with the diag…" at bounding box center [637, 272] width 698 height 84
click at [0, 0] on qb-div "Remove the comma works , before" at bounding box center [0, 0] width 0 height 0
click at [563, 313] on p "The planning sheet starts with a review from the previous session with the diag…" at bounding box center [637, 272] width 698 height 84
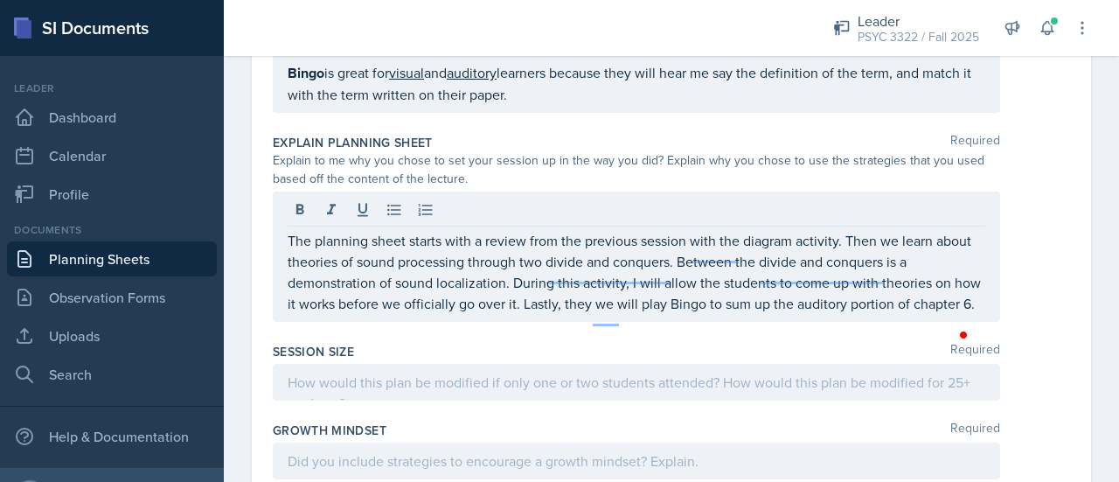
click at [593, 226] on div at bounding box center [637, 212] width 698 height 29
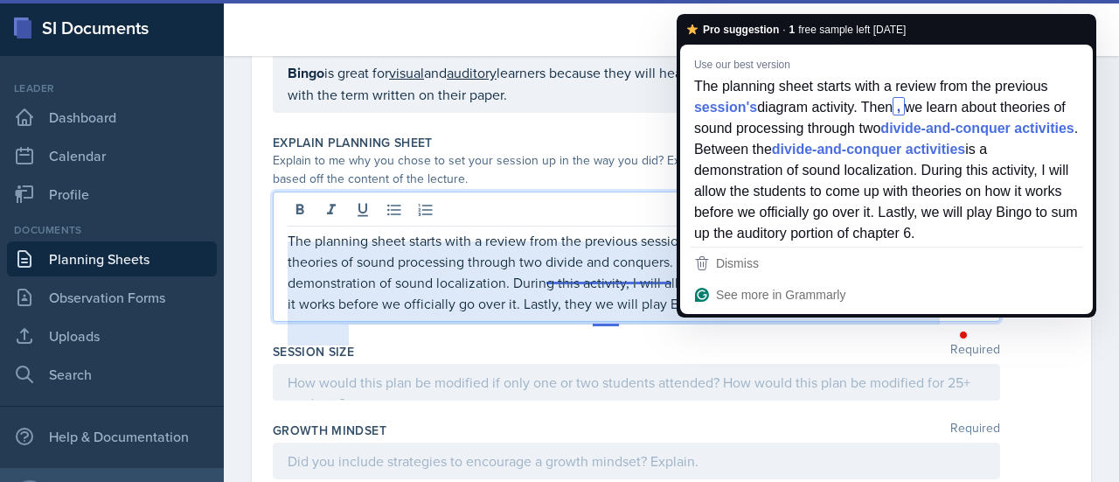
click at [604, 249] on p "The planning sheet starts with a review from the previous session with the diag…" at bounding box center [637, 272] width 698 height 84
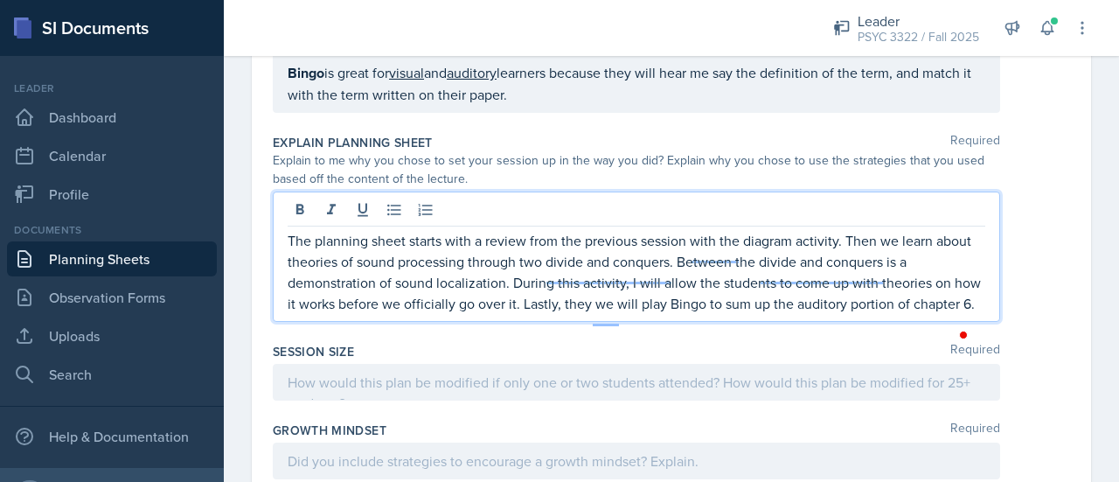
click at [587, 253] on p "The planning sheet starts with a review from the previous session with the diag…" at bounding box center [637, 272] width 698 height 84
drag, startPoint x: 740, startPoint y: 242, endPoint x: 698, endPoint y: 233, distance: 43.7
click at [698, 226] on div at bounding box center [637, 212] width 698 height 29
click at [886, 254] on p "The planning sheet starts with a review of the previous session with the diagra…" at bounding box center [637, 272] width 698 height 84
click at [698, 314] on p "The planning sheet starts with a review of the previous session with the diagra…" at bounding box center [637, 272] width 698 height 84
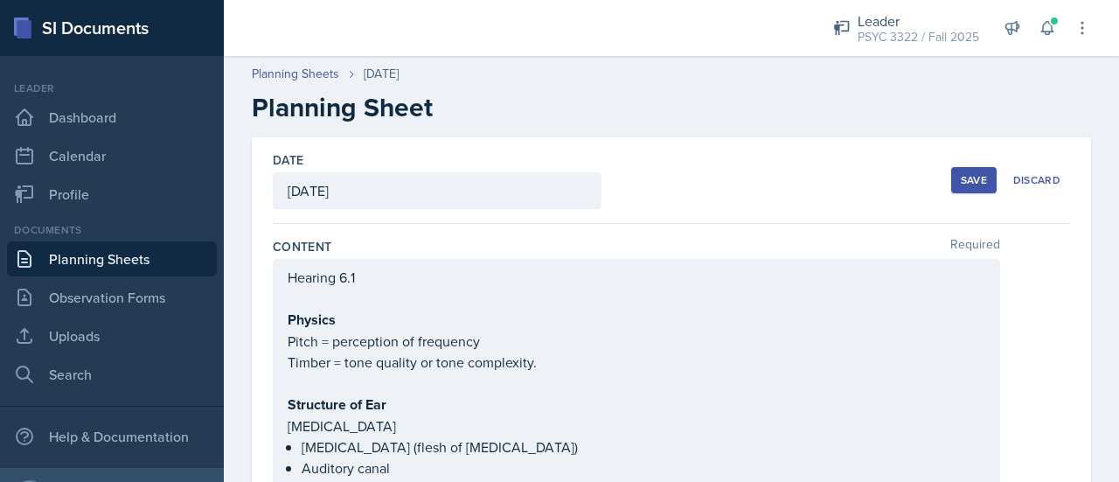
scroll to position [88, 0]
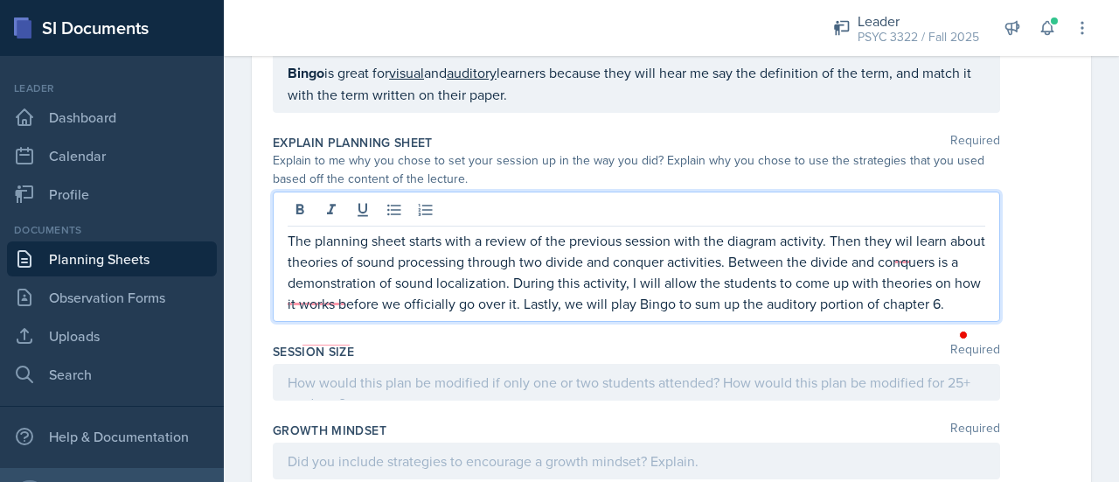
click at [640, 314] on p "The planning sheet starts with a review of the previous session with the diagra…" at bounding box center [637, 272] width 698 height 84
click at [0, 0] on qb-div "Remove we" at bounding box center [0, 0] width 0 height 0
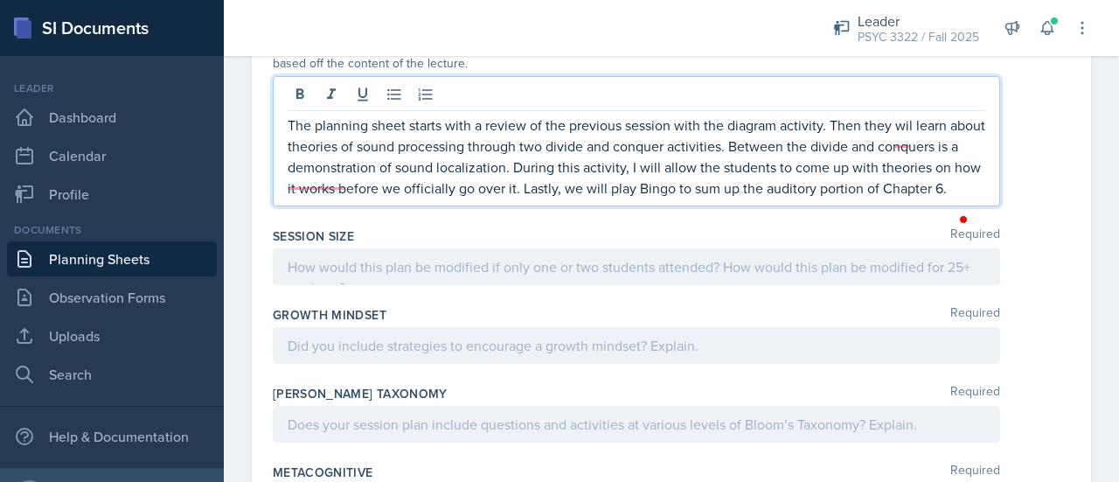
click at [372, 285] on div at bounding box center [636, 266] width 727 height 37
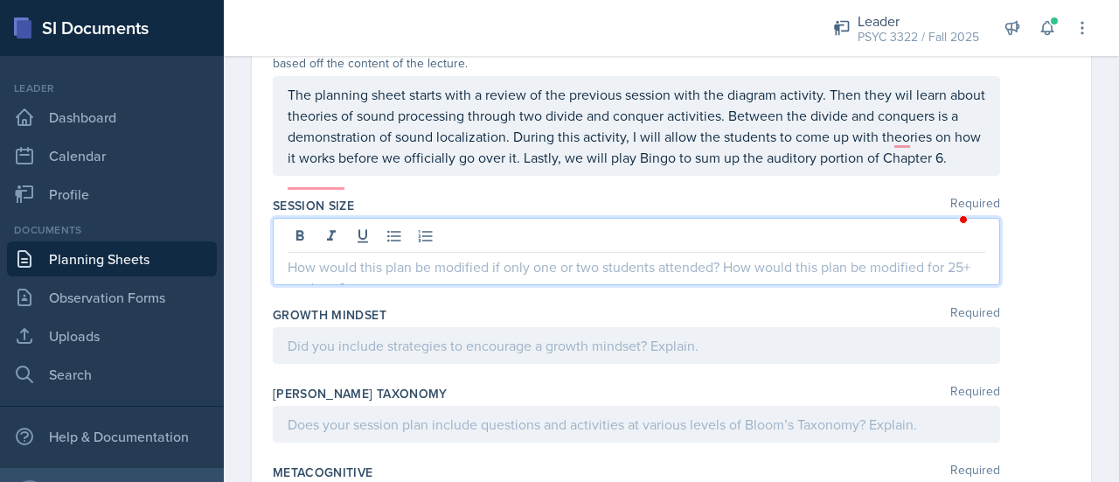
scroll to position [2738, 0]
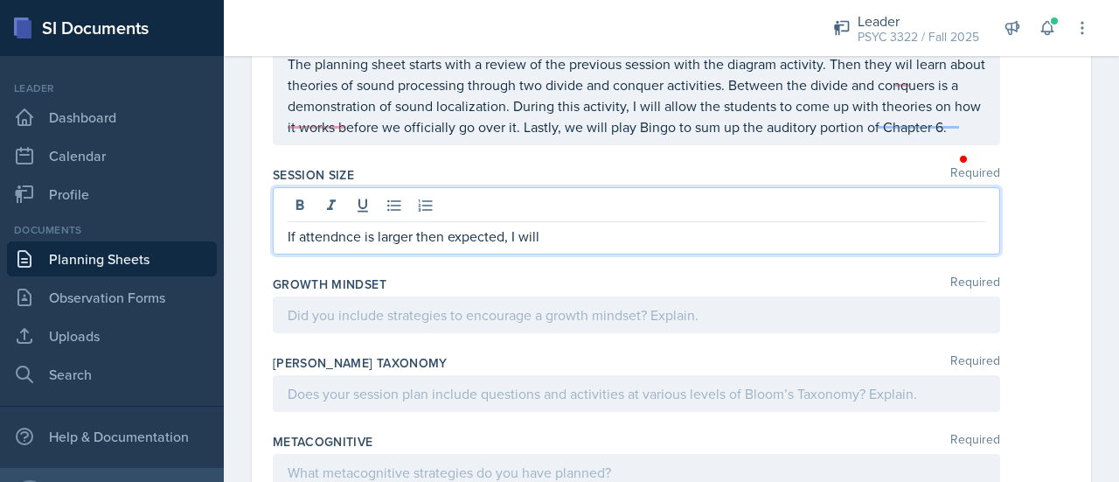
click at [0, 0] on span "Correct the spelling error" at bounding box center [0, 0] width 0 height 0
click at [560, 247] on p "If attendance is larger then expected, I will" at bounding box center [637, 236] width 698 height 21
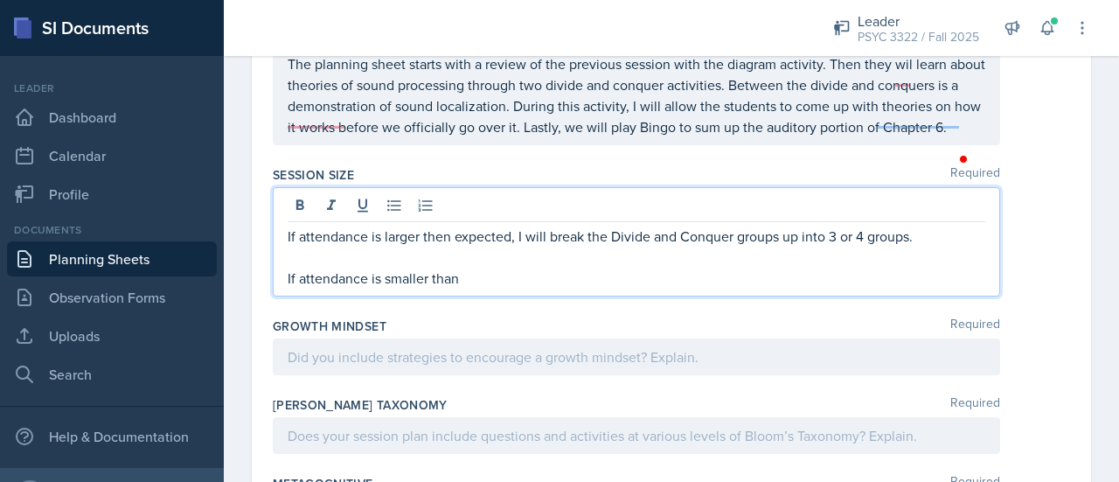
click at [0, 0] on div "than" at bounding box center [0, 0] width 0 height 0
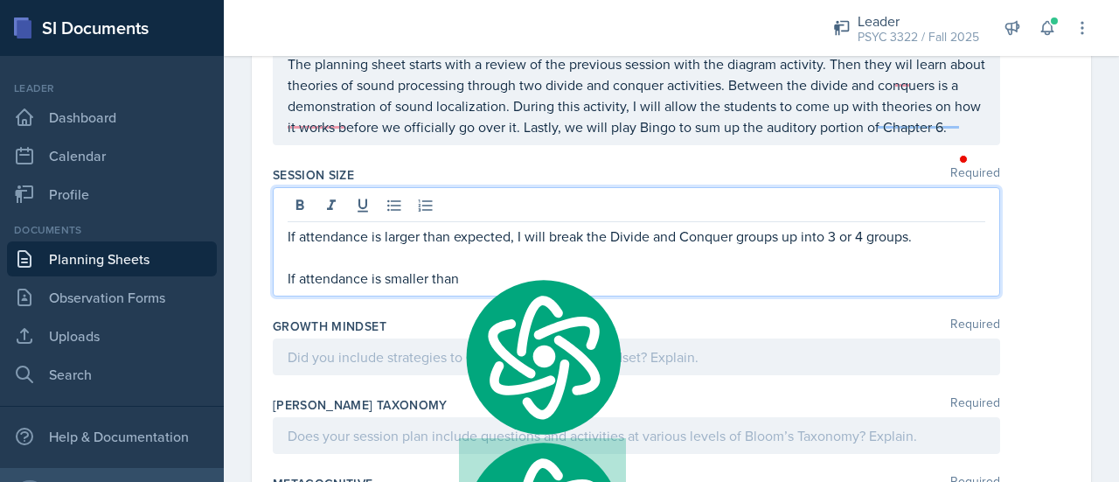
click at [491, 288] on p "If attendance is smaller than" at bounding box center [637, 277] width 698 height 21
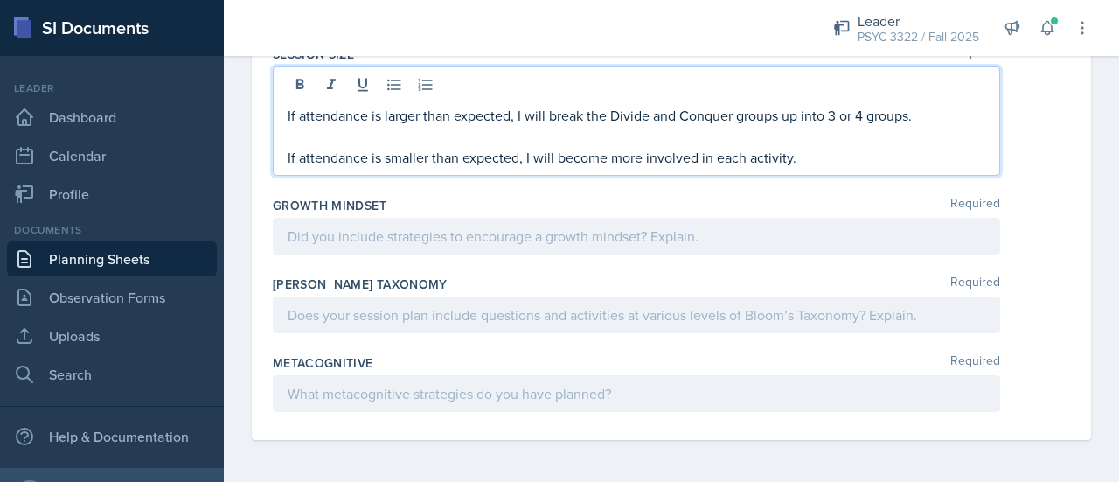
click at [491, 274] on div "Bloom's Taxonomy Required" at bounding box center [671, 307] width 797 height 79
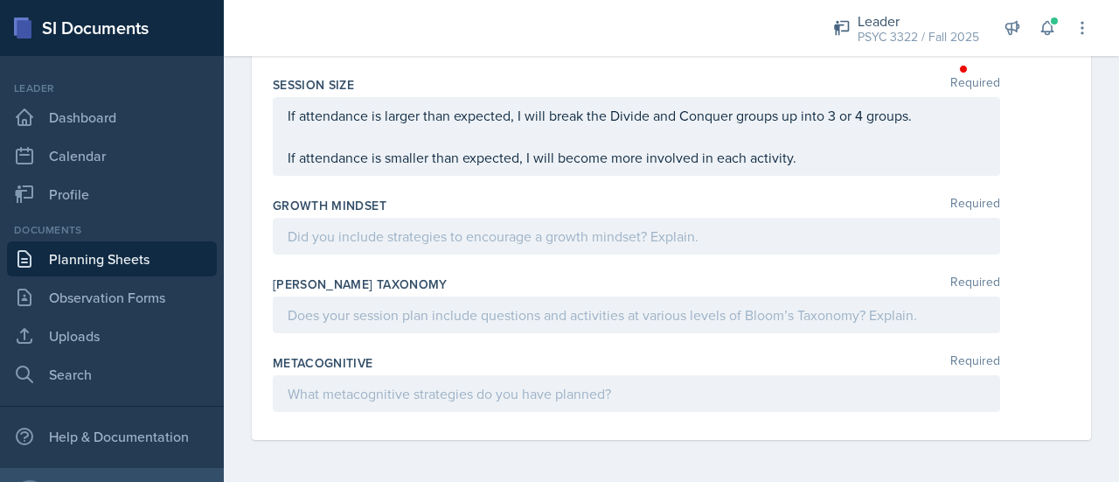
click at [490, 242] on p at bounding box center [637, 236] width 698 height 21
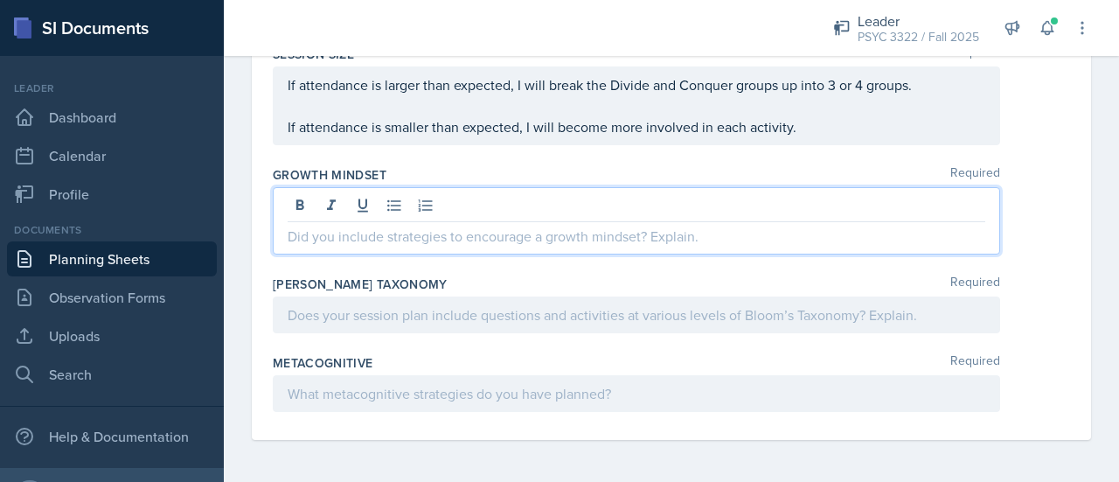
click at [0, 0] on div "I" at bounding box center [0, 0] width 0 height 0
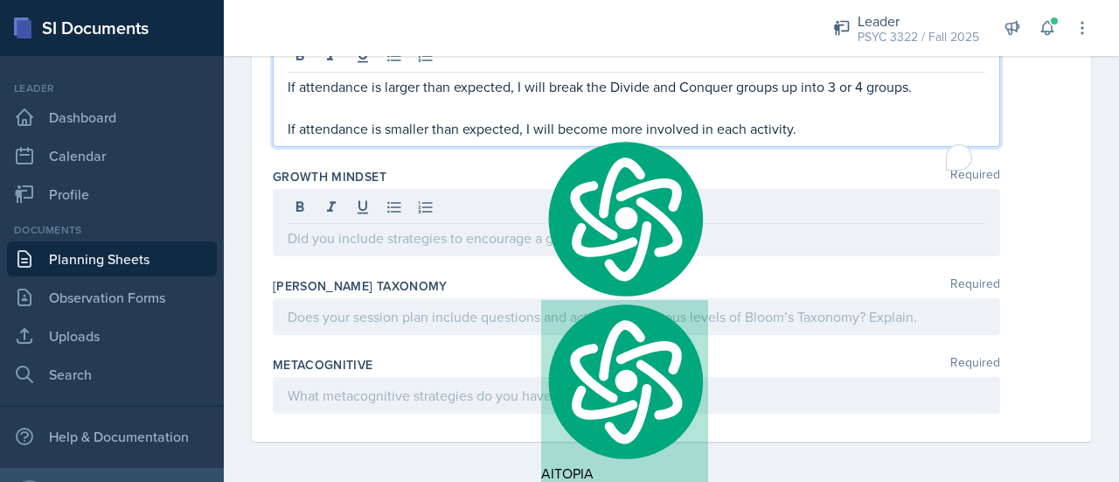
scroll to position [2918, 0]
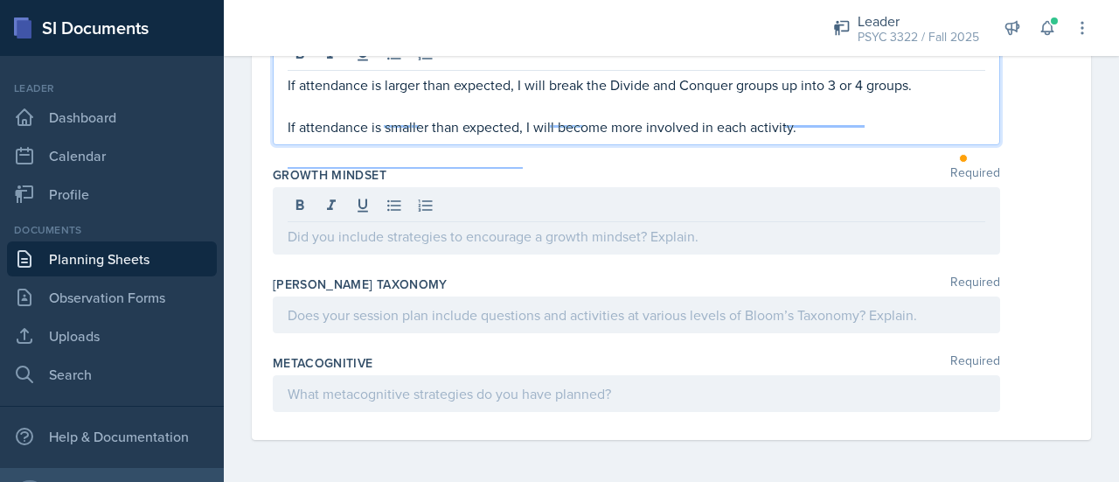
click at [558, 247] on p at bounding box center [637, 236] width 698 height 21
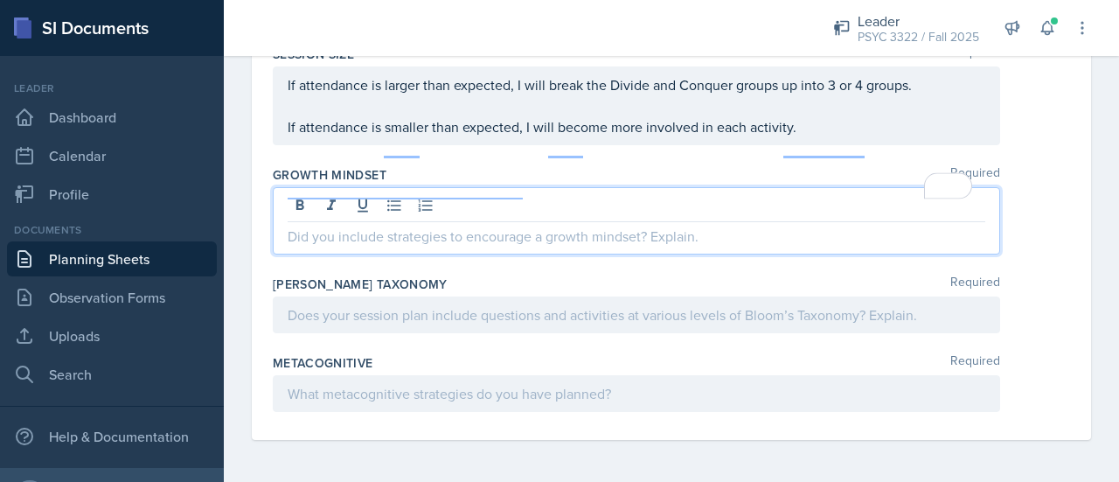
scroll to position [2887, 0]
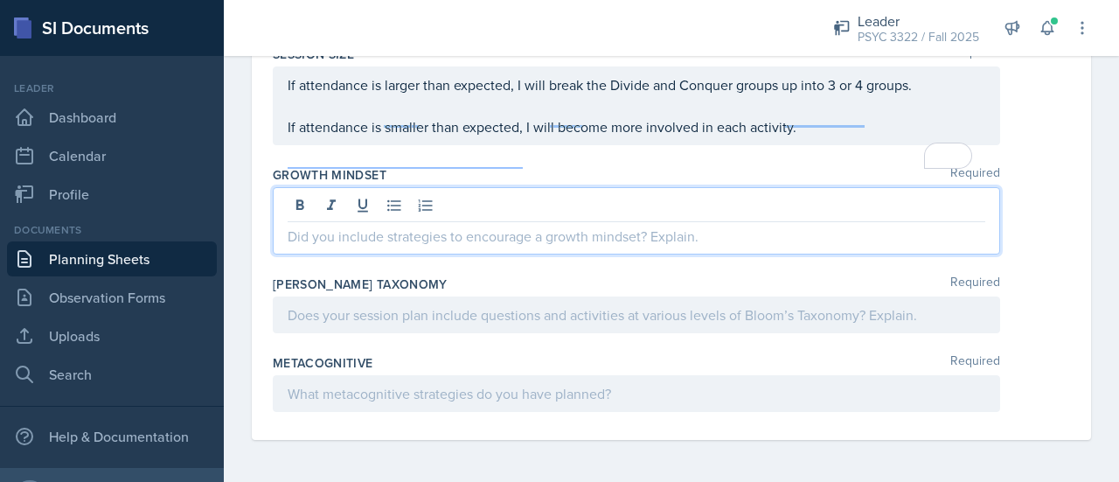
click at [461, 246] on p at bounding box center [637, 236] width 698 height 21
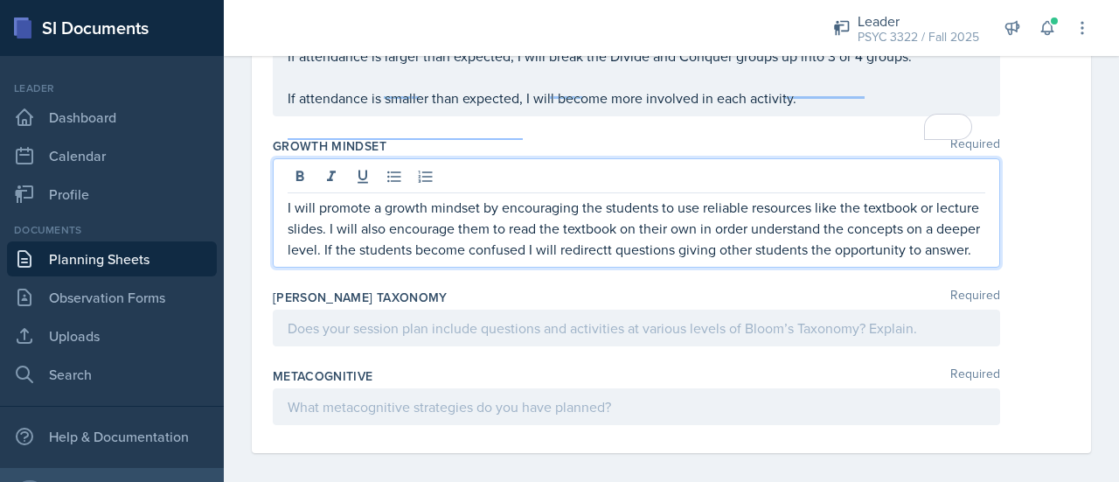
click at [498, 346] on div at bounding box center [636, 327] width 727 height 37
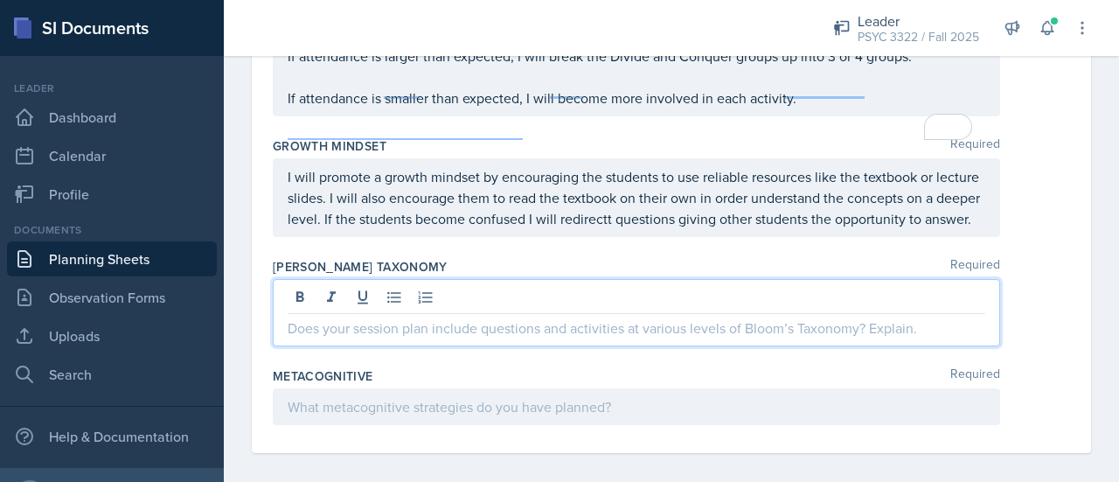
scroll to position [2857, 0]
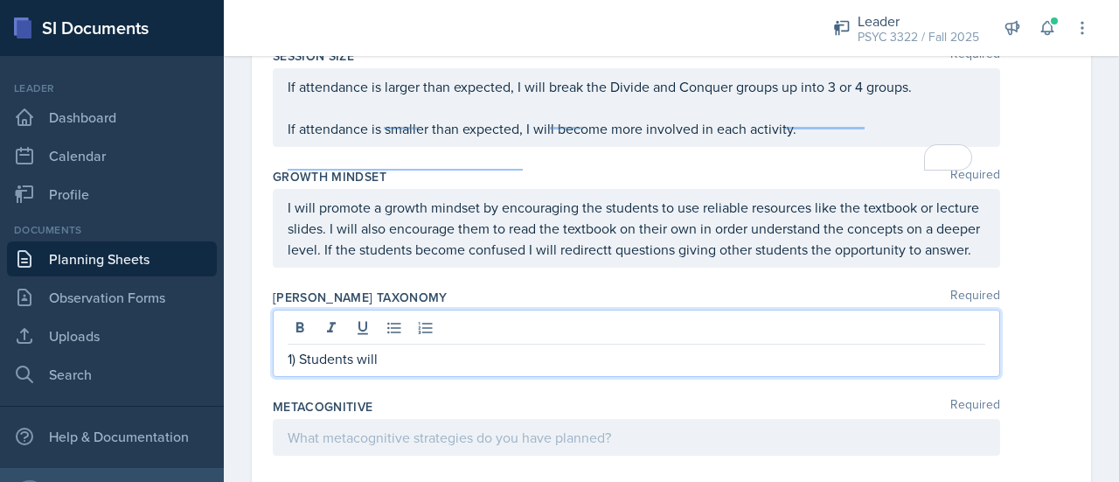
click at [0, 0] on qb-div "Add a comma confused ," at bounding box center [0, 0] width 0 height 0
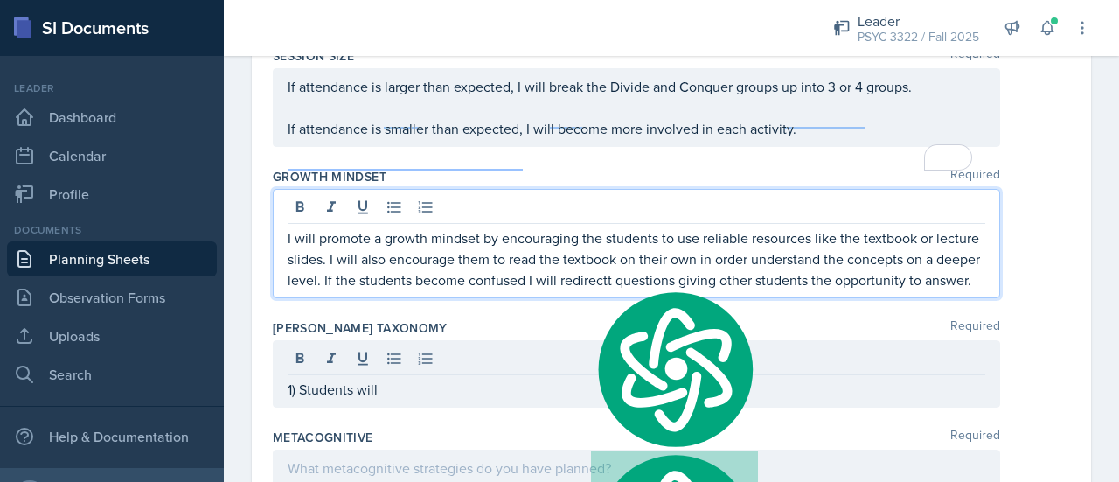
scroll to position [2887, 0]
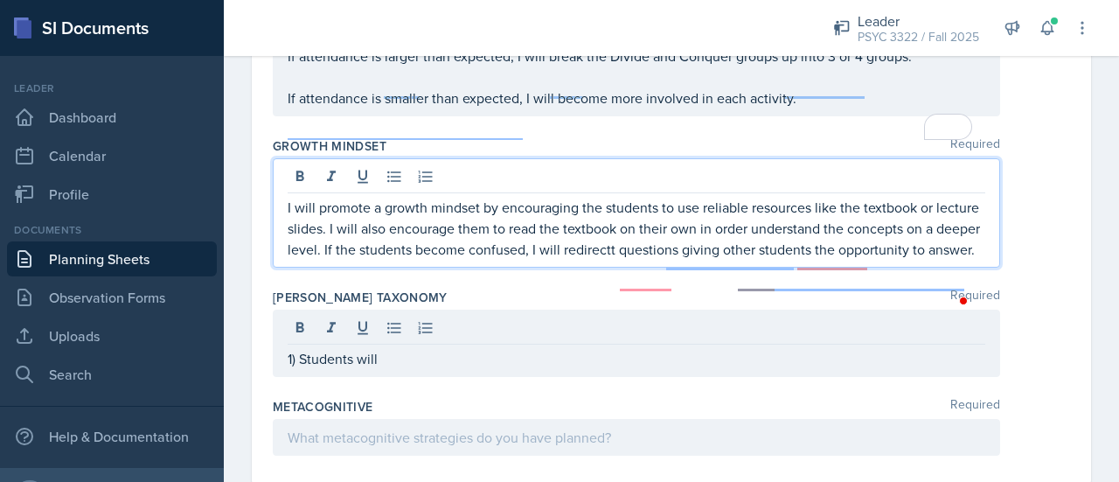
click at [0, 0] on span "Replace with" at bounding box center [0, 0] width 0 height 0
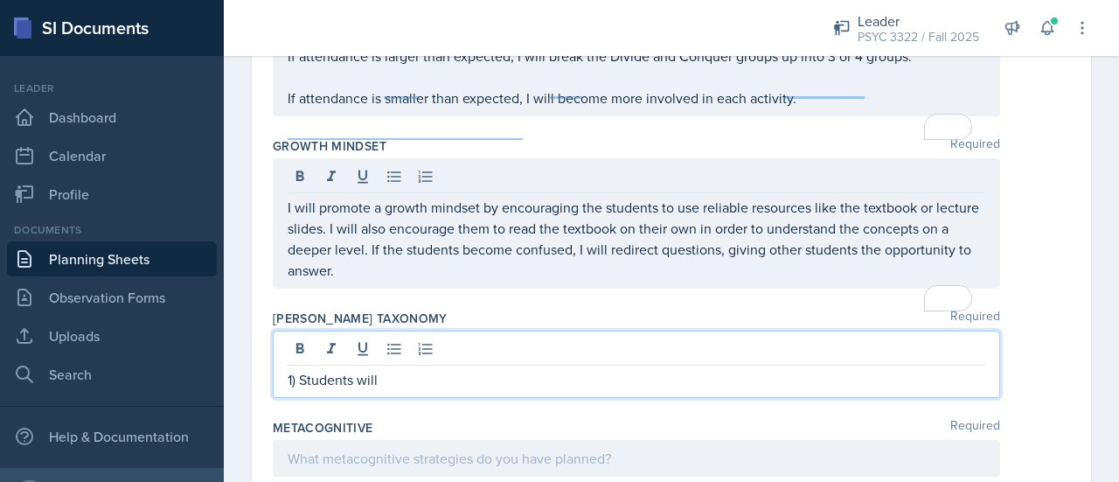
click at [569, 390] on p "1) Students will" at bounding box center [637, 379] width 698 height 21
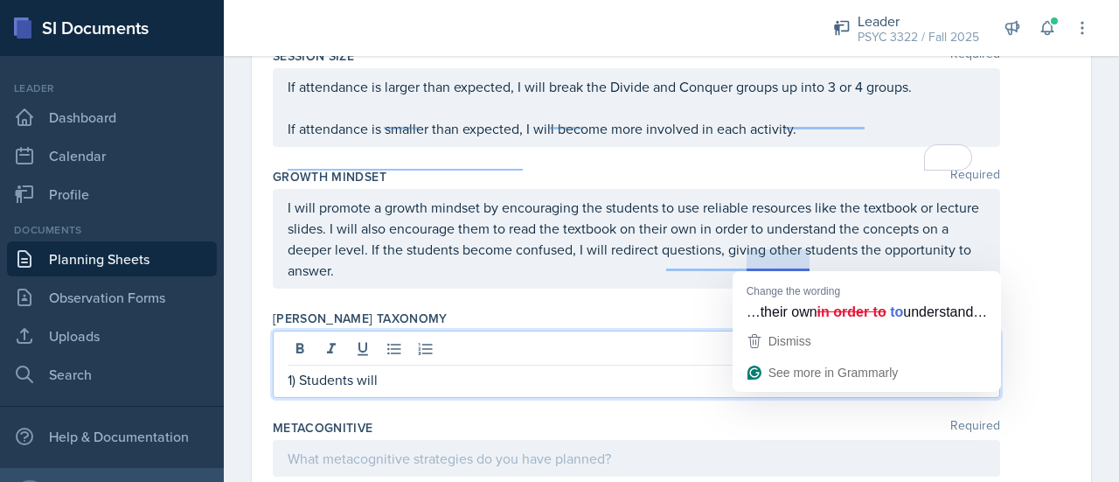
click at [537, 390] on p "1) Students will" at bounding box center [637, 379] width 698 height 21
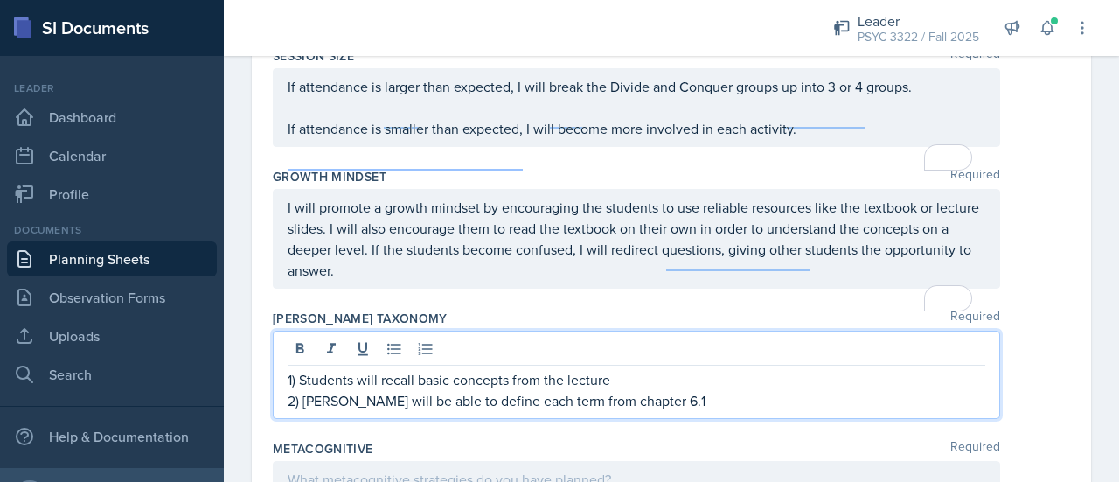
click at [0, 0] on div "Students" at bounding box center [0, 0] width 0 height 0
click at [713, 411] on p "2) Students will be able to define each term from chapter 6.1" at bounding box center [637, 400] width 698 height 21
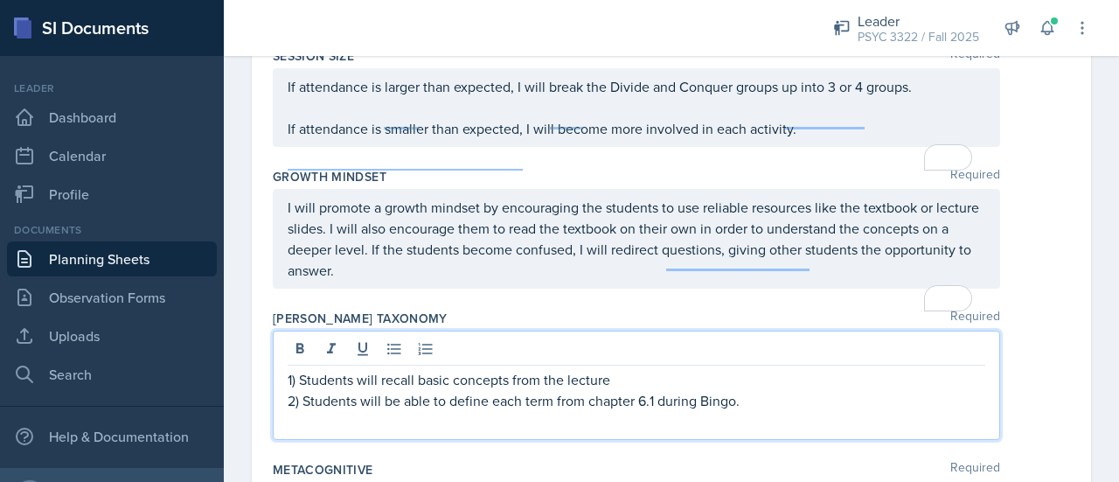
click at [670, 390] on p "1) Students will recall basic concepts from the lecture" at bounding box center [637, 379] width 698 height 21
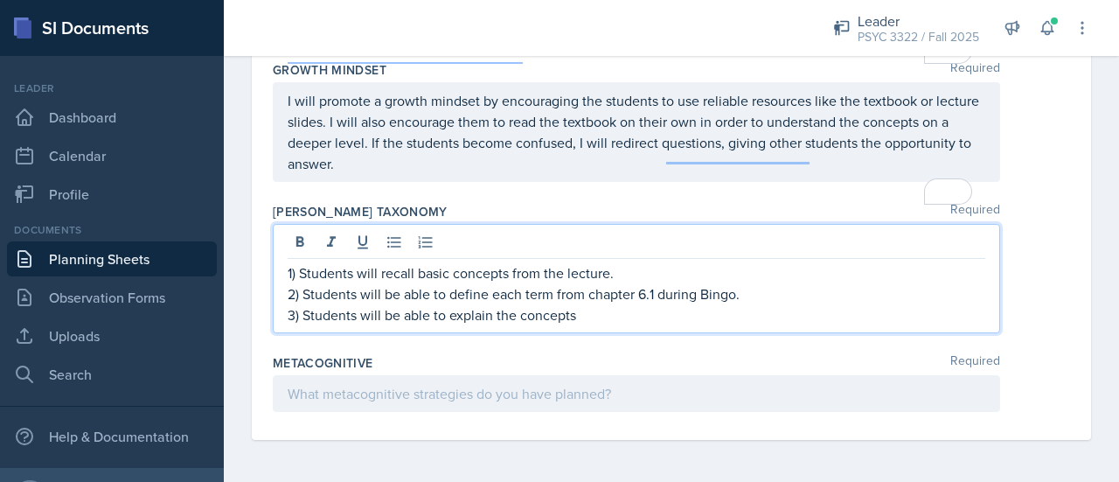
scroll to position [2992, 0]
click at [612, 392] on div at bounding box center [636, 393] width 727 height 37
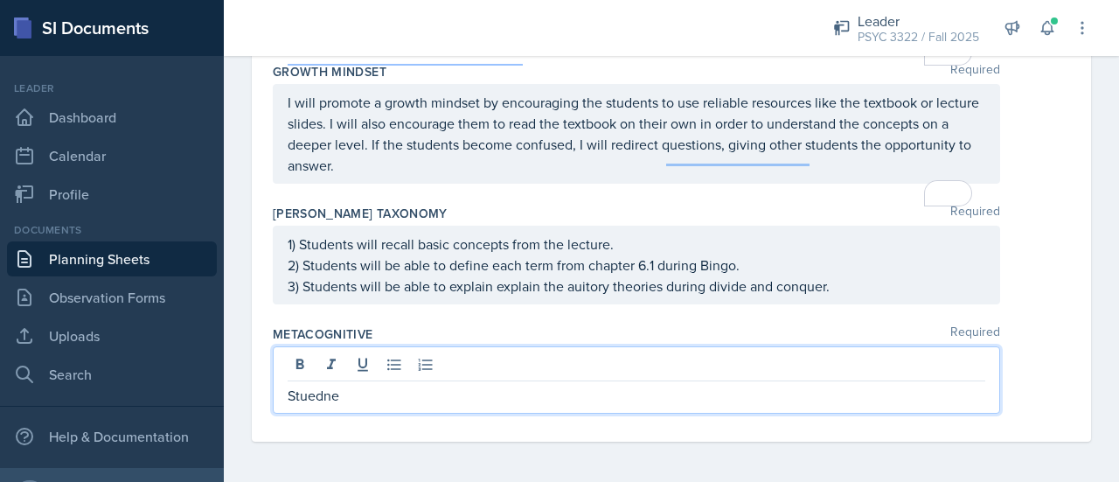
click at [0, 0] on qb-div "Remove the extra word explain" at bounding box center [0, 0] width 0 height 0
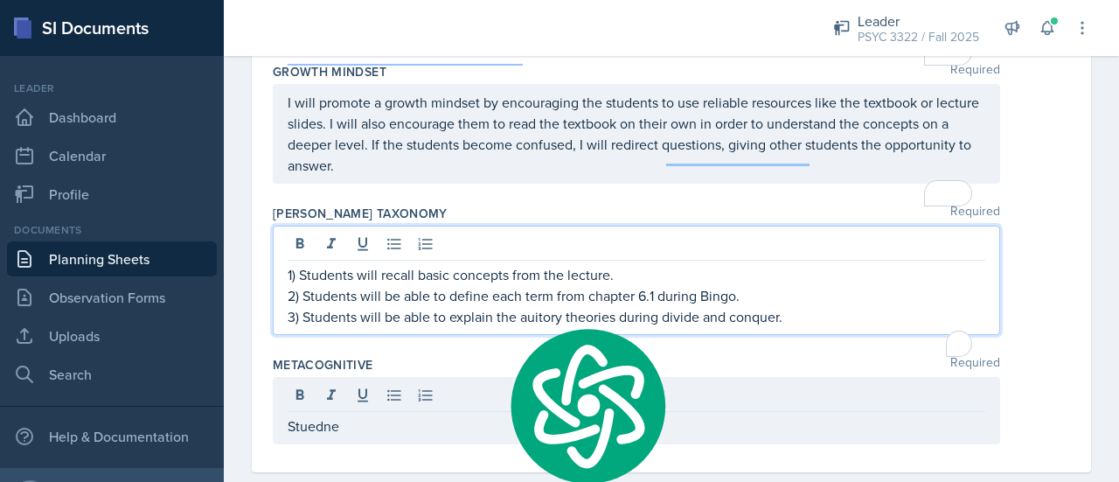
scroll to position [2992, 0]
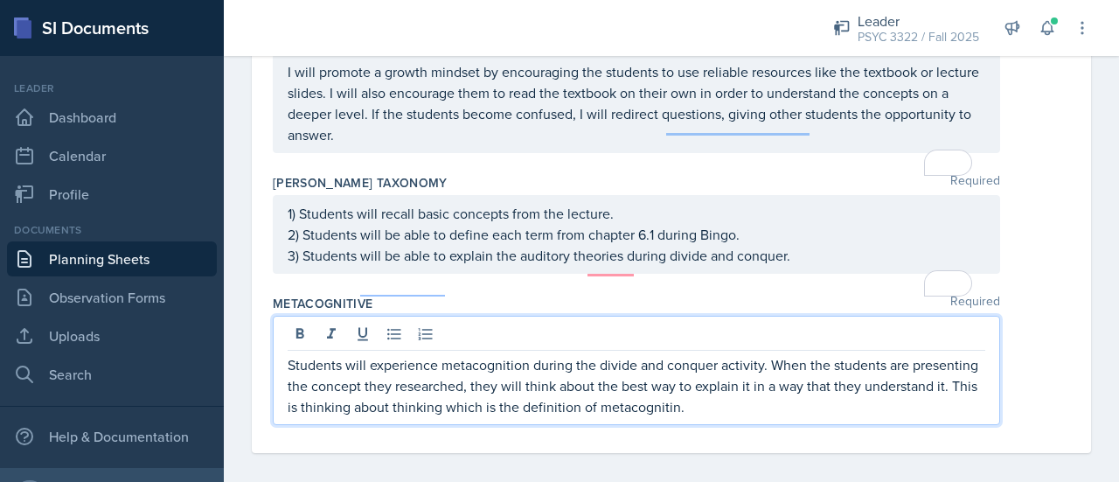
scroll to position [3034, 0]
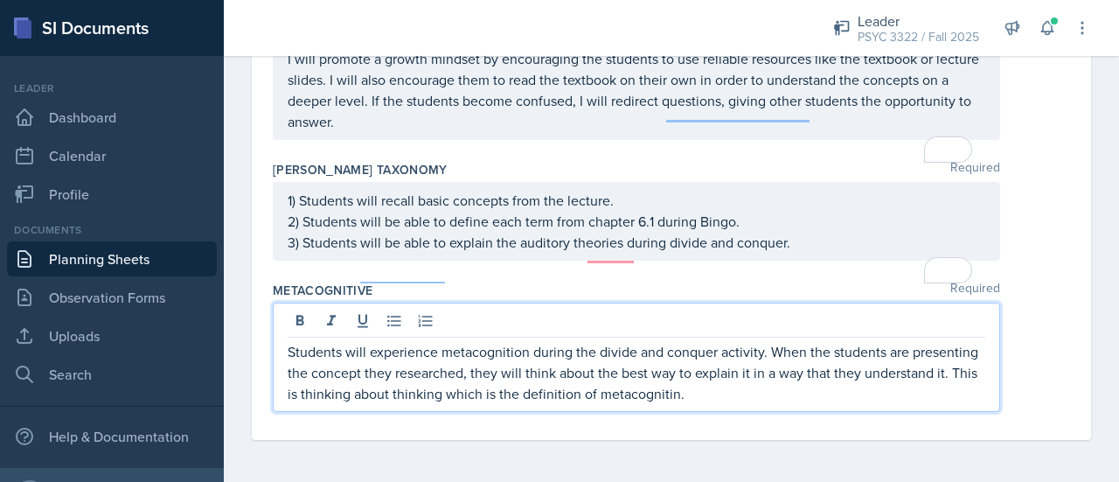
click at [0, 0] on qb-div "Add a comma thinking ," at bounding box center [0, 0] width 0 height 0
click at [0, 0] on span "metacognition." at bounding box center [0, 0] width 0 height 0
drag, startPoint x: 368, startPoint y: 392, endPoint x: 902, endPoint y: 368, distance: 534.7
click at [902, 368] on p "Students will experience metacognition during the divide and conquer activity. …" at bounding box center [637, 372] width 698 height 63
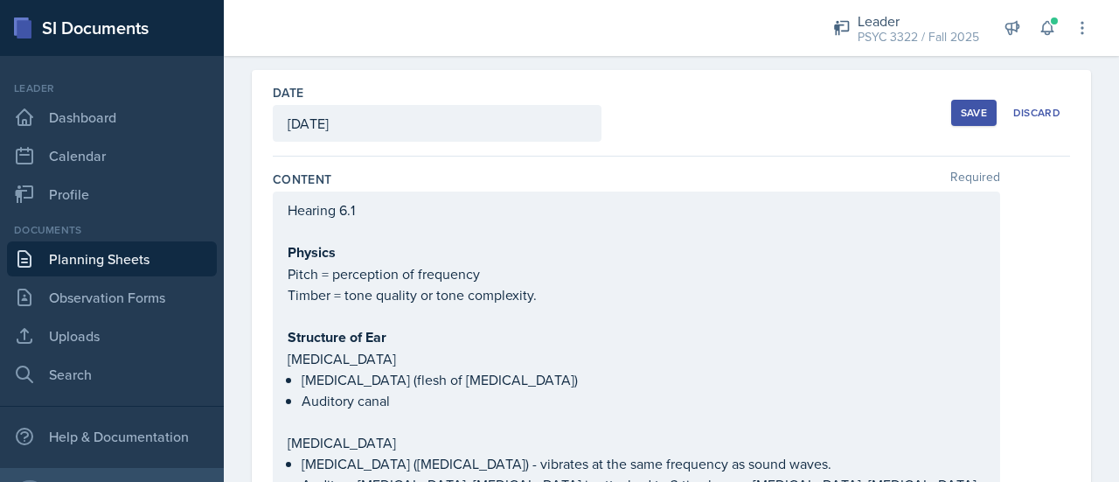
scroll to position [0, 0]
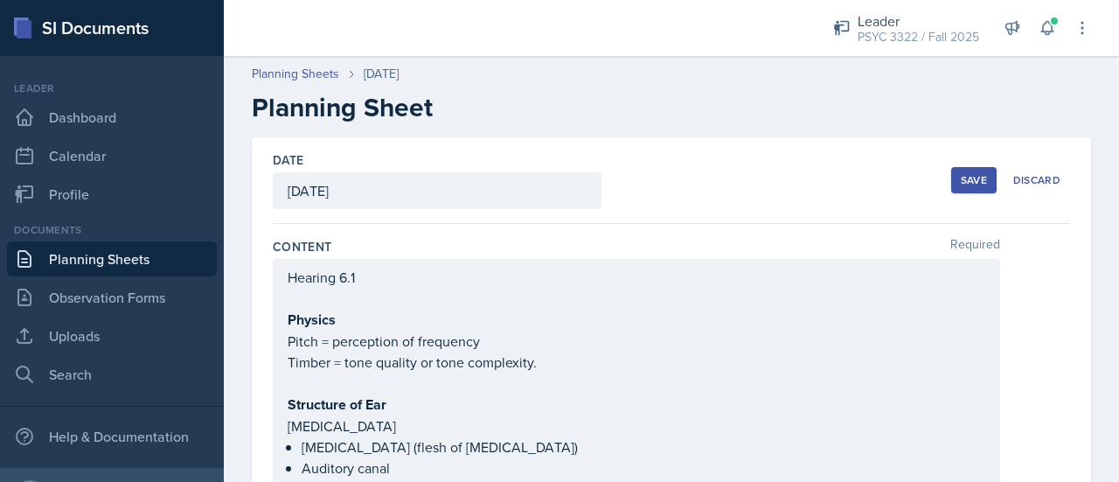
click at [962, 182] on div "Save" at bounding box center [974, 180] width 26 height 14
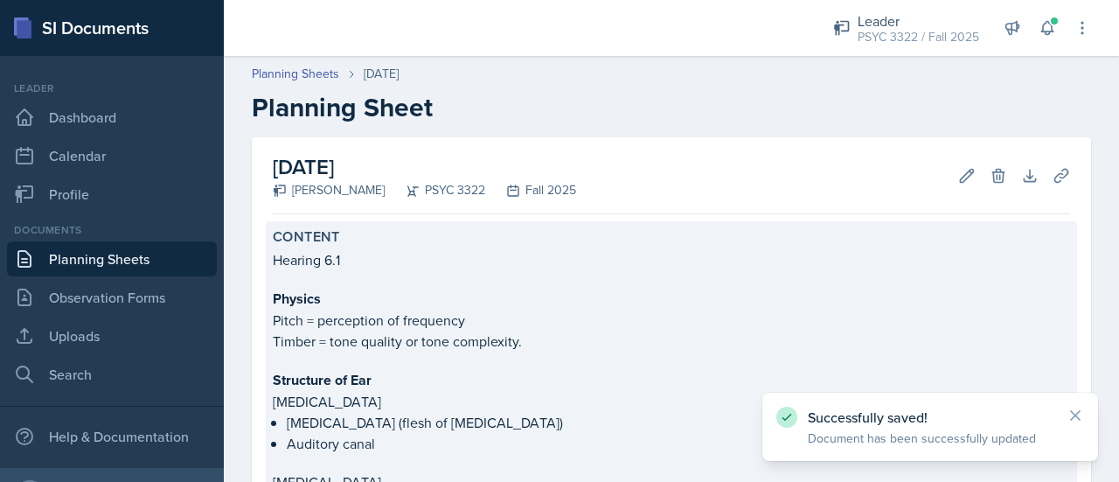
drag, startPoint x: 771, startPoint y: 193, endPoint x: 770, endPoint y: 170, distance: 22.7
click at [770, 170] on div "[DATE] [PERSON_NAME] PSYC 3322 Fall 2025 Edit Delete Download Uploads Autosaving" at bounding box center [671, 175] width 797 height 77
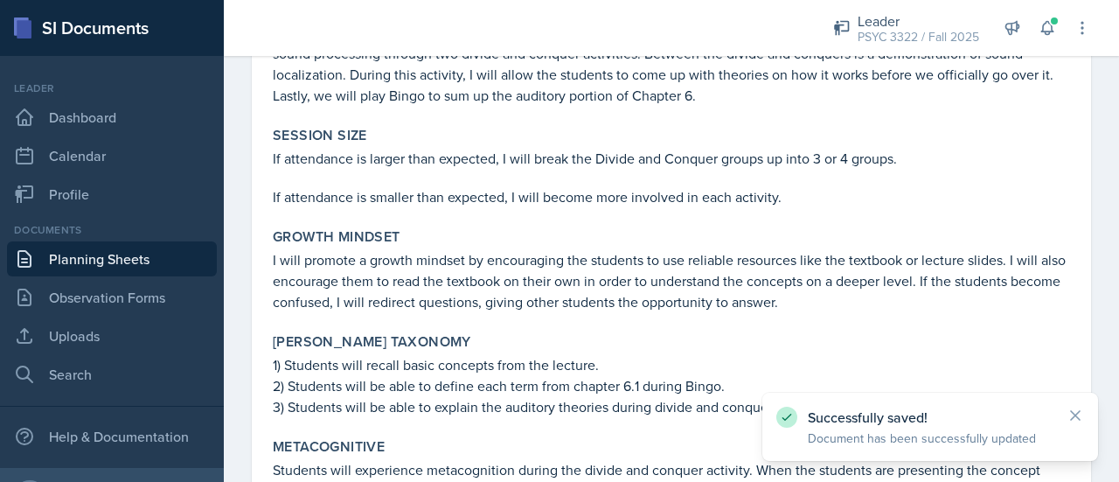
scroll to position [2672, 0]
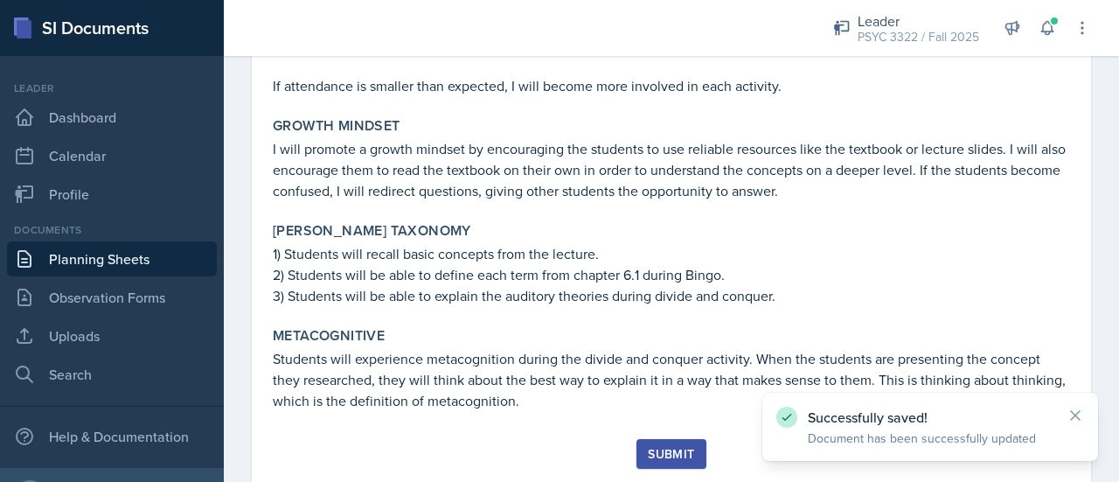
click at [691, 439] on button "Submit" at bounding box center [670, 454] width 69 height 30
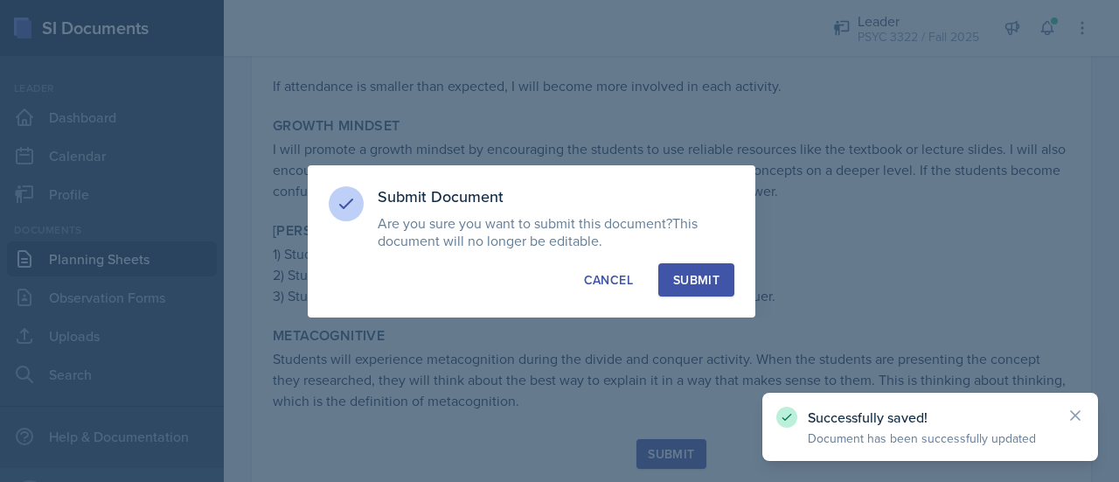
click at [695, 270] on button "Submit" at bounding box center [696, 279] width 76 height 33
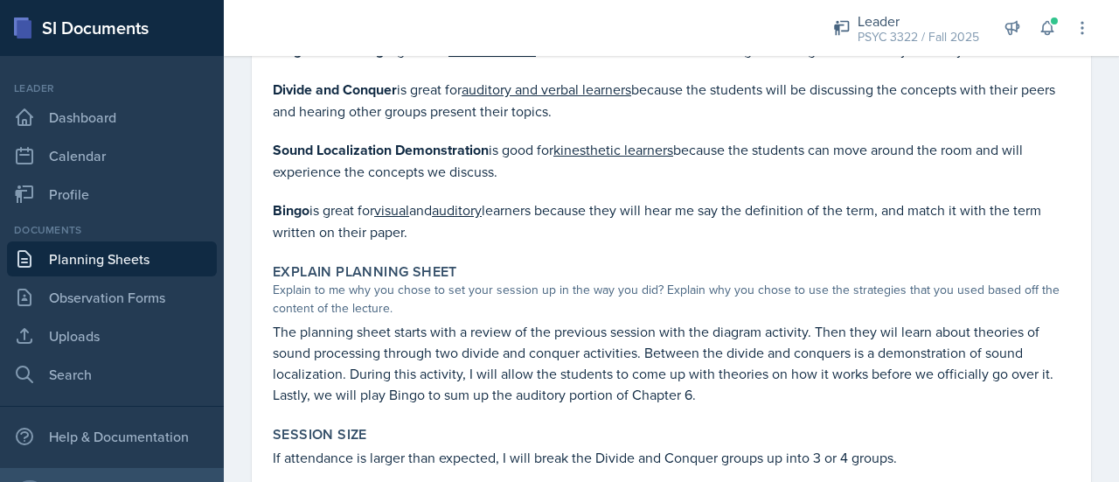
scroll to position [2349, 0]
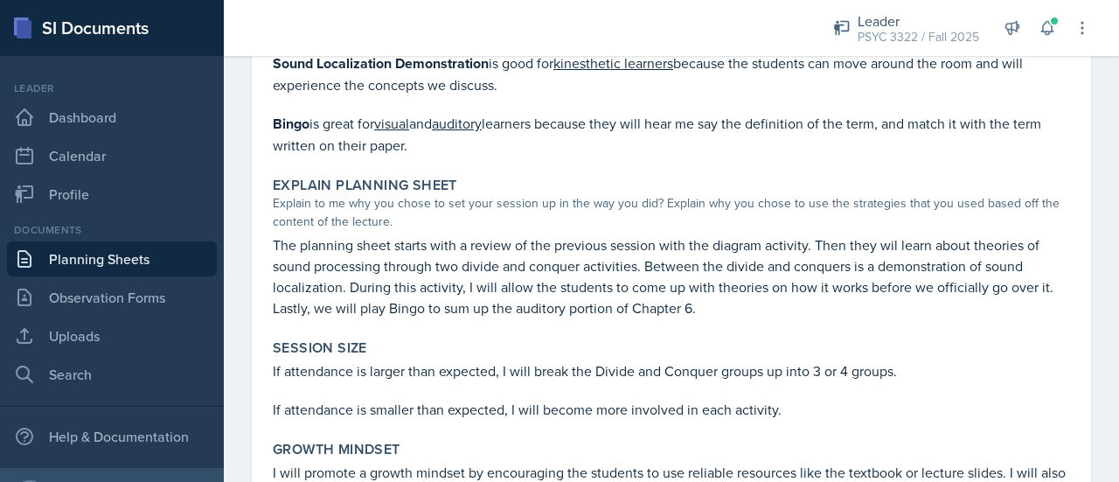
click at [146, 240] on div "Documents Planning Sheets Observation Forms Uploads Search" at bounding box center [112, 307] width 210 height 170
click at [146, 252] on link "Planning Sheets" at bounding box center [112, 258] width 210 height 35
